Goal: Task Accomplishment & Management: Manage account settings

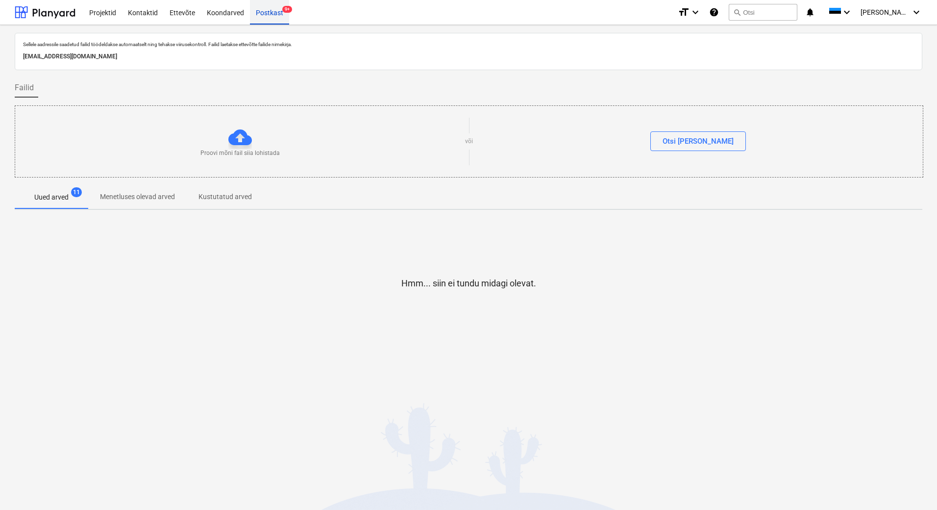
click at [271, 17] on div "Postkast 9+" at bounding box center [269, 12] width 39 height 25
click at [265, 17] on div "Postkast 9+" at bounding box center [269, 12] width 39 height 25
click at [120, 196] on p "Menetluses olevad arved" at bounding box center [137, 197] width 75 height 10
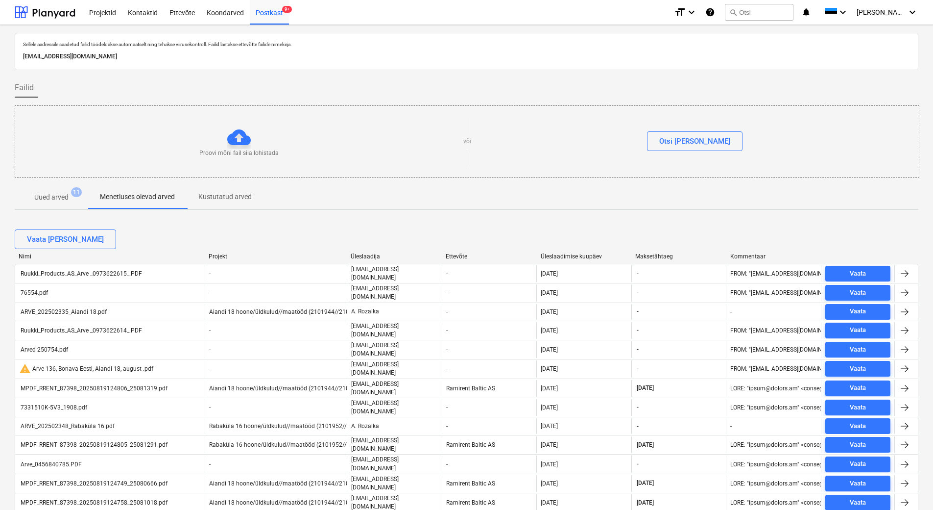
click at [52, 197] on p "Uued arved" at bounding box center [51, 197] width 34 height 10
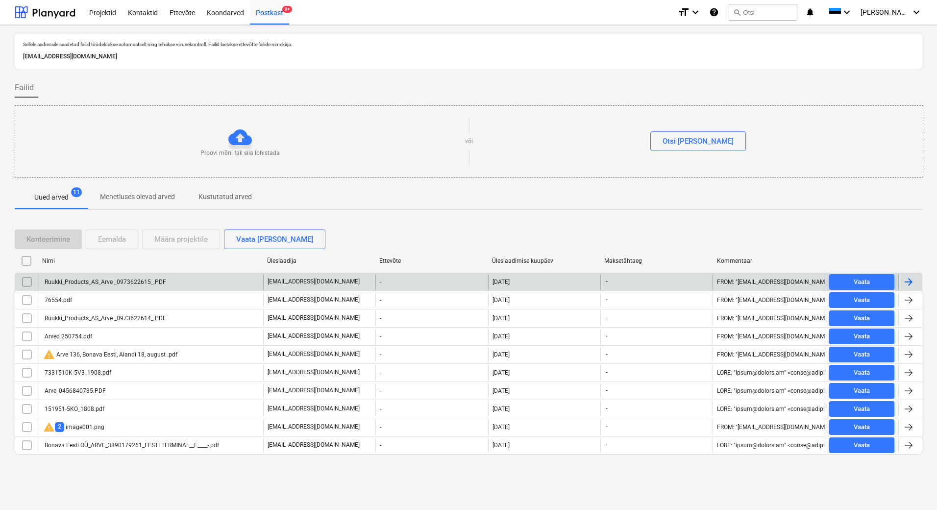
click at [186, 284] on div "Ruukki_Products_AS_Arve _0973622615_.PDF" at bounding box center [151, 282] width 224 height 16
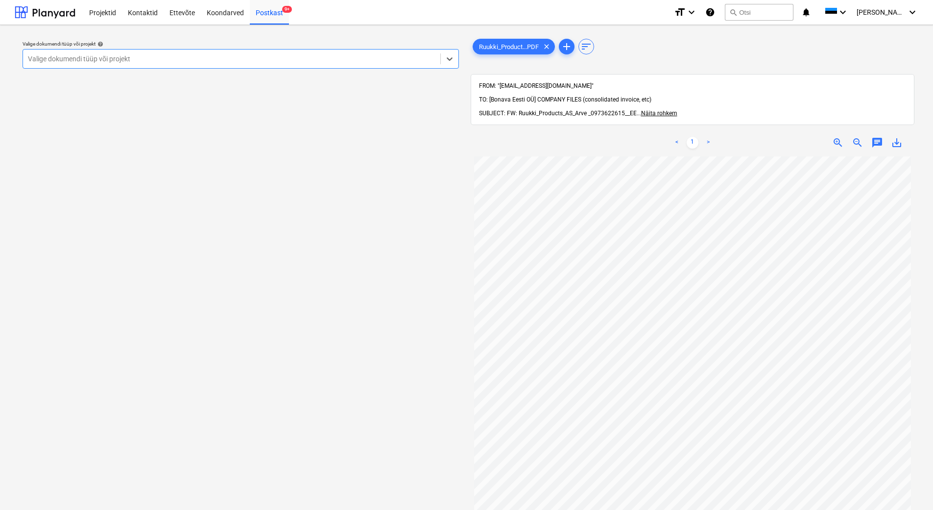
click at [244, 54] on div at bounding box center [232, 59] width 408 height 10
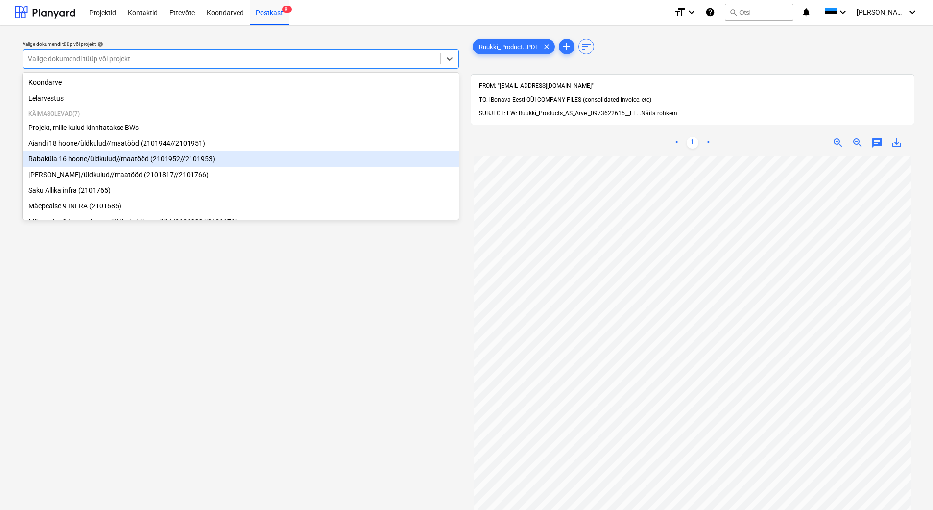
click at [199, 155] on div "Rabaküla 16 hoone/üldkulud//maatööd (2101952//2101953)" at bounding box center [241, 159] width 437 height 16
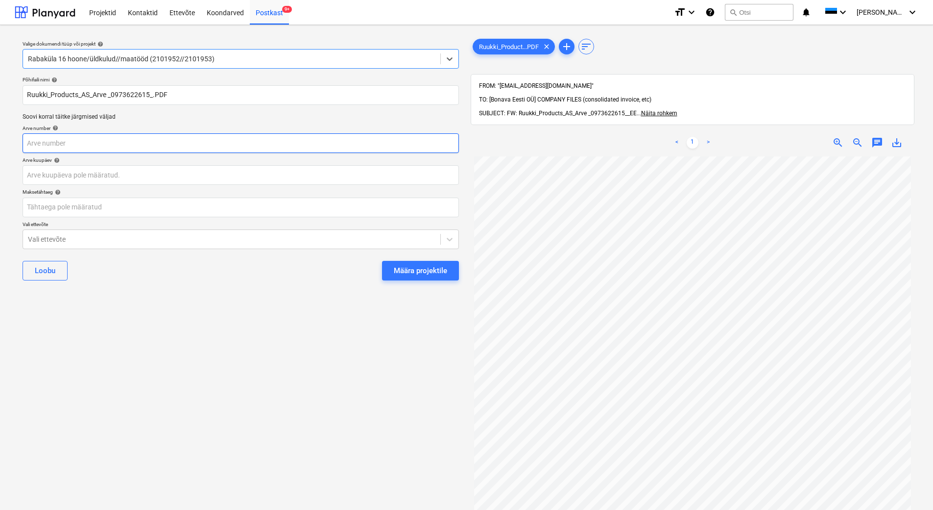
click at [186, 145] on input "text" at bounding box center [241, 143] width 437 height 20
type input "973622615"
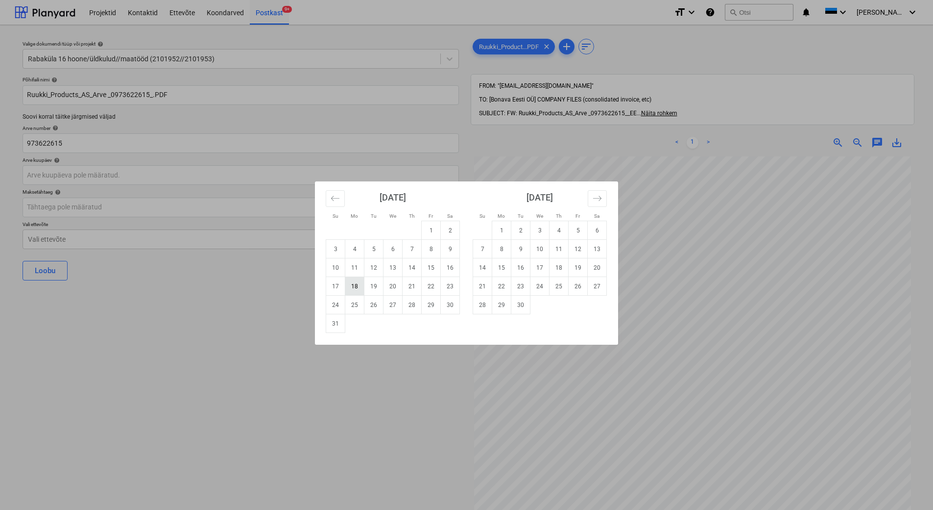
click at [356, 289] on td "18" at bounding box center [354, 286] width 19 height 19
type input "[DATE]"
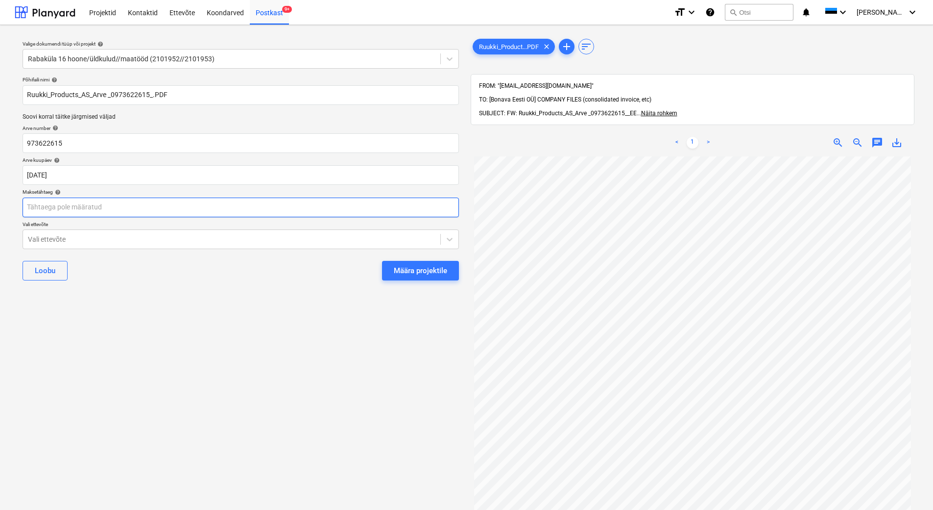
click at [81, 205] on body "Projektid Kontaktid Ettevõte Koondarved Postkast 9+ format_size keyboard_arrow_…" at bounding box center [466, 255] width 933 height 510
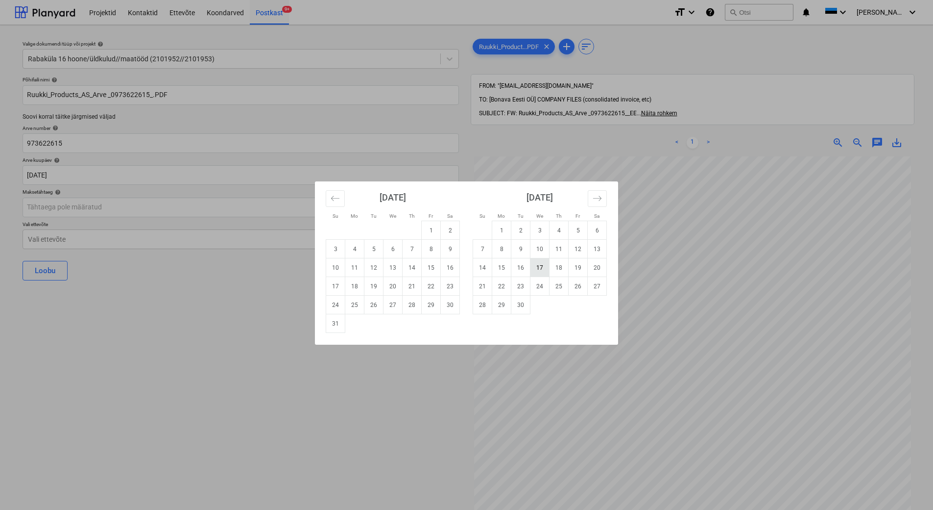
click at [541, 272] on td "17" at bounding box center [540, 267] width 19 height 19
type input "[DATE]"
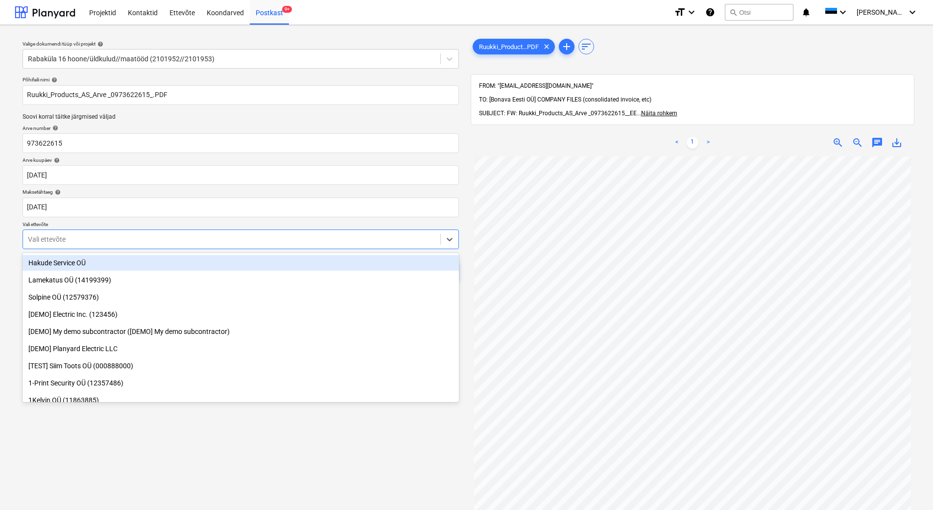
click at [256, 245] on div "Vali ettevõte" at bounding box center [231, 239] width 417 height 14
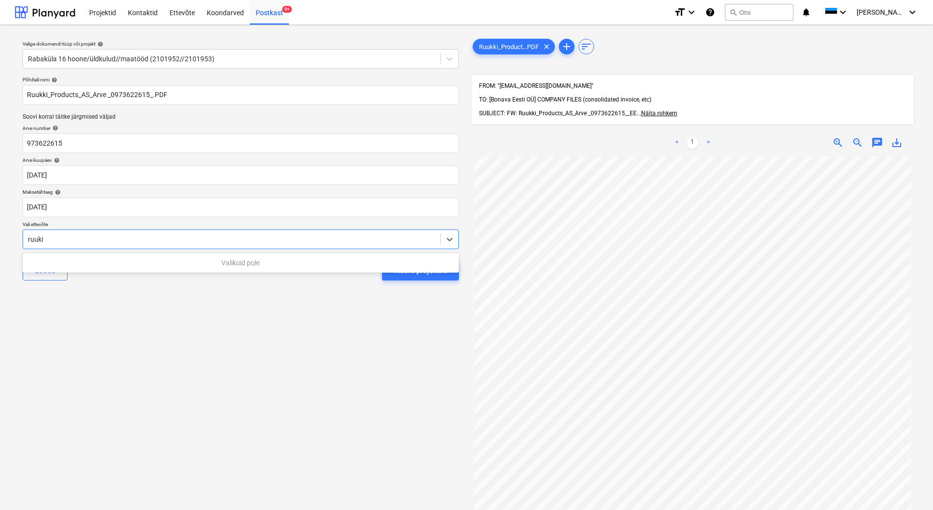
type input "ruuk"
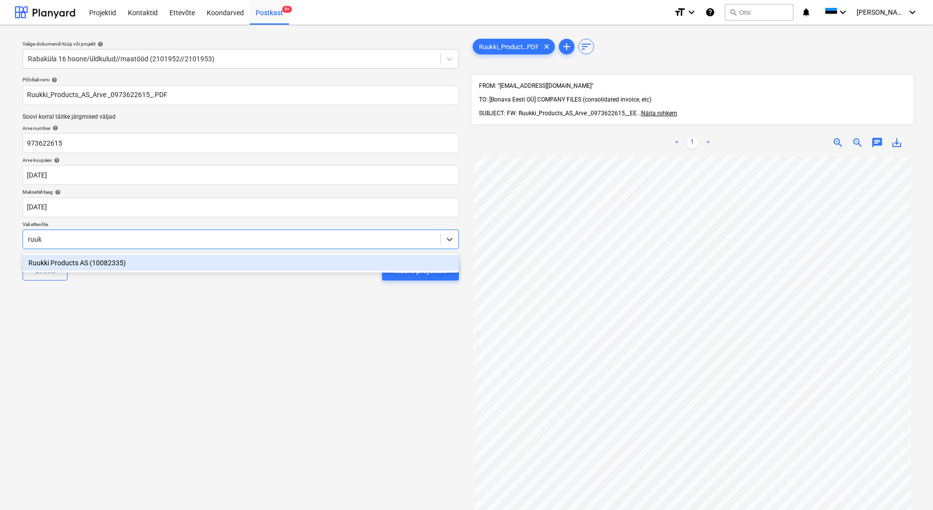
click at [238, 263] on div "Ruukki Products AS (10082335)" at bounding box center [241, 263] width 437 height 16
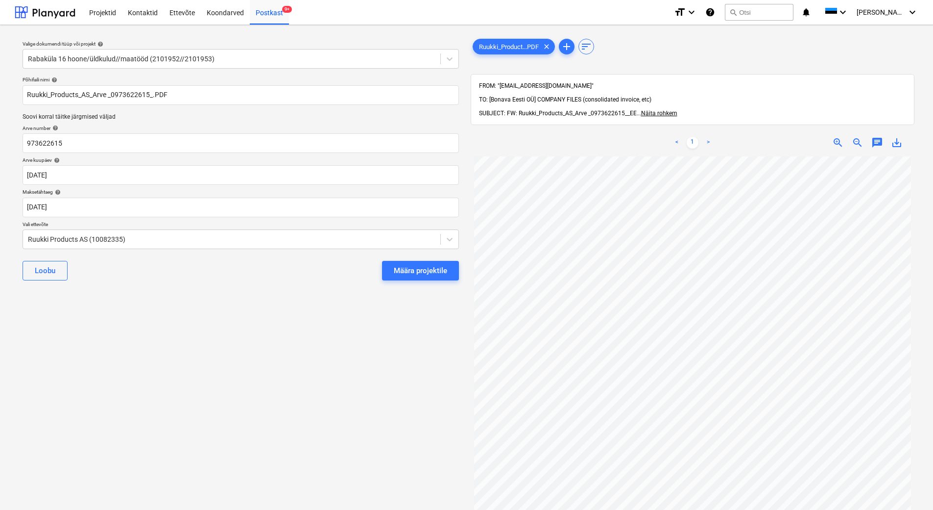
click at [246, 313] on div "Valige dokumendi tüüp või projekt help Rabaküla 16 hoone/üldkulud//maatööd (210…" at bounding box center [241, 338] width 452 height 610
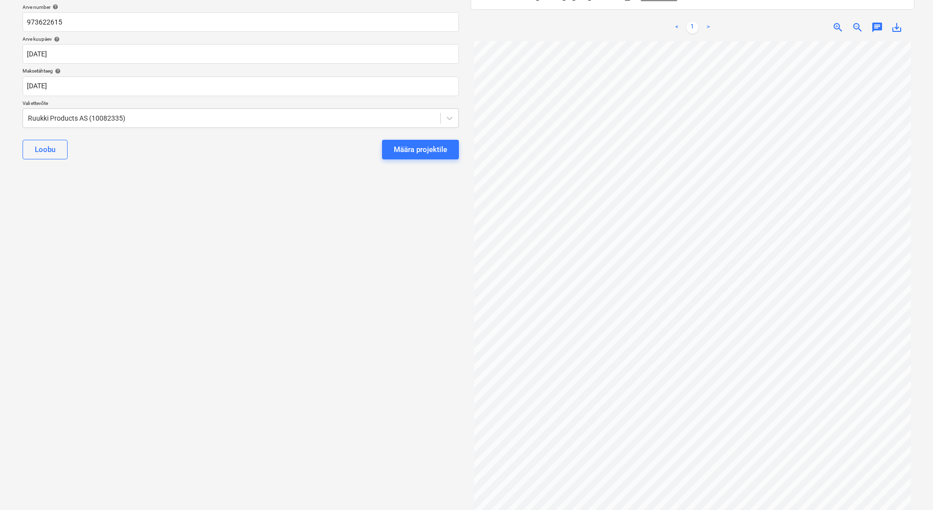
scroll to position [127, 0]
click at [431, 145] on div "Määra projektile" at bounding box center [420, 143] width 53 height 13
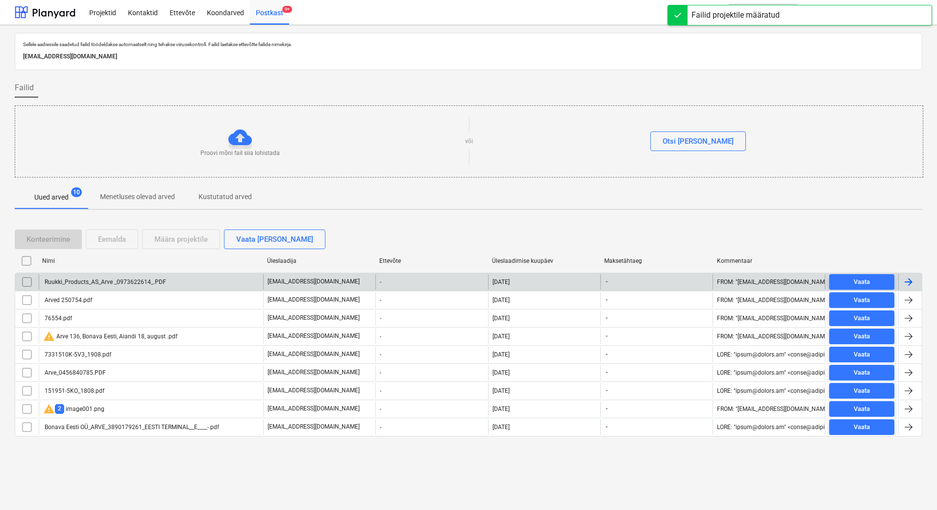
click at [355, 283] on div "[EMAIL_ADDRESS][DOMAIN_NAME]" at bounding box center [319, 282] width 112 height 16
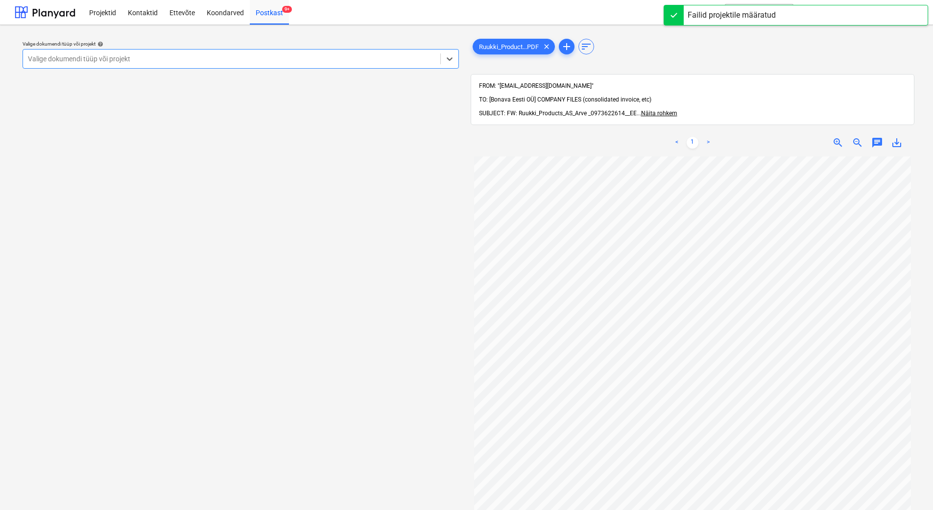
click at [276, 64] on div "Valige dokumendi tüüp või projekt" at bounding box center [231, 59] width 417 height 14
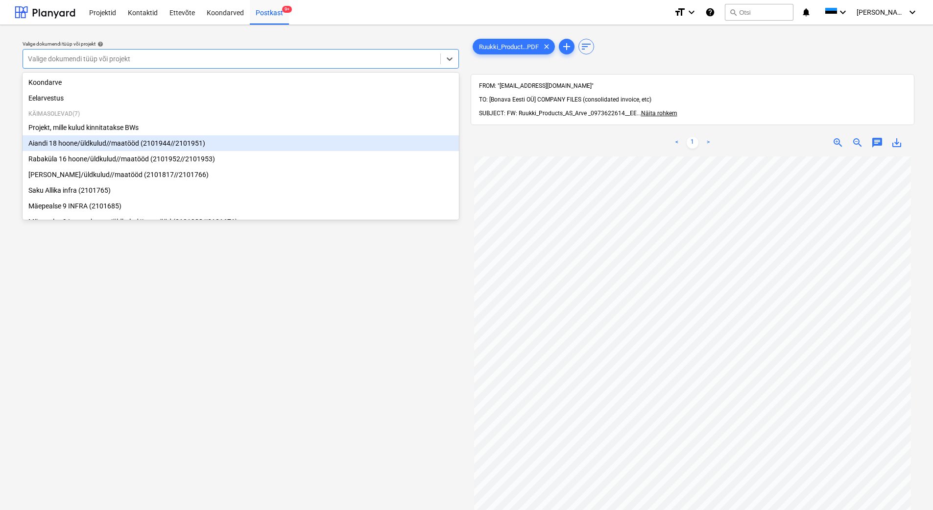
click at [231, 139] on div "Aiandi 18 hoone/üldkulud//maatööd (2101944//2101951)" at bounding box center [241, 143] width 437 height 16
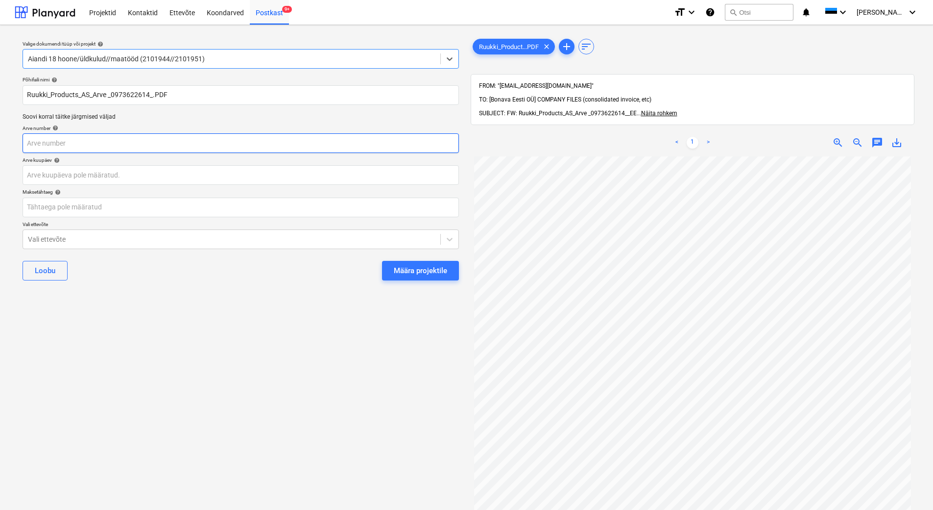
click at [195, 138] on input "text" at bounding box center [241, 143] width 437 height 20
type input "973622614"
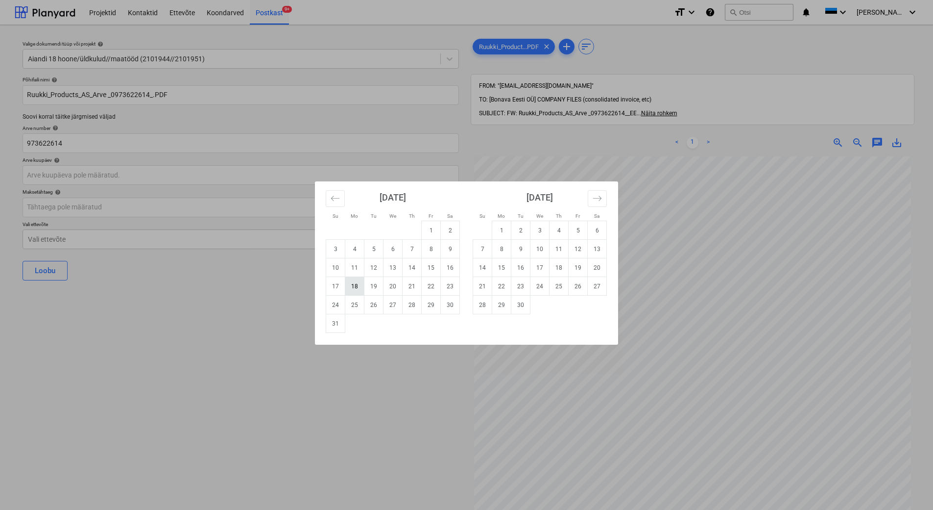
click at [356, 290] on td "18" at bounding box center [354, 286] width 19 height 19
type input "[DATE]"
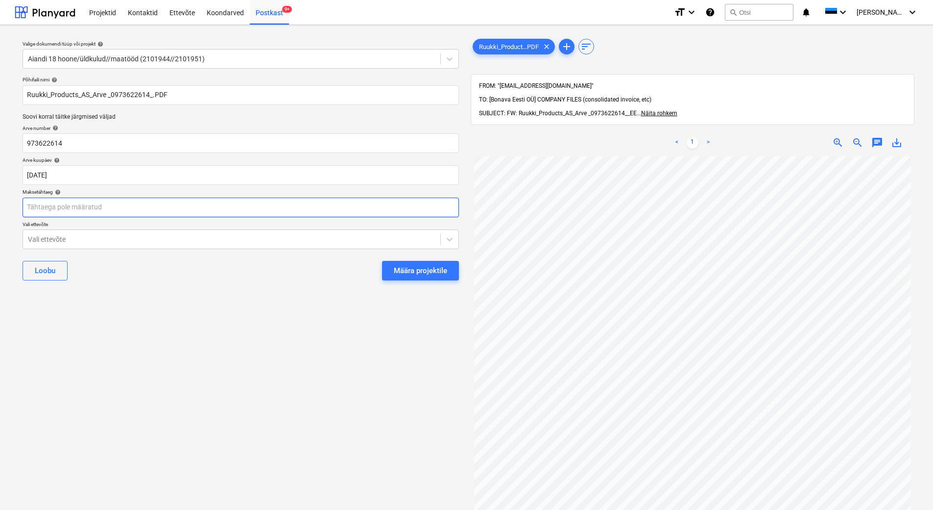
click at [220, 205] on body "Projektid Kontaktid Ettevõte Koondarved Postkast 9+ format_size keyboard_arrow_…" at bounding box center [466, 255] width 933 height 510
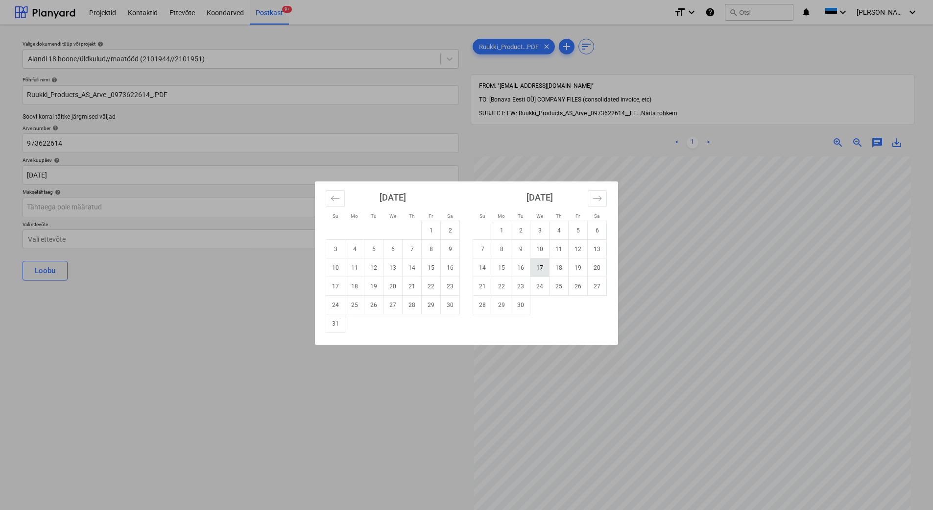
click at [538, 269] on td "17" at bounding box center [540, 267] width 19 height 19
type input "[DATE]"
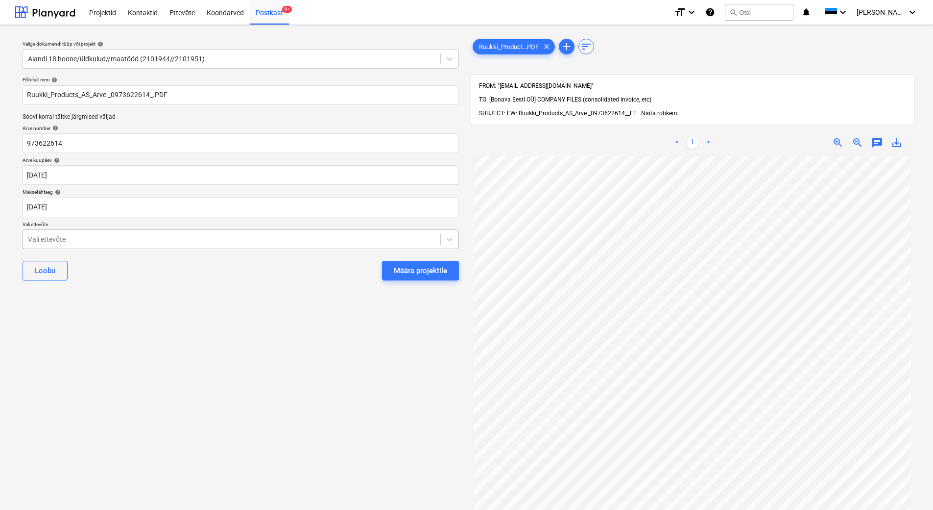
click at [232, 236] on div at bounding box center [232, 239] width 408 height 10
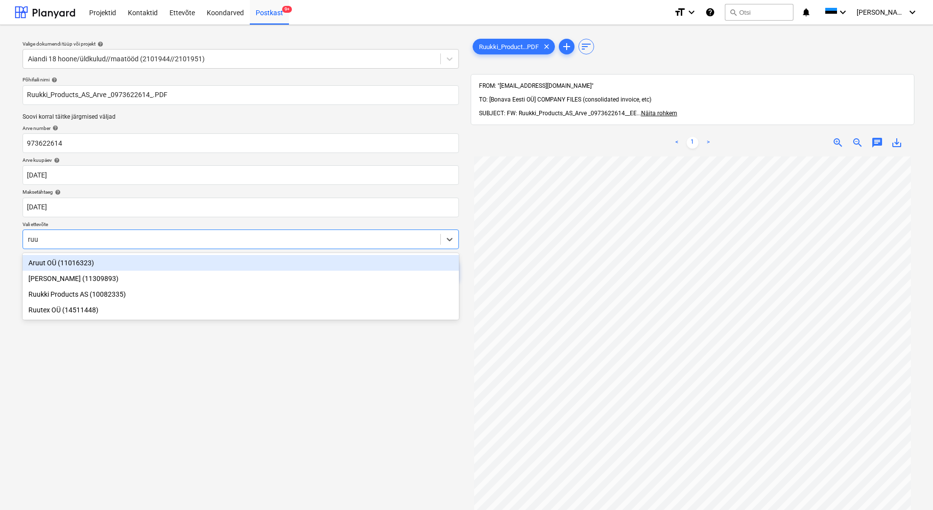
type input "ruuk"
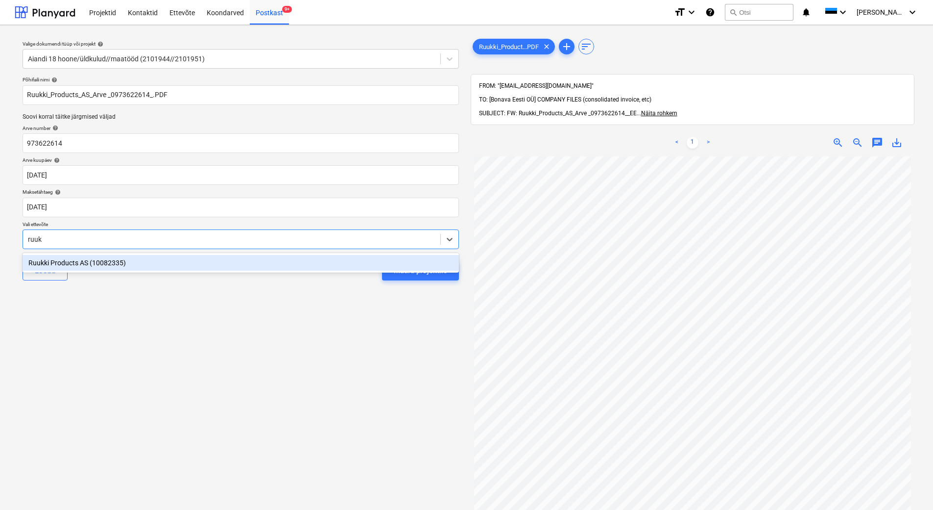
drag, startPoint x: 208, startPoint y: 264, endPoint x: 218, endPoint y: 266, distance: 9.6
click at [208, 263] on div "Ruukki Products AS (10082335)" at bounding box center [241, 263] width 437 height 16
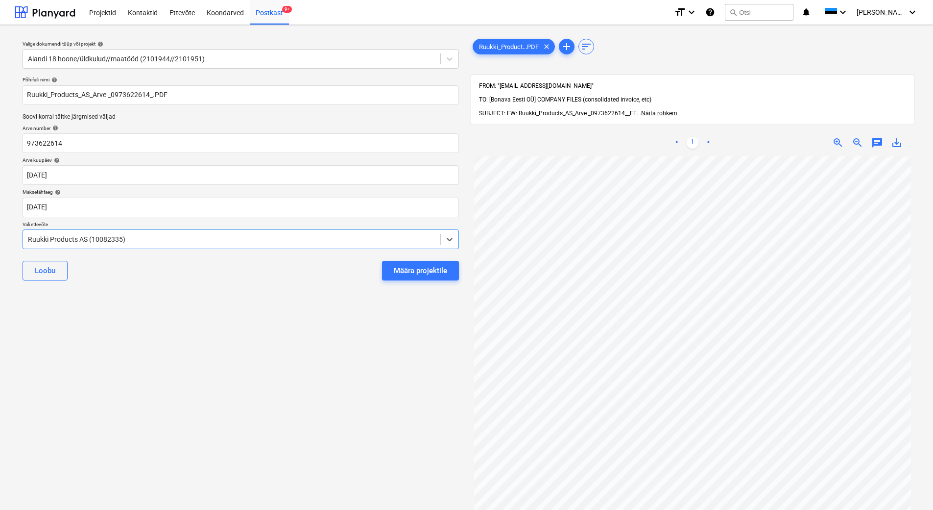
drag, startPoint x: 294, startPoint y: 324, endPoint x: 363, endPoint y: 297, distance: 74.6
click at [294, 324] on div "Valige dokumendi tüüp või projekt help Aiandi 18 hoone/üldkulud//maatööd (21019…" at bounding box center [241, 338] width 452 height 610
click at [413, 267] on div "Määra projektile" at bounding box center [420, 270] width 53 height 13
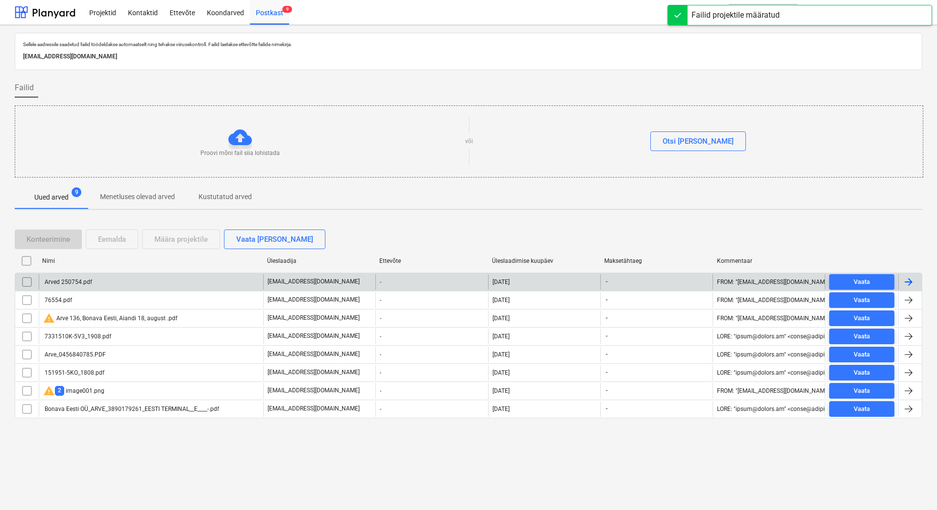
click at [298, 282] on p "[EMAIL_ADDRESS][DOMAIN_NAME]" at bounding box center [314, 281] width 92 height 8
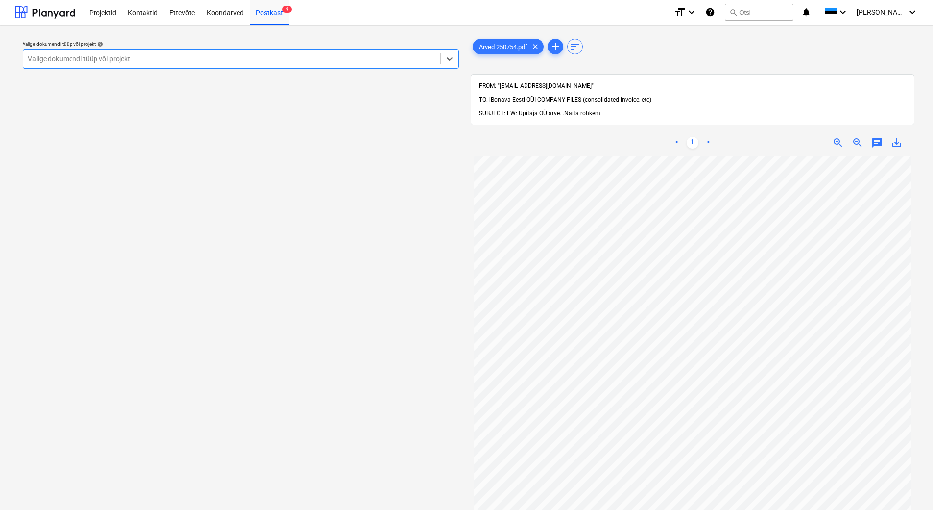
click at [280, 57] on div at bounding box center [232, 59] width 408 height 10
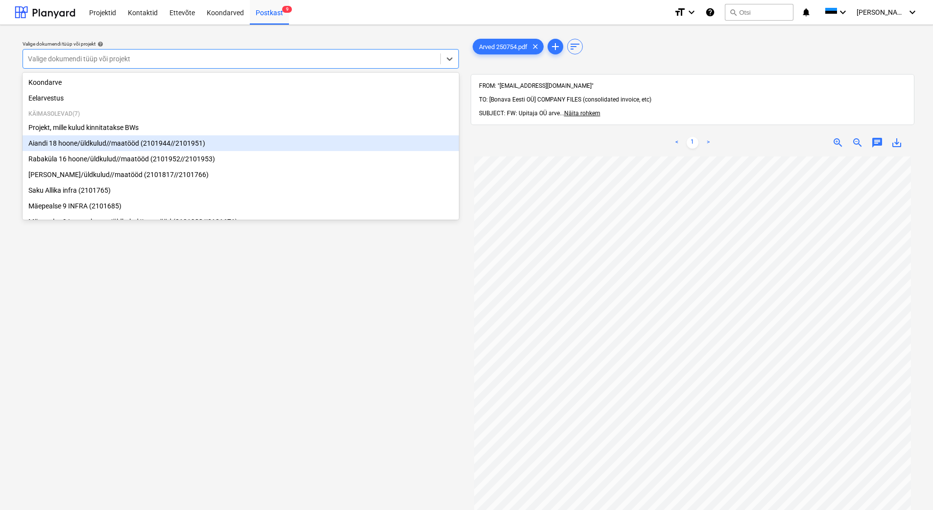
click at [242, 140] on div "Aiandi 18 hoone/üldkulud//maatööd (2101944//2101951)" at bounding box center [241, 143] width 437 height 16
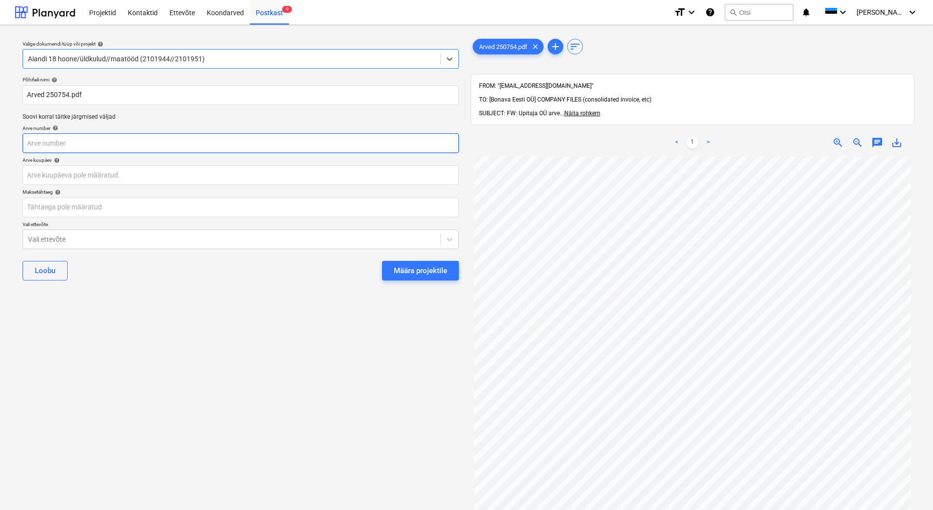
click at [200, 141] on input "text" at bounding box center [241, 143] width 437 height 20
type input "250754"
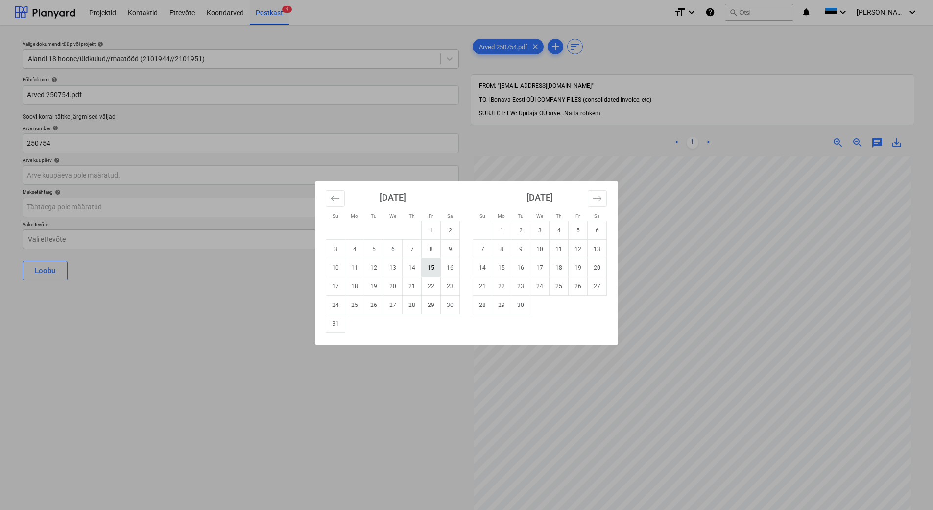
click at [427, 271] on td "15" at bounding box center [431, 267] width 19 height 19
type input "[DATE]"
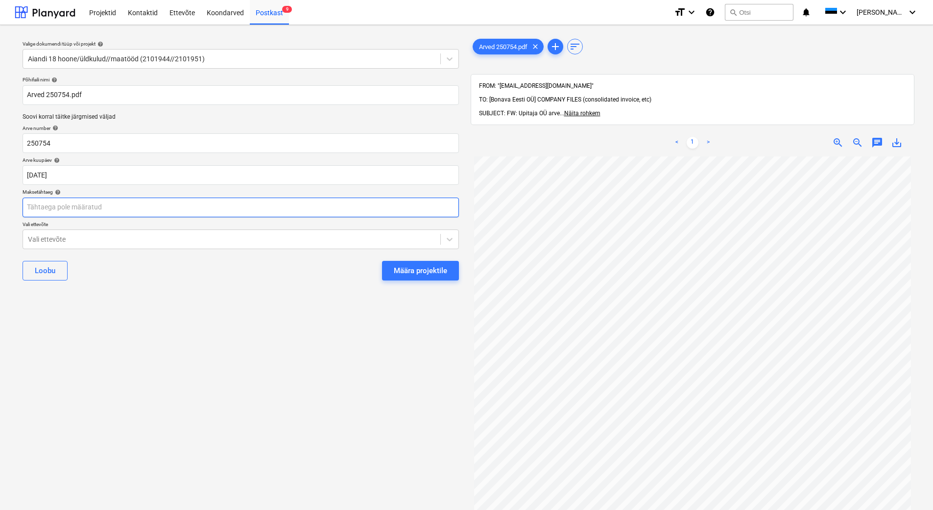
click at [176, 210] on body "Projektid Kontaktid Ettevõte Koondarved Postkast 9 format_size keyboard_arrow_d…" at bounding box center [466, 255] width 933 height 510
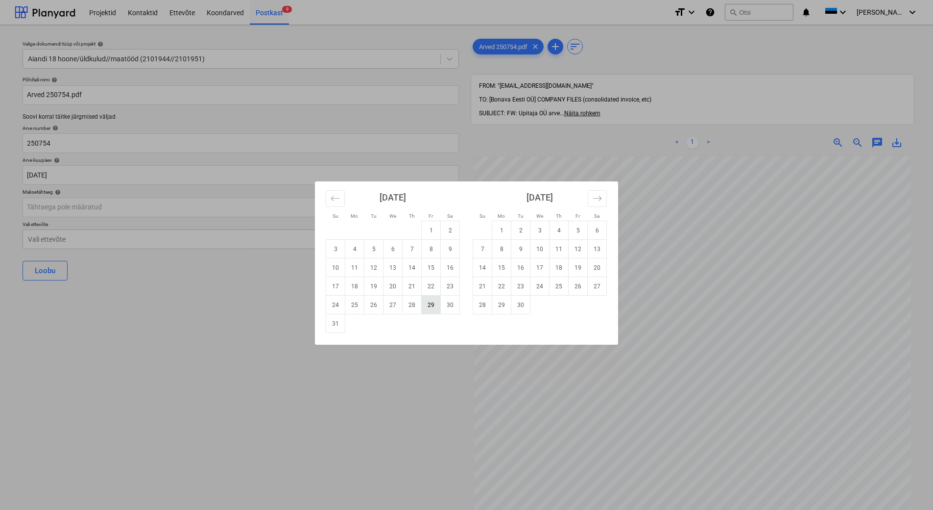
click at [428, 309] on td "29" at bounding box center [431, 304] width 19 height 19
type input "[DATE]"
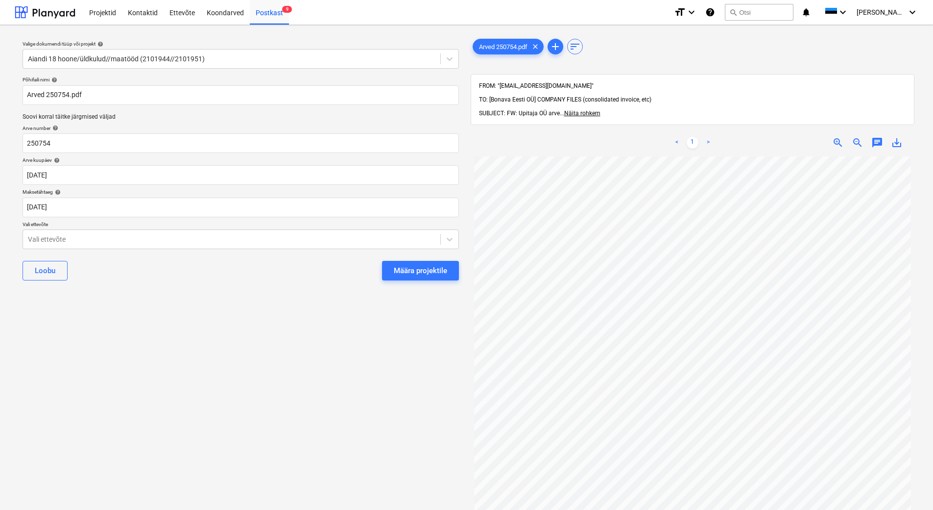
click at [231, 249] on div "Põhifaili nimi help Arved 250754.pdf Soovi korral täitke järgmised väljad Arve …" at bounding box center [241, 183] width 444 height 220
click at [226, 243] on div at bounding box center [232, 239] width 408 height 10
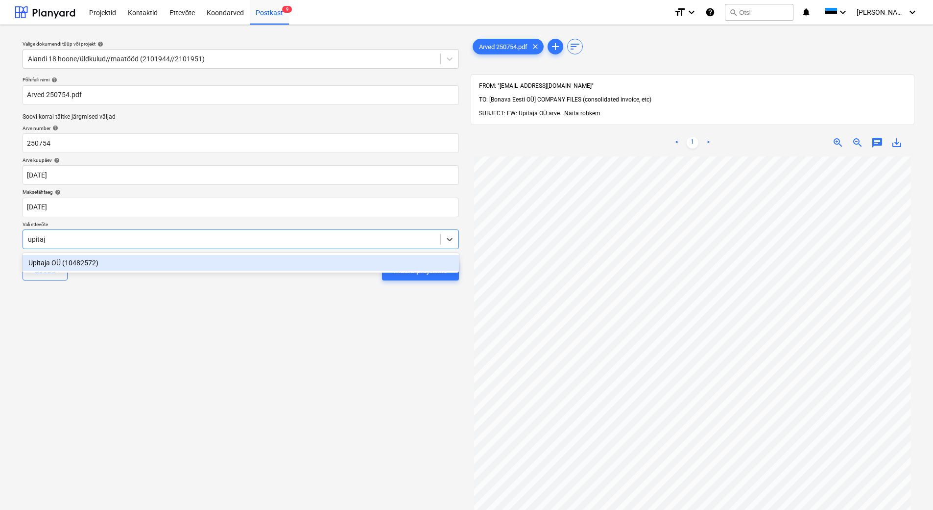
type input "upitaja"
click at [201, 258] on div "Upitaja OÜ (10482572)" at bounding box center [241, 263] width 437 height 16
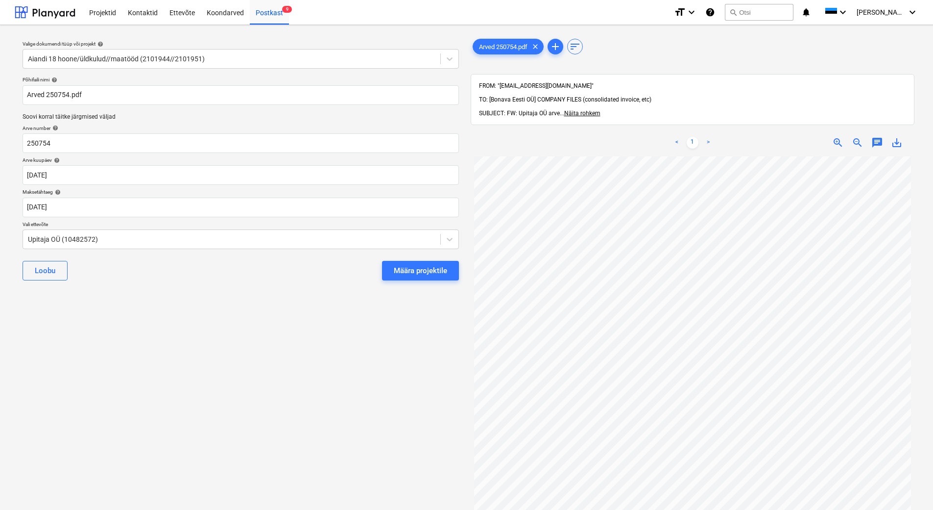
click at [205, 311] on div "Valige dokumendi tüüp või projekt help Aiandi 18 hoone/üldkulud//maatööd (21019…" at bounding box center [241, 338] width 452 height 610
click at [403, 273] on div "Määra projektile" at bounding box center [420, 270] width 53 height 13
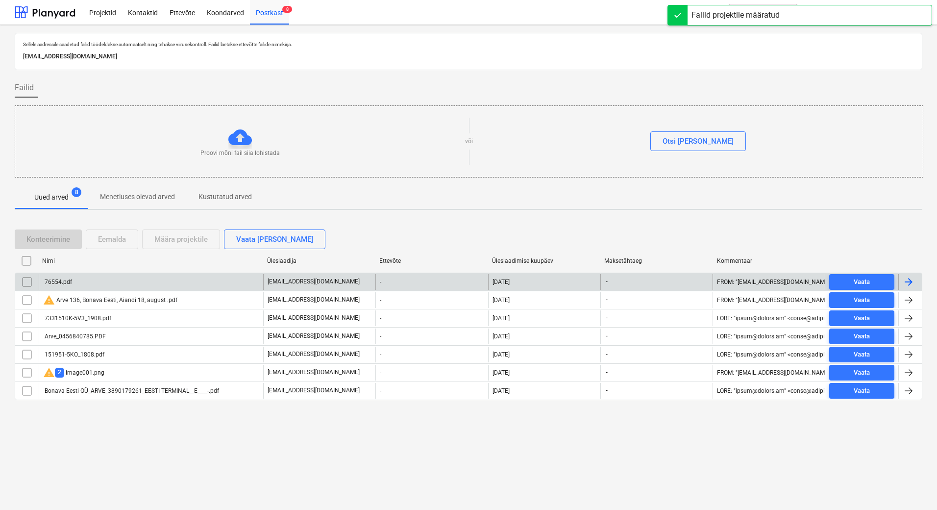
click at [346, 278] on div "[EMAIL_ADDRESS][DOMAIN_NAME]" at bounding box center [319, 282] width 112 height 16
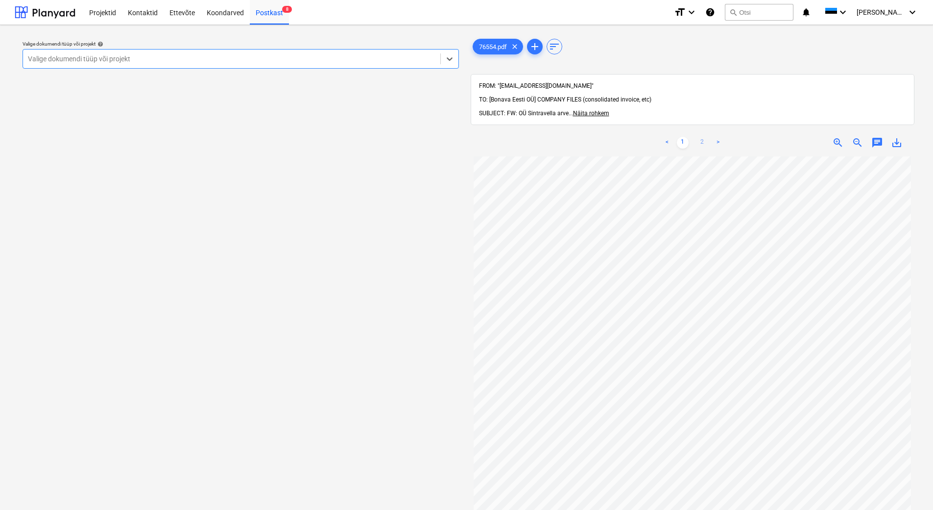
click at [703, 137] on link "2" at bounding box center [703, 143] width 12 height 12
click at [593, 110] on span "Näita rohkem" at bounding box center [591, 113] width 36 height 7
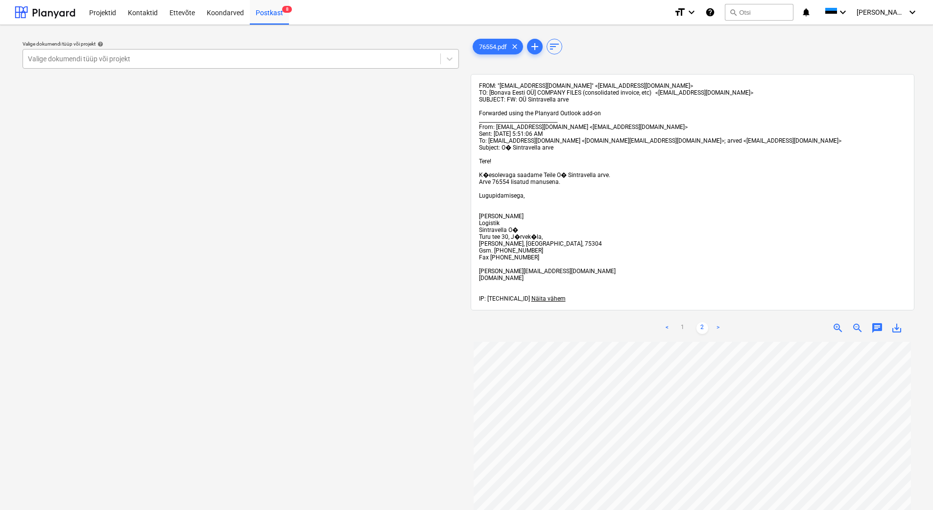
click at [216, 54] on div at bounding box center [232, 59] width 408 height 10
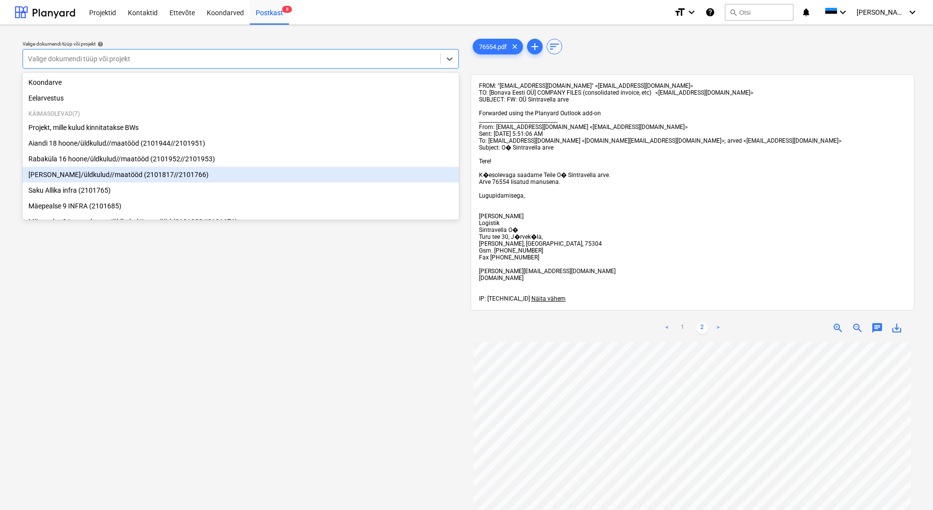
click at [185, 174] on div "[PERSON_NAME]/üldkulud//maatööd (2101817//2101766)" at bounding box center [241, 175] width 437 height 16
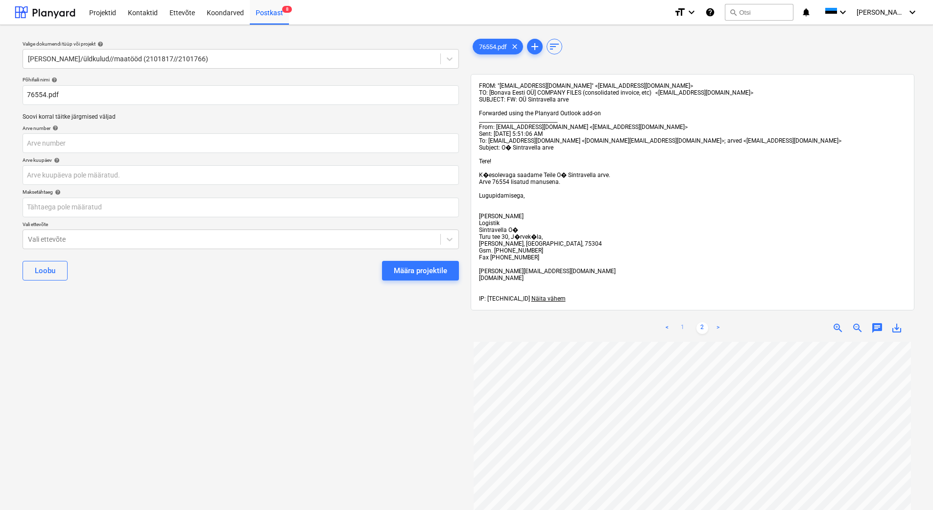
click at [683, 328] on link "1" at bounding box center [683, 328] width 12 height 12
click at [538, 298] on span "Näita vähem" at bounding box center [549, 298] width 34 height 7
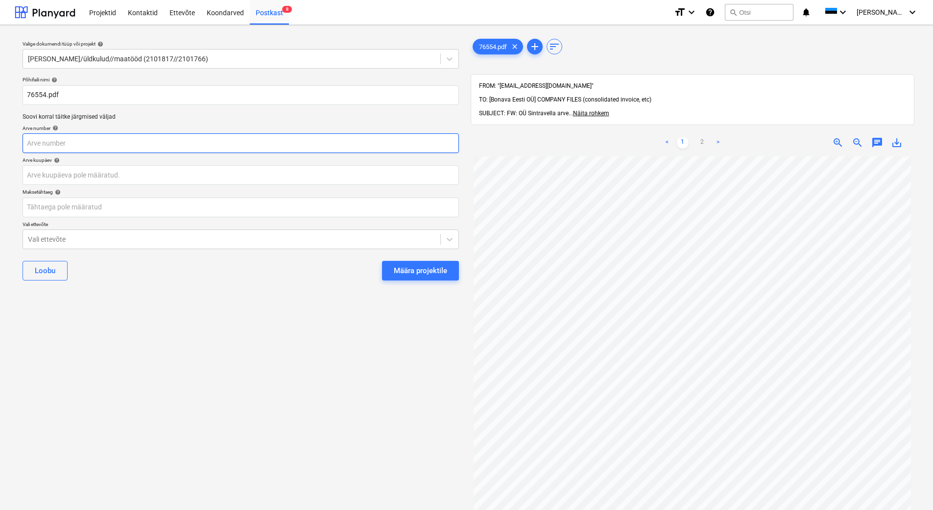
click at [76, 146] on input "text" at bounding box center [241, 143] width 437 height 20
type input "76554"
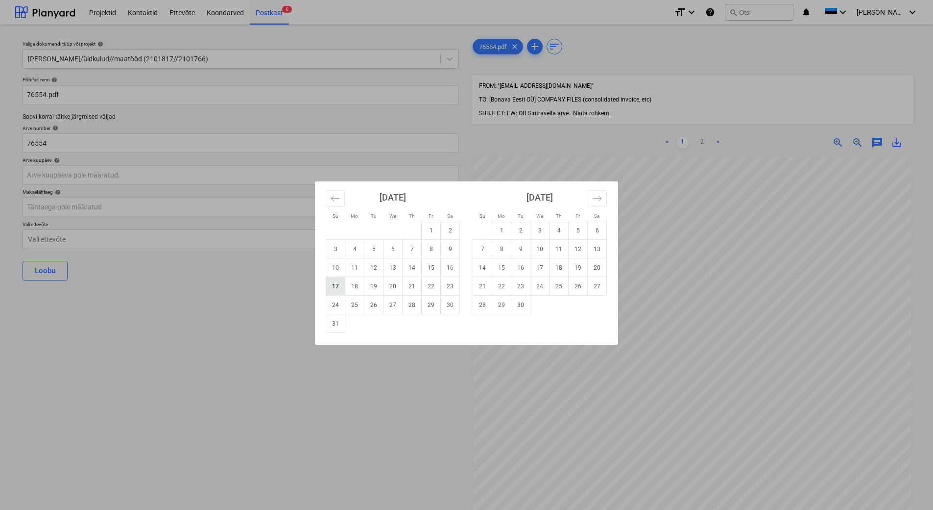
click at [336, 288] on td "17" at bounding box center [335, 286] width 19 height 19
type input "[DATE]"
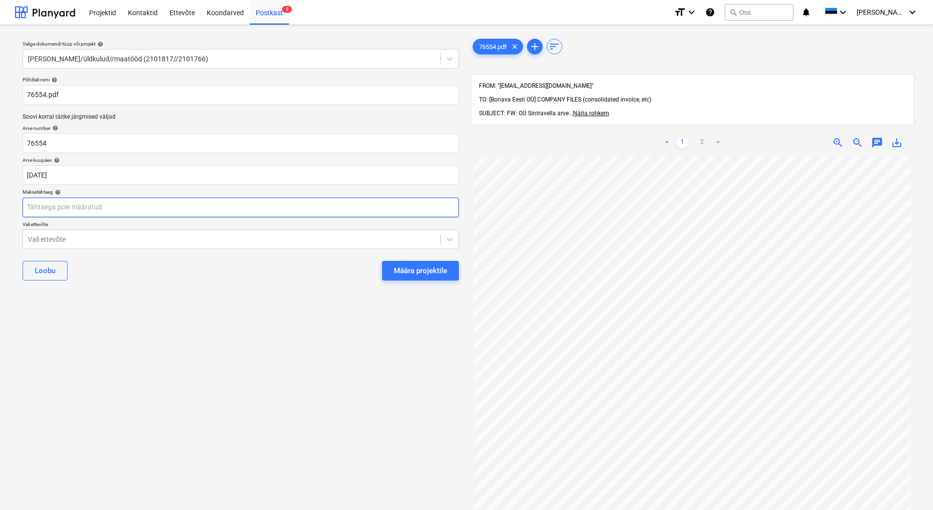
click at [113, 202] on body "Projektid Kontaktid Ettevõte Koondarved Postkast 8 format_size keyboard_arrow_d…" at bounding box center [466, 255] width 933 height 510
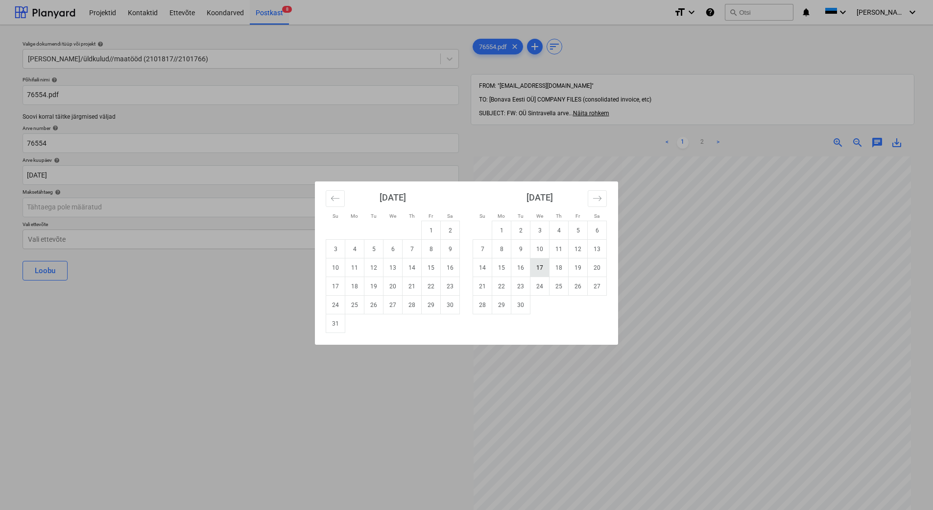
click at [538, 269] on td "17" at bounding box center [540, 267] width 19 height 19
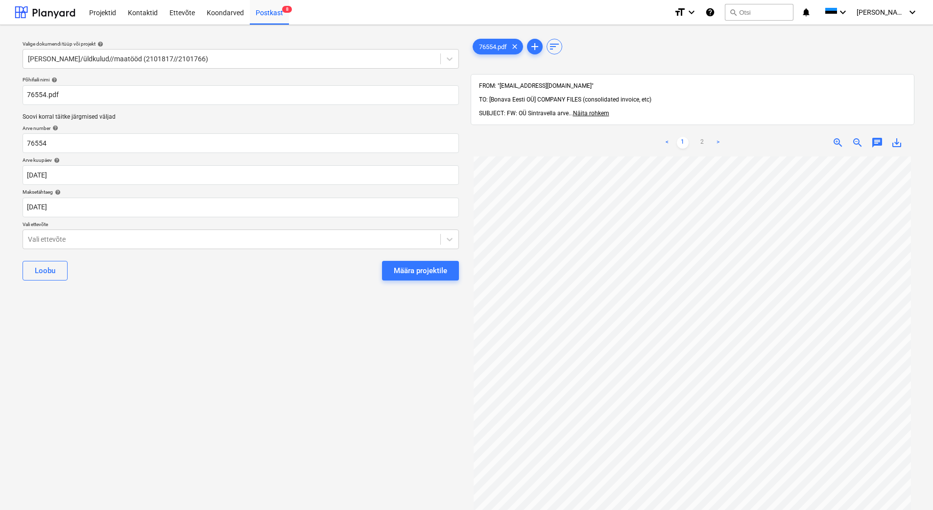
scroll to position [139, 0]
click at [261, 213] on body "Projektid Kontaktid Ettevõte Koondarved Postkast 8 format_size keyboard_arrow_d…" at bounding box center [466, 255] width 933 height 510
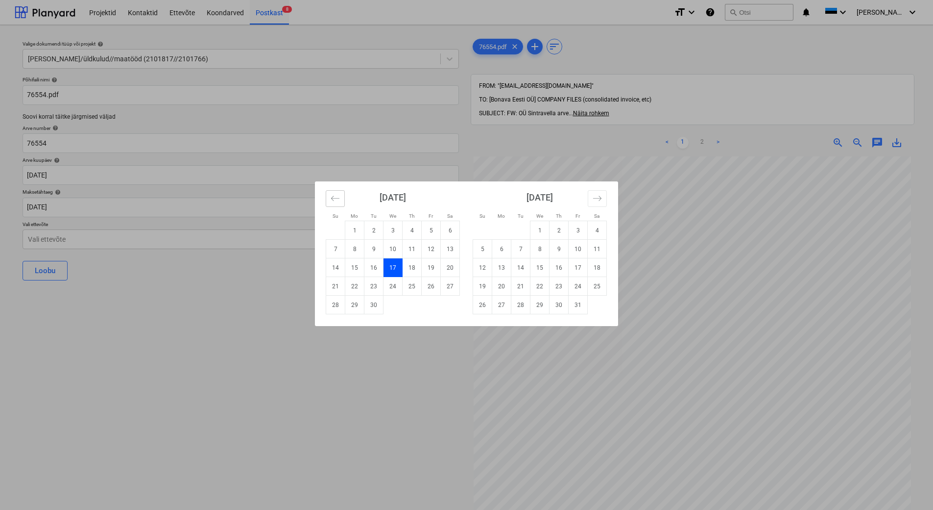
click at [328, 202] on button "Move backward to switch to the previous month." at bounding box center [335, 198] width 19 height 17
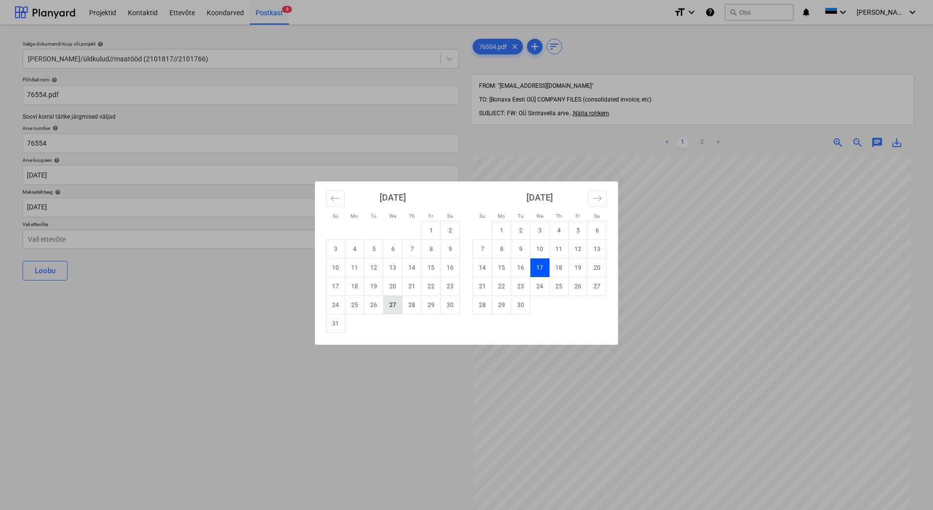
click at [396, 304] on td "27" at bounding box center [393, 304] width 19 height 19
type input "[DATE]"
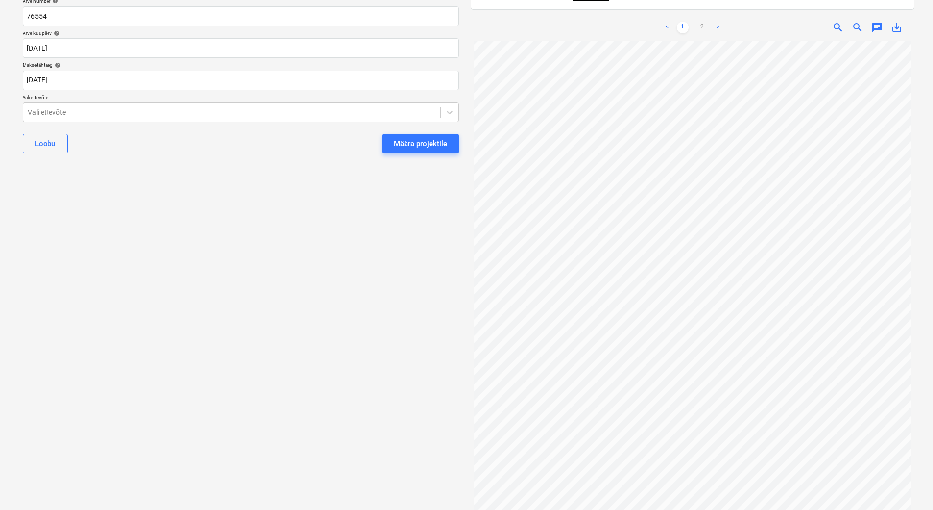
scroll to position [0, 0]
click at [190, 116] on div at bounding box center [232, 112] width 408 height 10
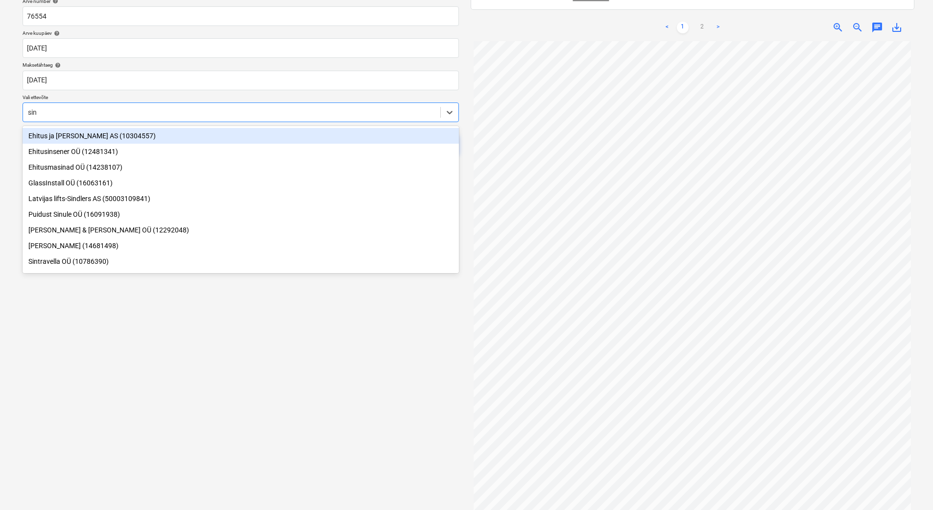
type input "sint"
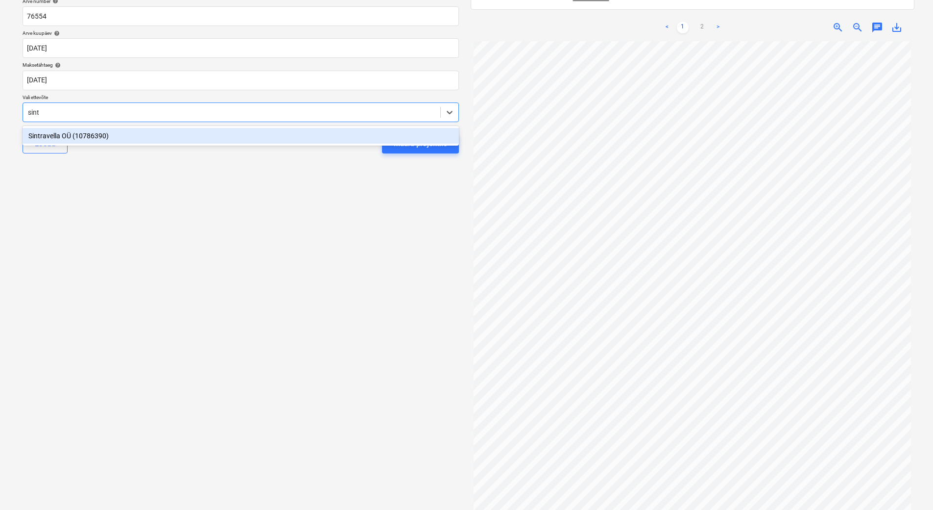
click at [150, 137] on div "Sintravella OÜ (10786390)" at bounding box center [241, 136] width 437 height 16
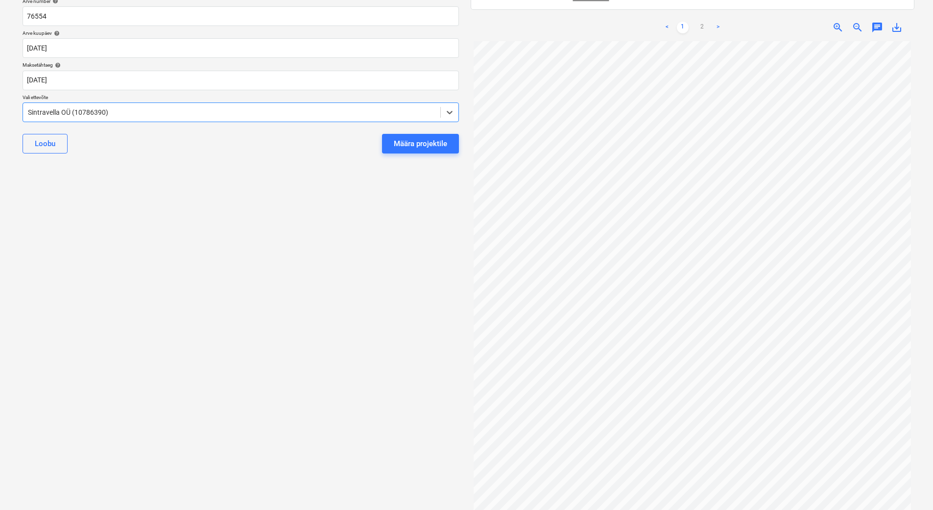
click at [219, 220] on div "Valige dokumendi tüüp või projekt help [PERSON_NAME]/üldkulud//maatööd (2101817…" at bounding box center [241, 204] width 452 height 596
click at [436, 148] on div "Määra projektile" at bounding box center [420, 143] width 53 height 13
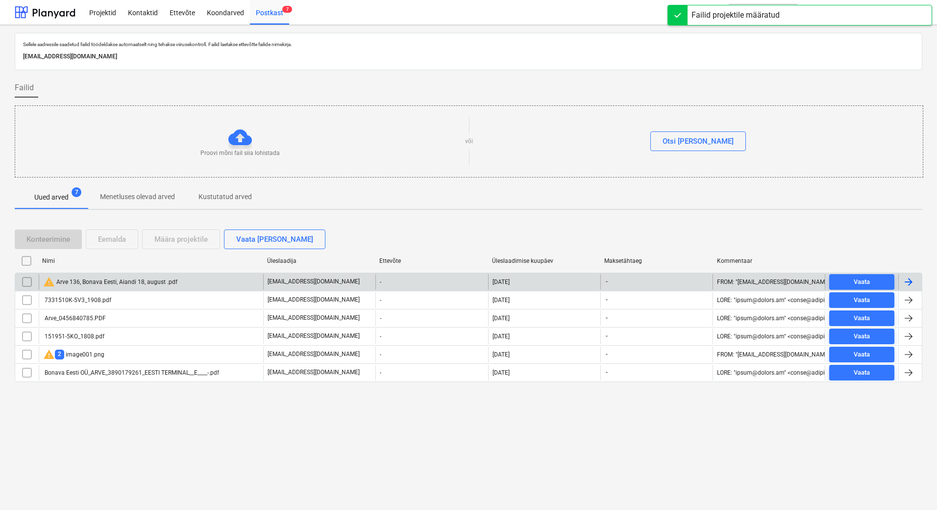
click at [419, 285] on div "-" at bounding box center [431, 282] width 112 height 16
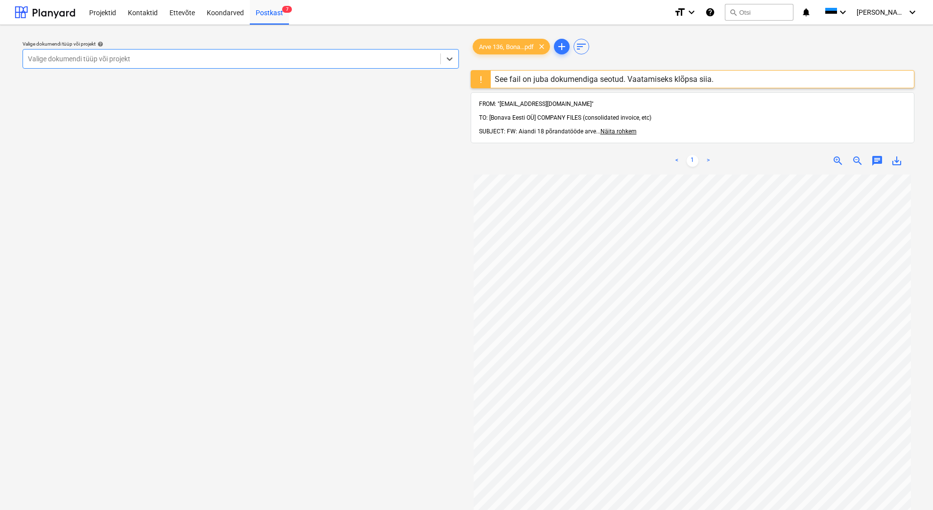
click at [614, 76] on div "See fail on juba dokumendiga seotud. Vaatamiseks klõpsa siia." at bounding box center [604, 78] width 219 height 9
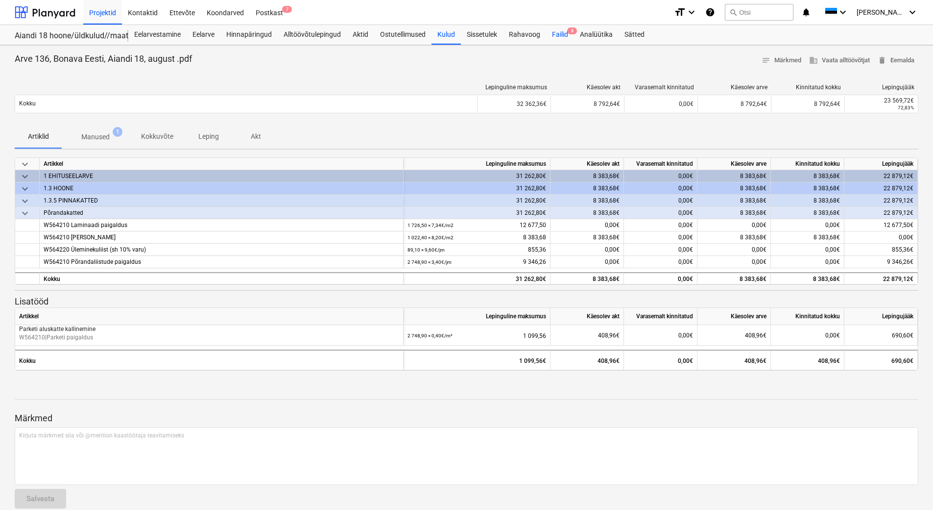
click at [565, 35] on div "Failid 8" at bounding box center [560, 35] width 28 height 20
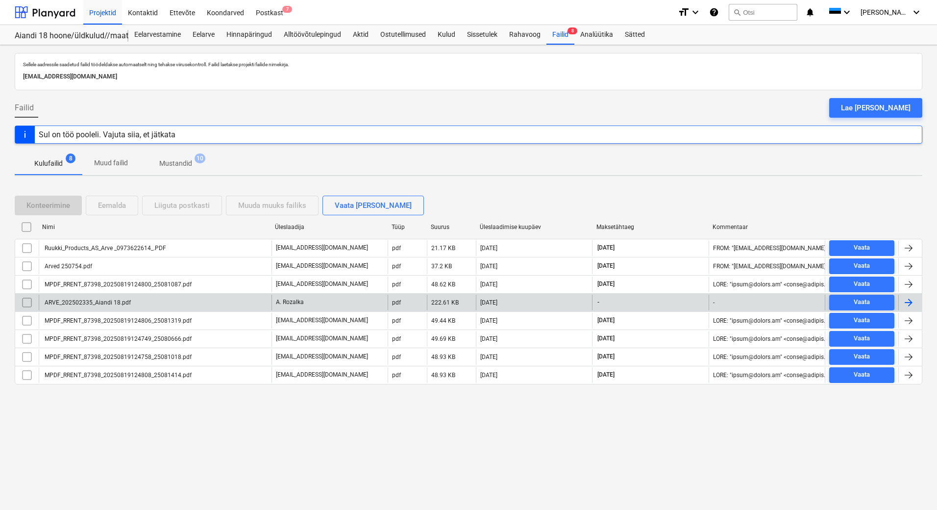
click at [293, 301] on p "A. Rozalka" at bounding box center [290, 302] width 28 height 8
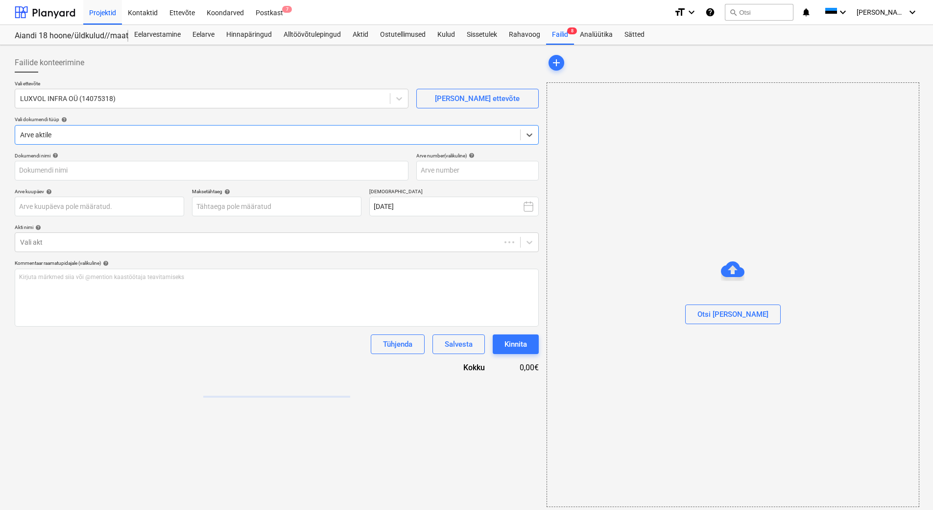
type input "ARVE_202502335_Aiandi 18.pdf"
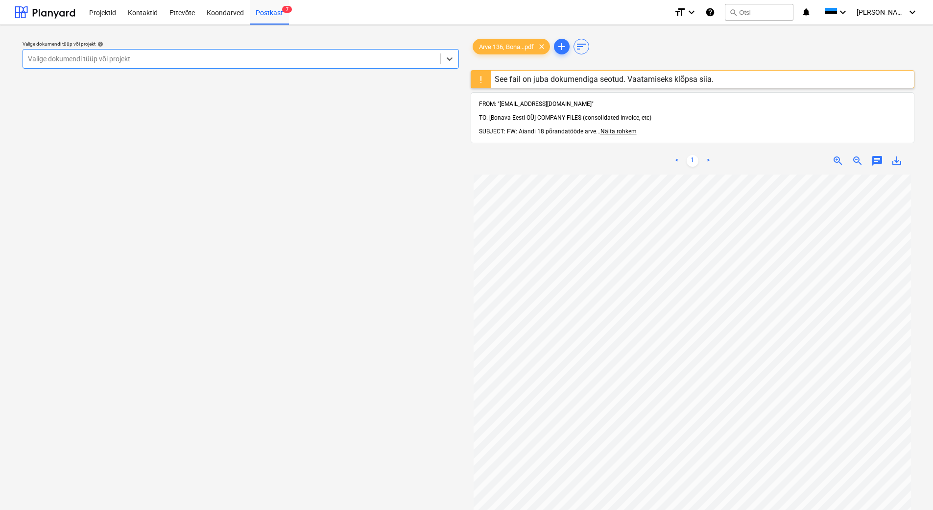
scroll to position [139, 0]
click at [606, 128] on span "Näita rohkem" at bounding box center [619, 131] width 36 height 7
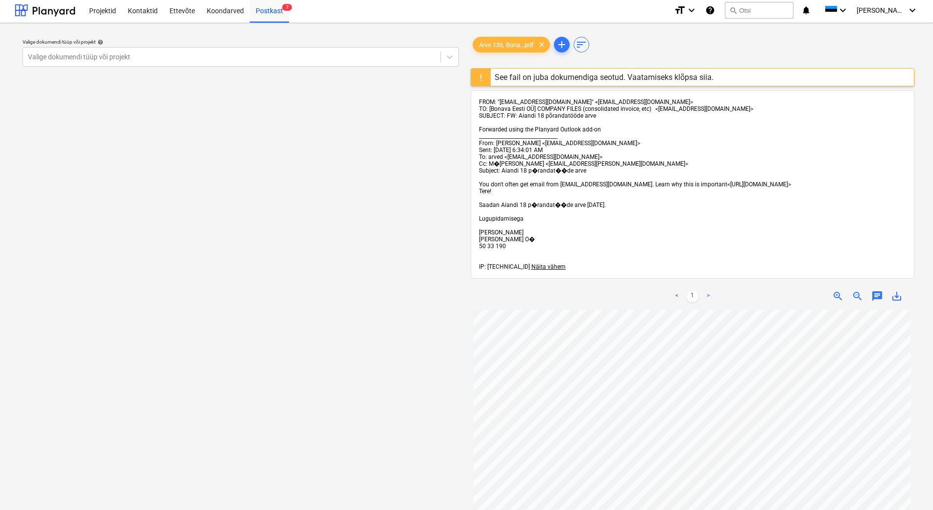
scroll to position [0, 0]
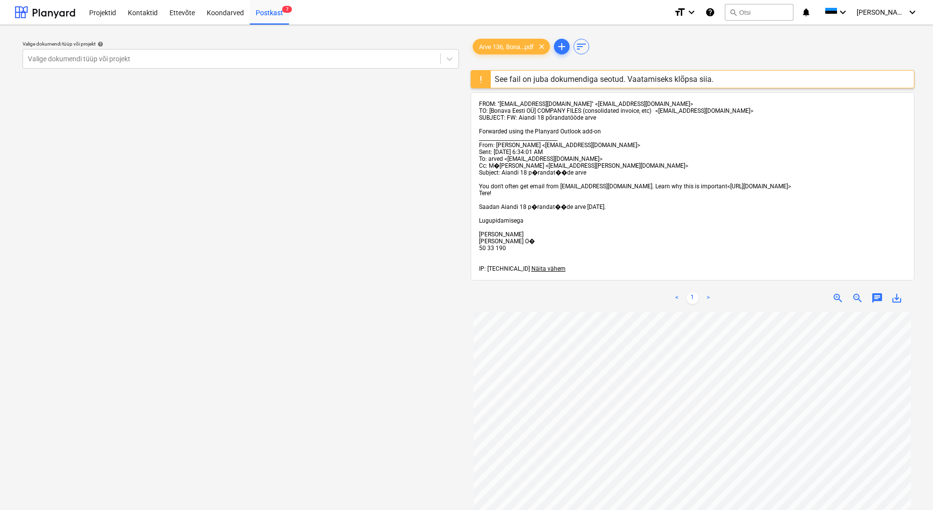
click at [586, 78] on div "See fail on juba dokumendiga seotud. Vaatamiseks klõpsa siia." at bounding box center [604, 78] width 219 height 9
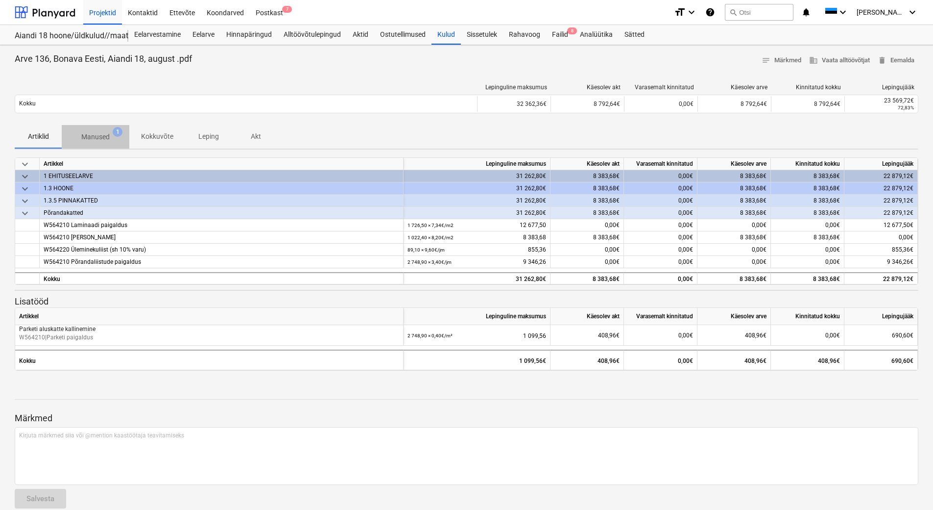
click at [100, 132] on p "Manused" at bounding box center [95, 137] width 28 height 10
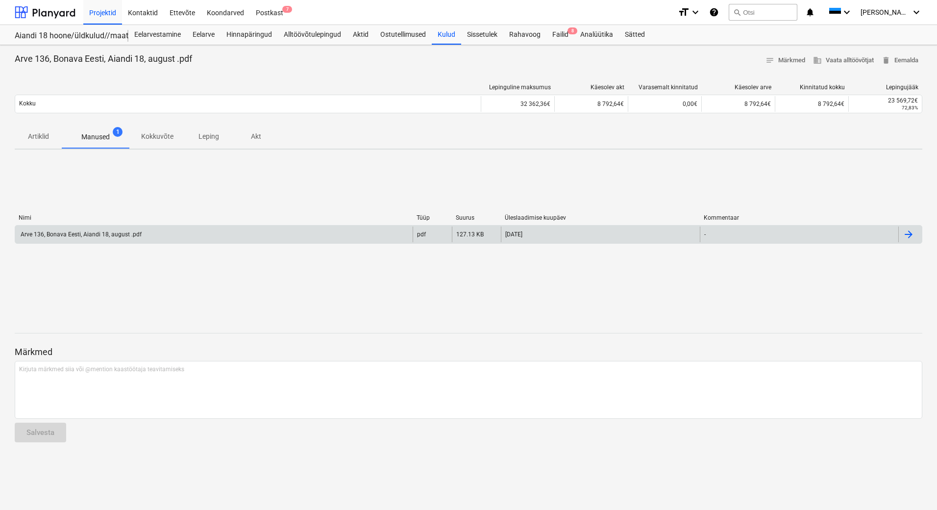
click at [100, 237] on div "Arve 136, Bonava Eesti, Aiandi 18, august .pdf" at bounding box center [80, 234] width 122 height 7
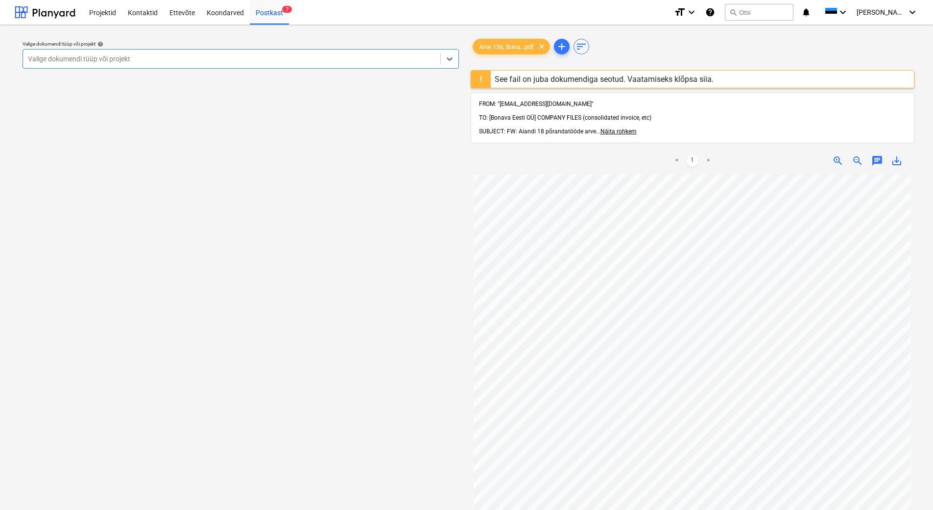
scroll to position [139, 0]
click at [268, 19] on div "Postkast 7" at bounding box center [269, 12] width 39 height 25
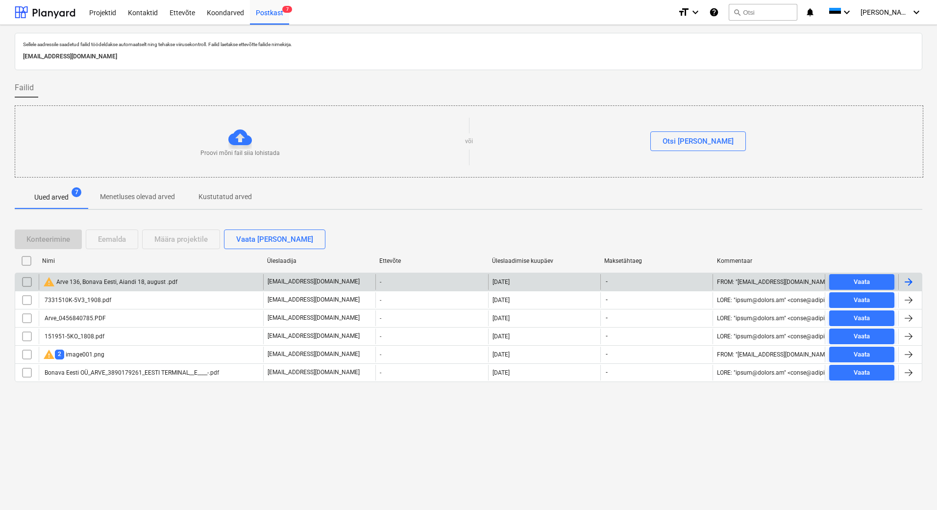
click at [26, 283] on input "checkbox" at bounding box center [27, 282] width 16 height 16
click at [107, 241] on div "Eemalda" at bounding box center [112, 239] width 28 height 13
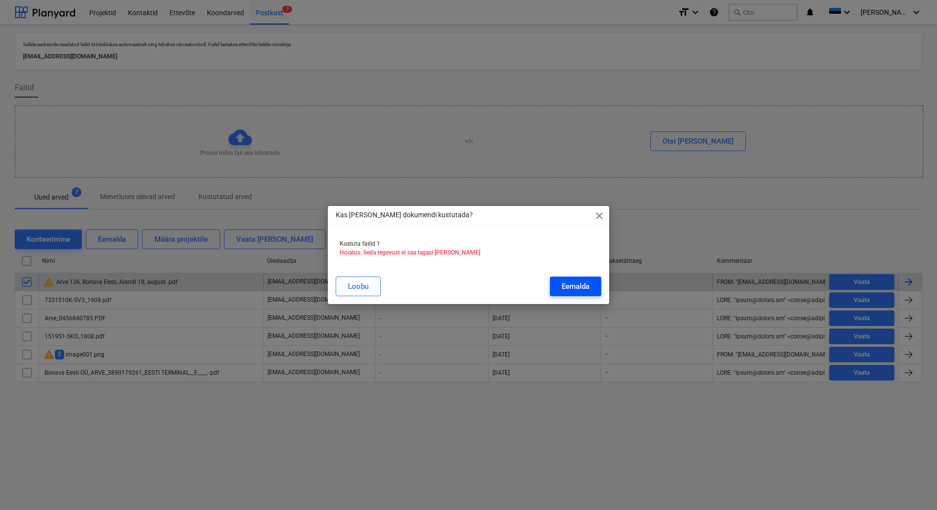
click at [578, 287] on div "Eemalda" at bounding box center [576, 286] width 28 height 13
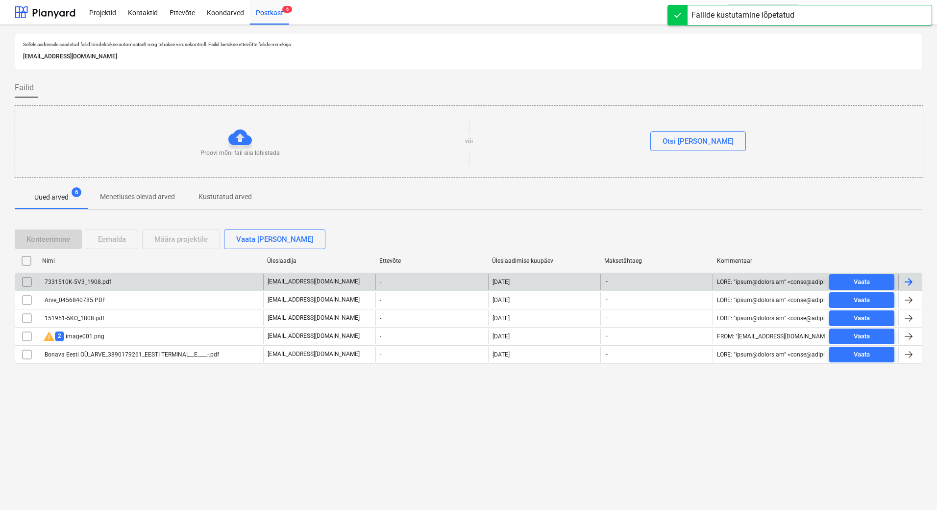
click at [122, 285] on div "7331510K-5V3_1908.pdf" at bounding box center [151, 282] width 224 height 16
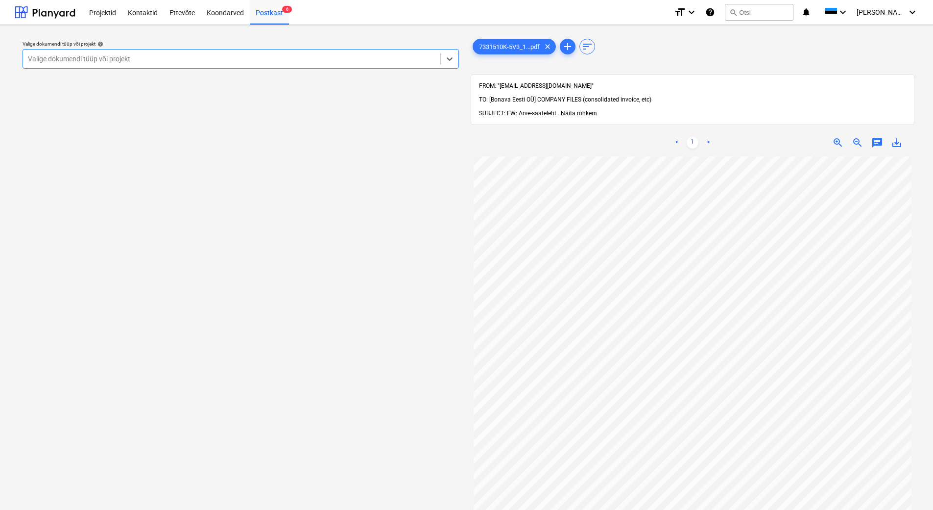
click at [324, 59] on div at bounding box center [232, 59] width 408 height 10
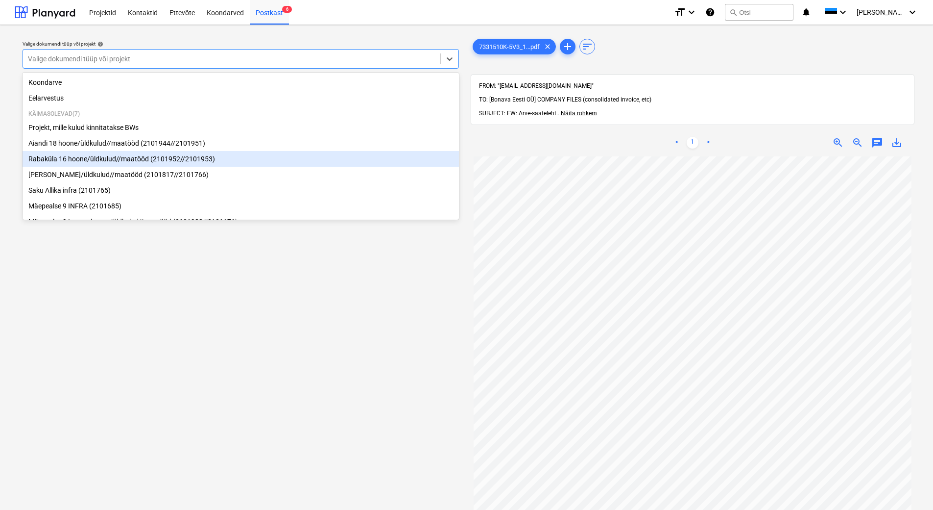
click at [235, 159] on div "Rabaküla 16 hoone/üldkulud//maatööd (2101952//2101953)" at bounding box center [241, 159] width 437 height 16
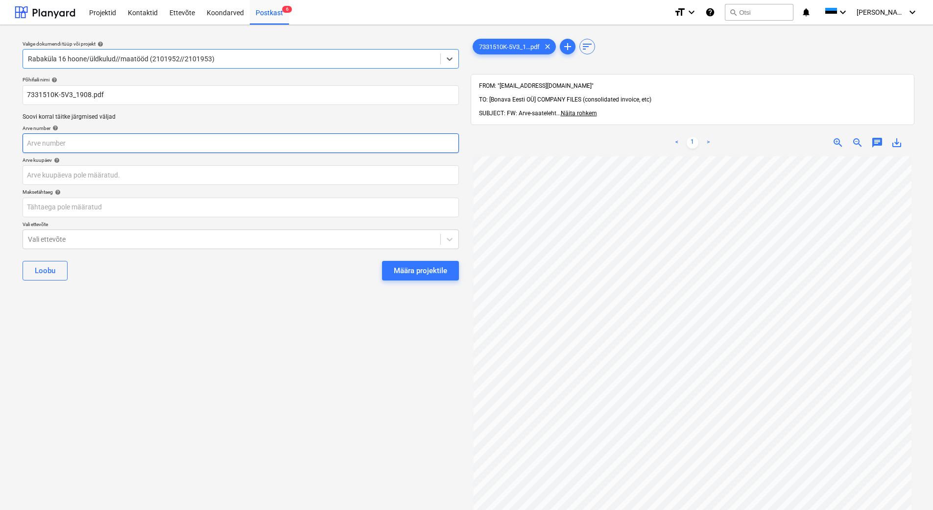
click at [189, 145] on input "text" at bounding box center [241, 143] width 437 height 20
type input "7331510K-5V3"
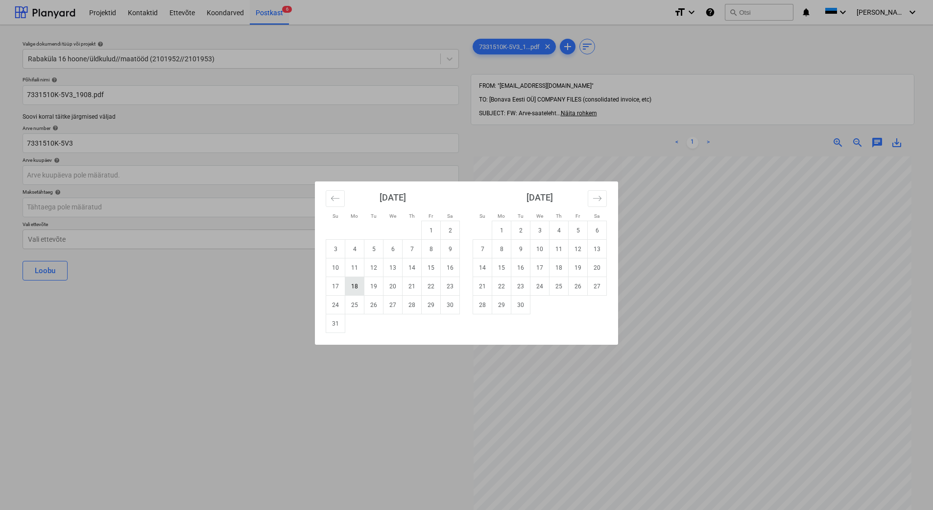
click at [357, 289] on td "18" at bounding box center [354, 286] width 19 height 19
type input "[DATE]"
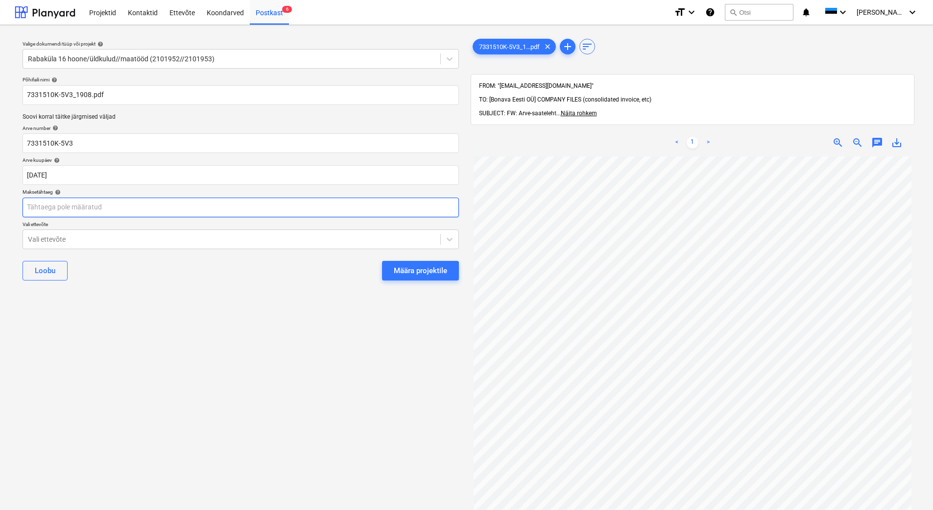
click at [219, 215] on body "Projektid Kontaktid Ettevõte Koondarved Postkast 6 format_size keyboard_arrow_d…" at bounding box center [466, 255] width 933 height 510
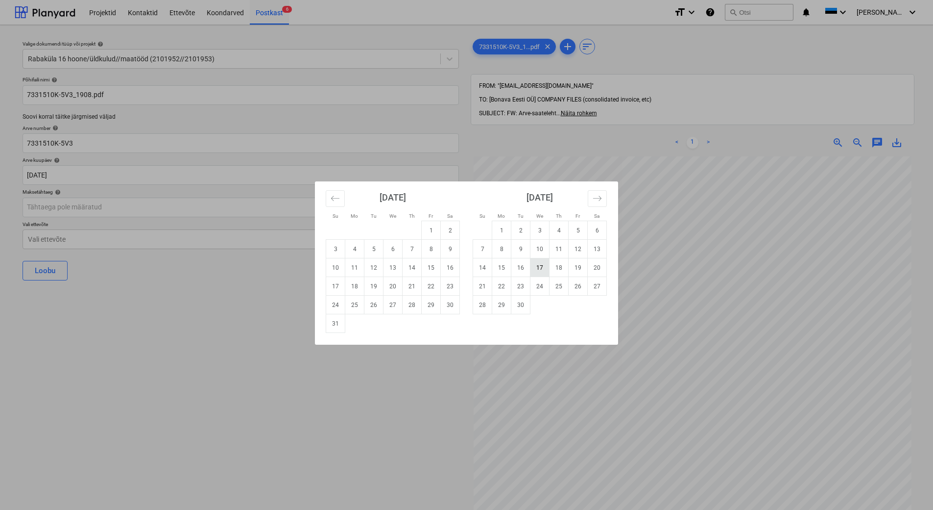
click at [536, 268] on td "17" at bounding box center [540, 267] width 19 height 19
type input "[DATE]"
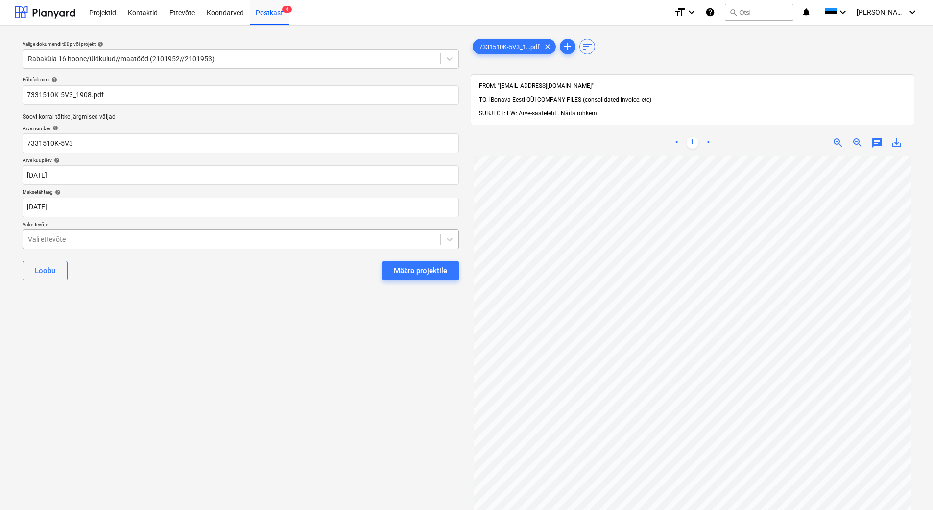
click at [274, 242] on div at bounding box center [232, 239] width 408 height 10
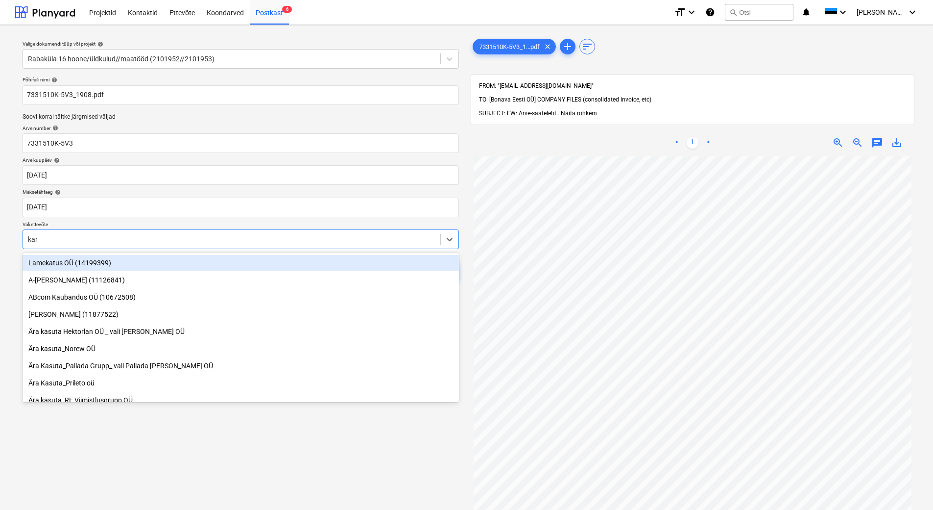
type input "[PERSON_NAME]"
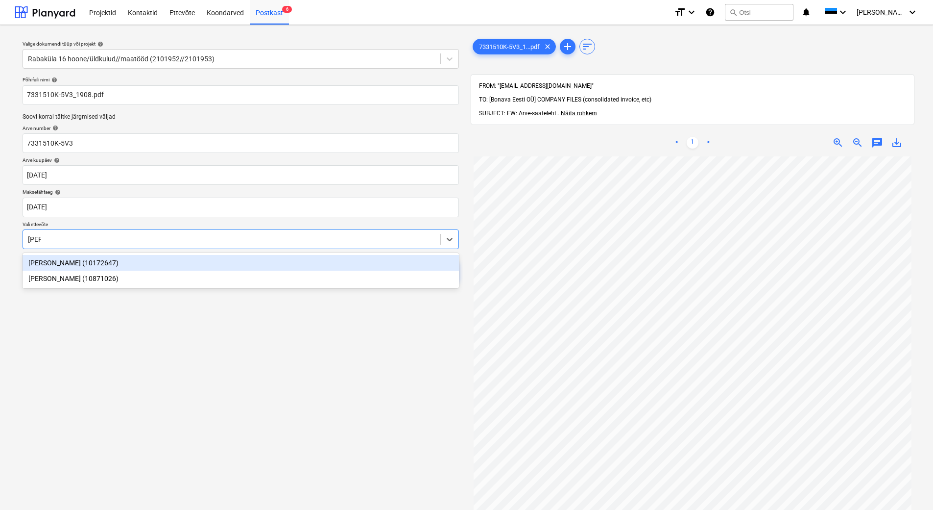
click at [270, 264] on div "[PERSON_NAME] (10172647)" at bounding box center [241, 263] width 437 height 16
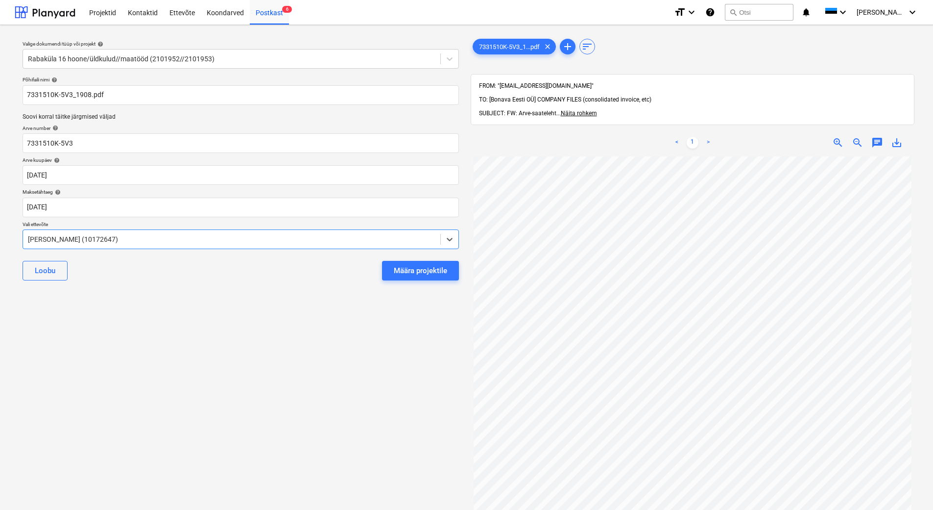
click at [288, 353] on div "Valige dokumendi tüüp või projekt help Rabaküla 16 hoone/üldkulud//maatööd (210…" at bounding box center [241, 338] width 452 height 610
click at [414, 273] on div "Määra projektile" at bounding box center [420, 270] width 53 height 13
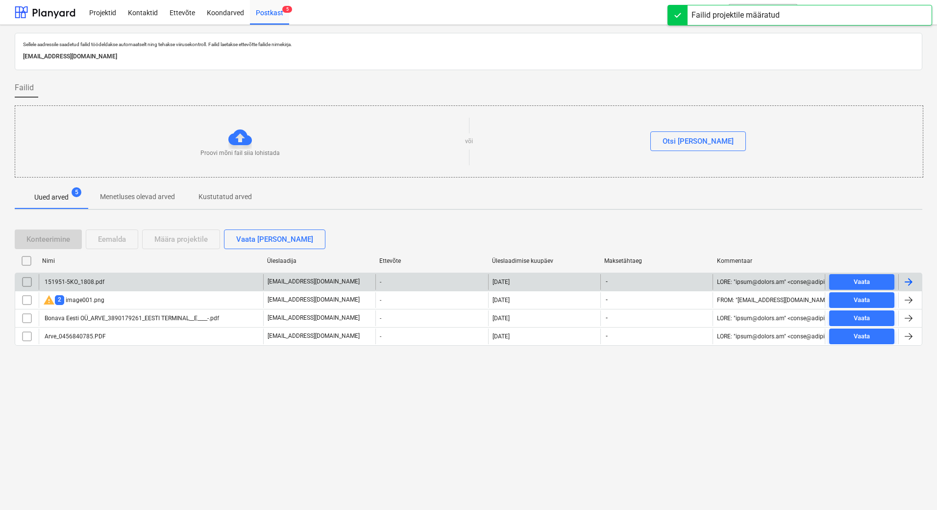
click at [383, 283] on div "-" at bounding box center [431, 282] width 112 height 16
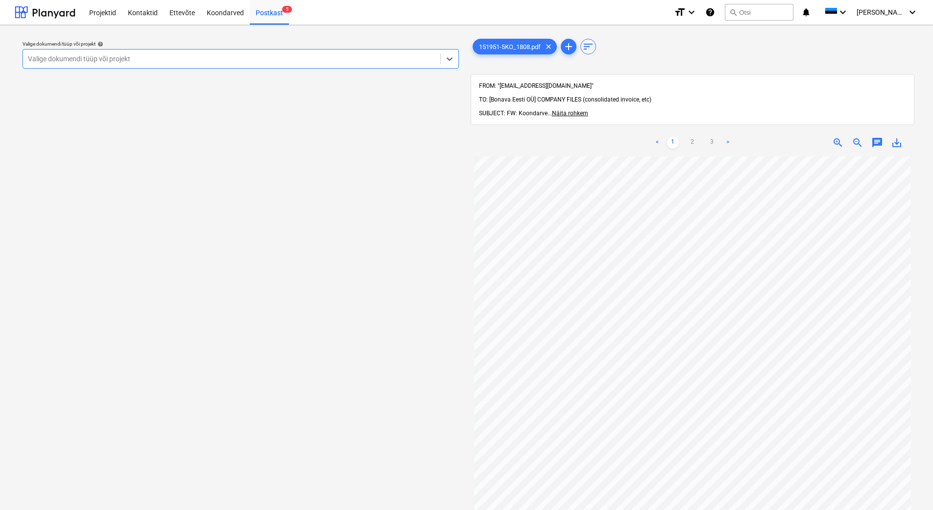
click at [318, 63] on div at bounding box center [232, 59] width 408 height 10
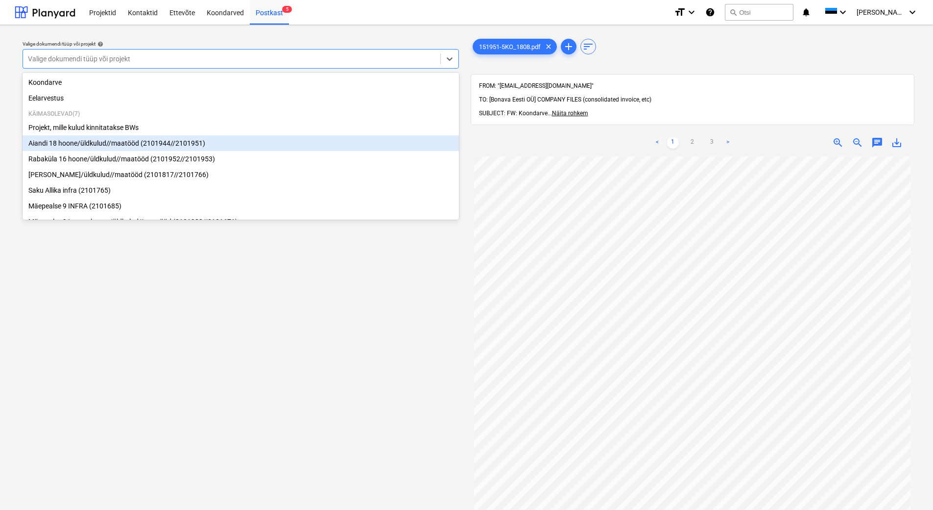
click at [281, 143] on div "Aiandi 18 hoone/üldkulud//maatööd (2101944//2101951)" at bounding box center [241, 143] width 437 height 16
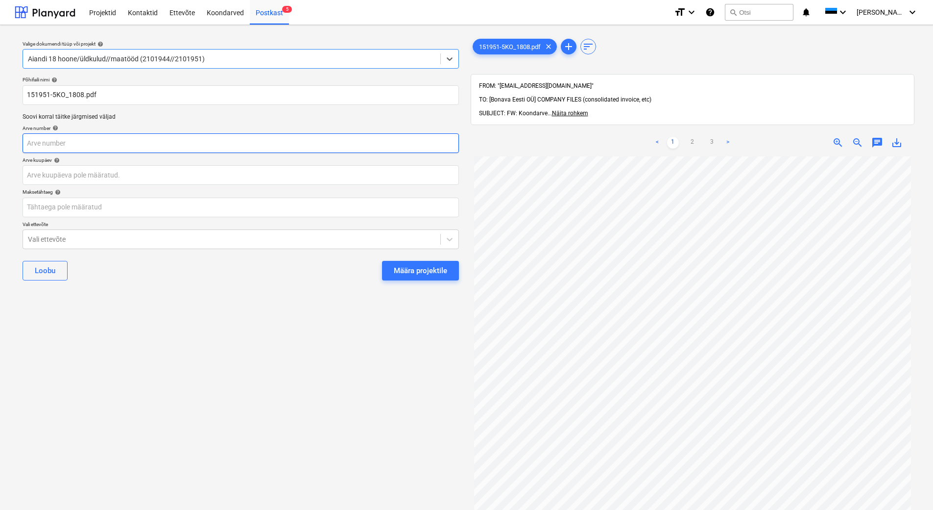
click at [221, 139] on input "text" at bounding box center [241, 143] width 437 height 20
type input "151951-5KO"
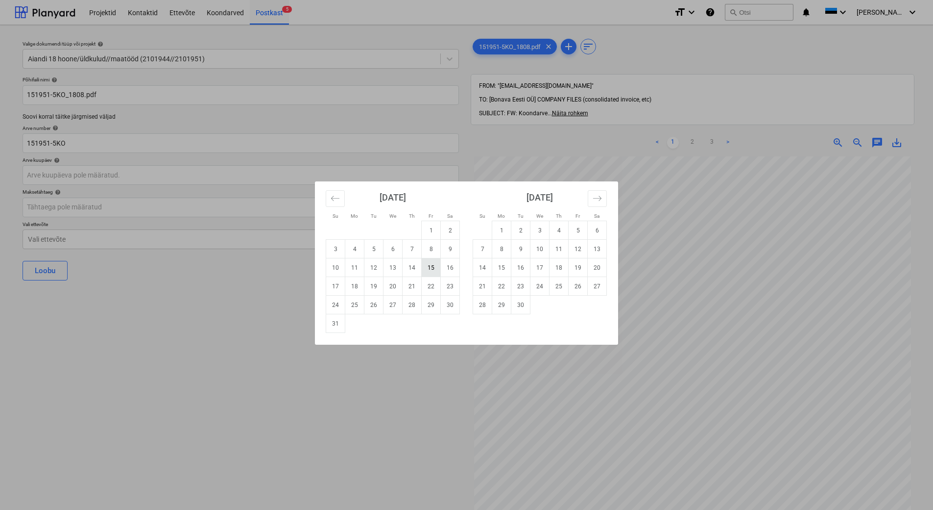
click at [426, 269] on td "15" at bounding box center [431, 267] width 19 height 19
type input "[DATE]"
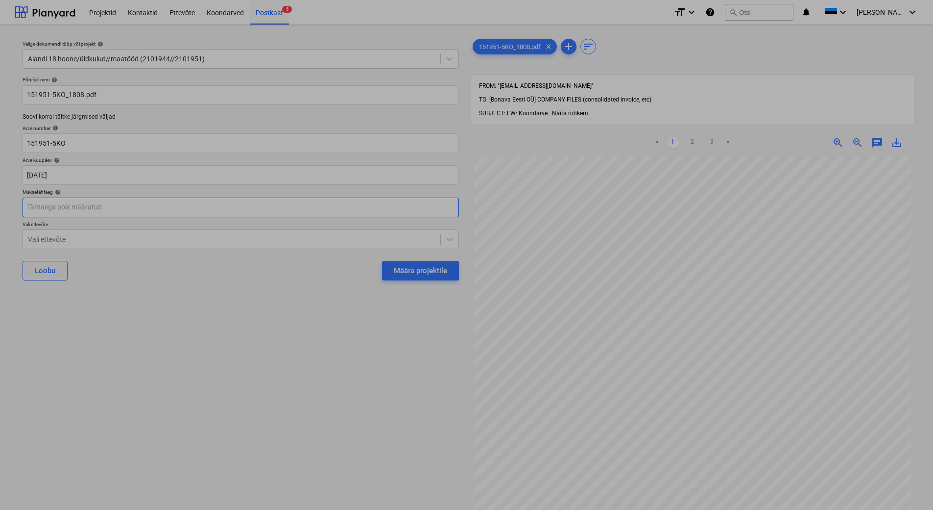
click at [202, 210] on body "Projektid Kontaktid Ettevõte Koondarved Postkast 5 format_size keyboard_arrow_d…" at bounding box center [466, 255] width 933 height 510
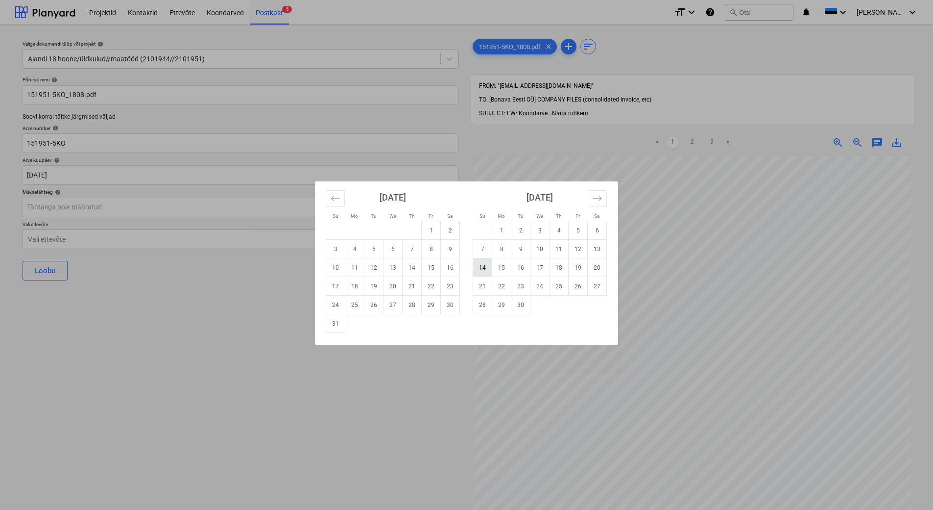
click at [485, 269] on td "14" at bounding box center [482, 267] width 19 height 19
type input "[DATE]"
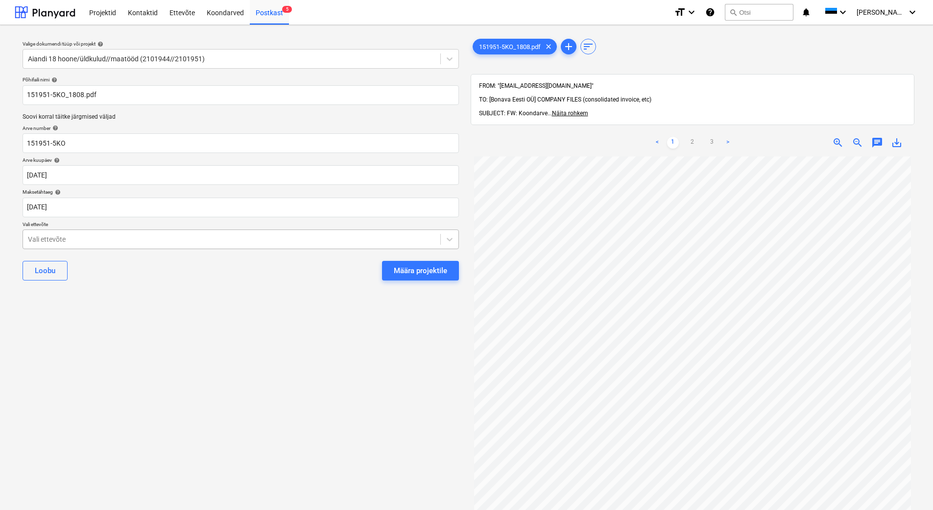
click at [287, 245] on div "Vali ettevõte" at bounding box center [231, 239] width 417 height 14
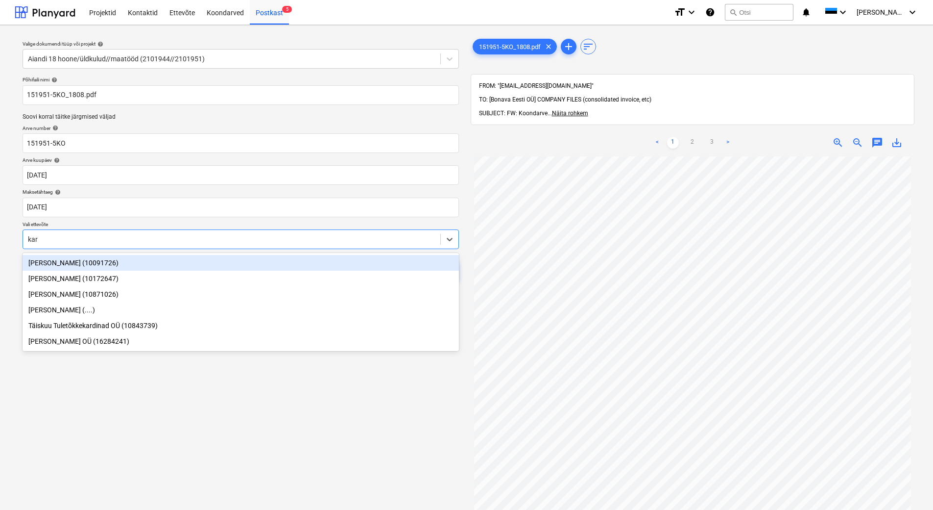
type input "[PERSON_NAME]"
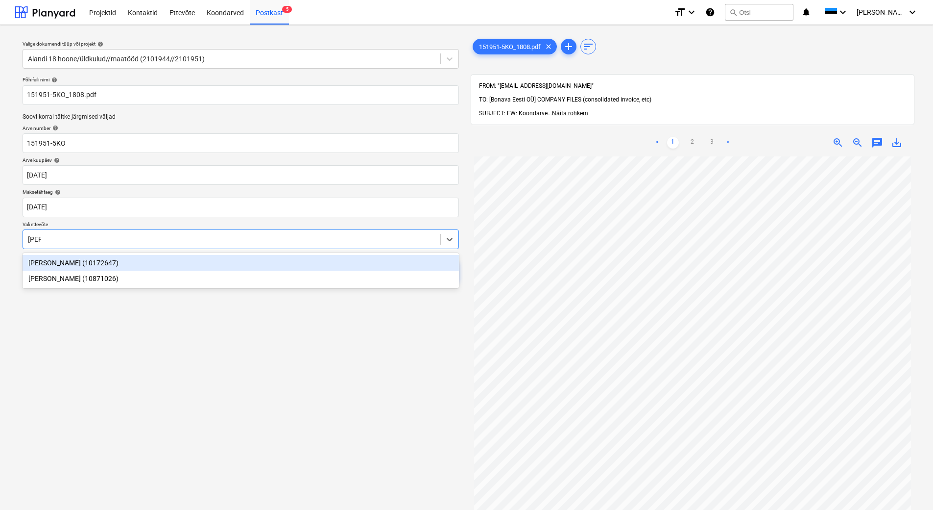
click at [291, 264] on div "[PERSON_NAME] (10172647)" at bounding box center [241, 263] width 437 height 16
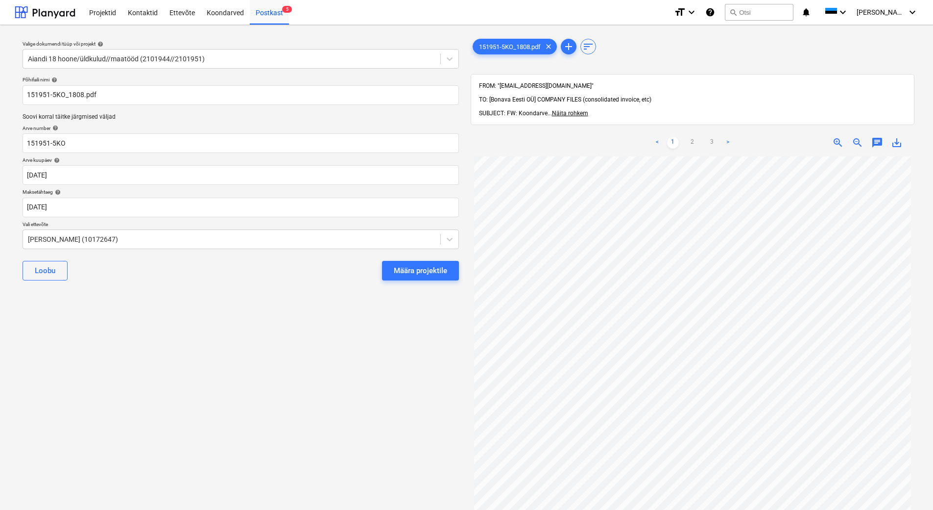
click at [300, 365] on div "Valige dokumendi tüüp või projekt help Aiandi 18 hoone/üldkulud//maatööd (21019…" at bounding box center [241, 338] width 452 height 610
click at [696, 137] on link "2" at bounding box center [693, 143] width 12 height 12
click at [217, 276] on div "[PERSON_NAME] projektile" at bounding box center [241, 270] width 437 height 35
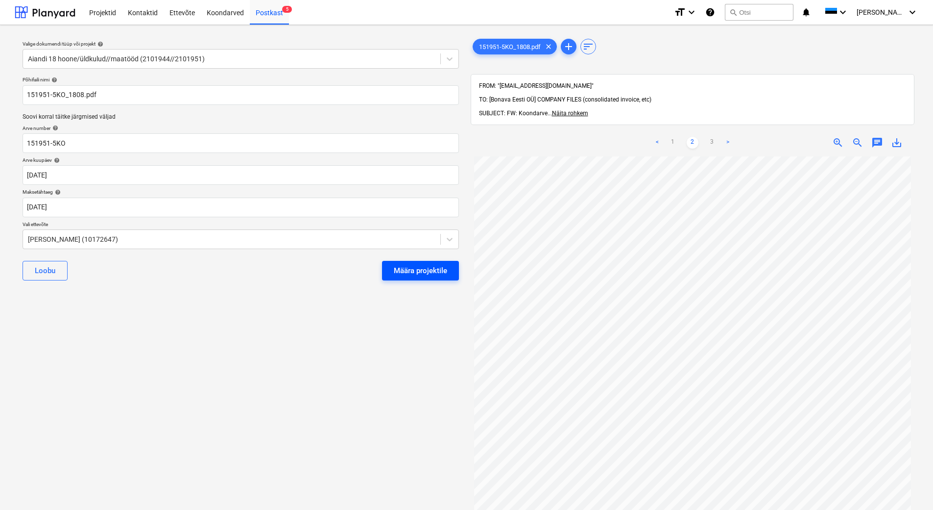
click at [420, 269] on div "Määra projektile" at bounding box center [420, 270] width 53 height 13
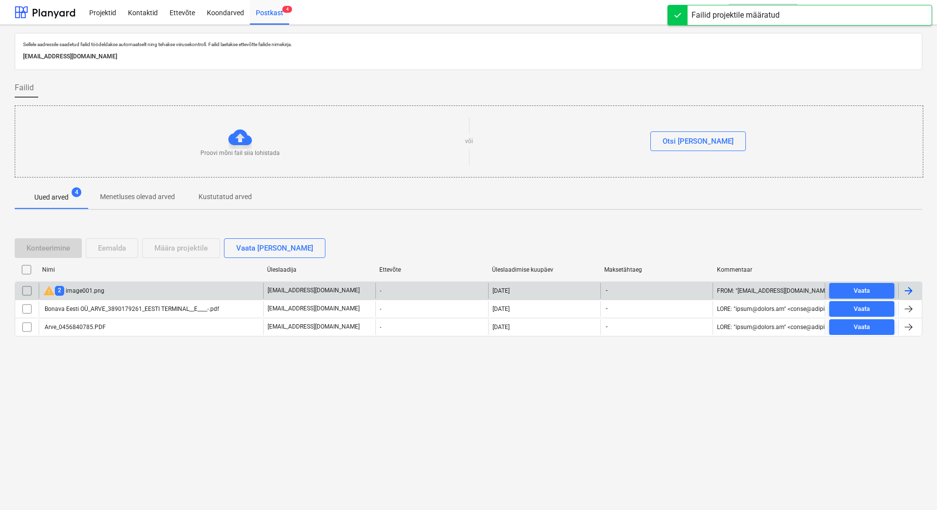
click at [245, 290] on div "warning 2 image001.png" at bounding box center [151, 291] width 224 height 16
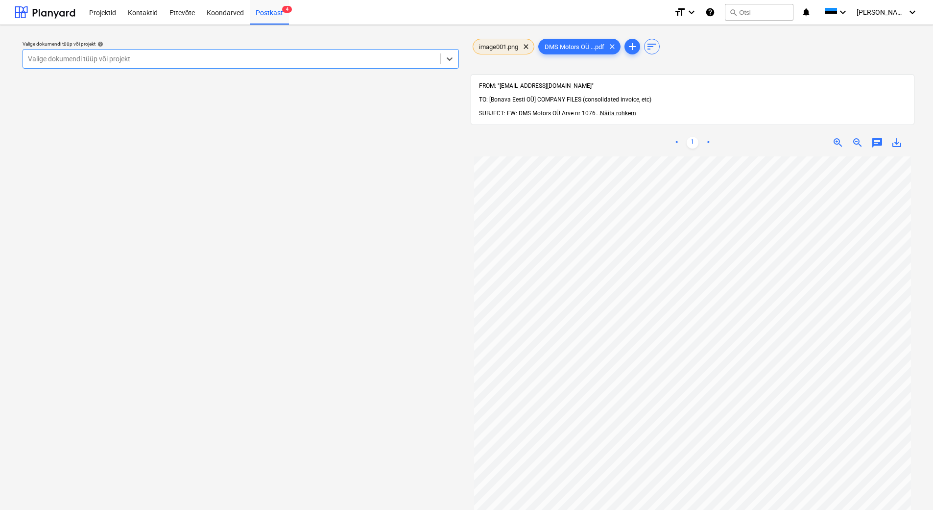
click at [512, 44] on span "image001.png" at bounding box center [498, 46] width 51 height 7
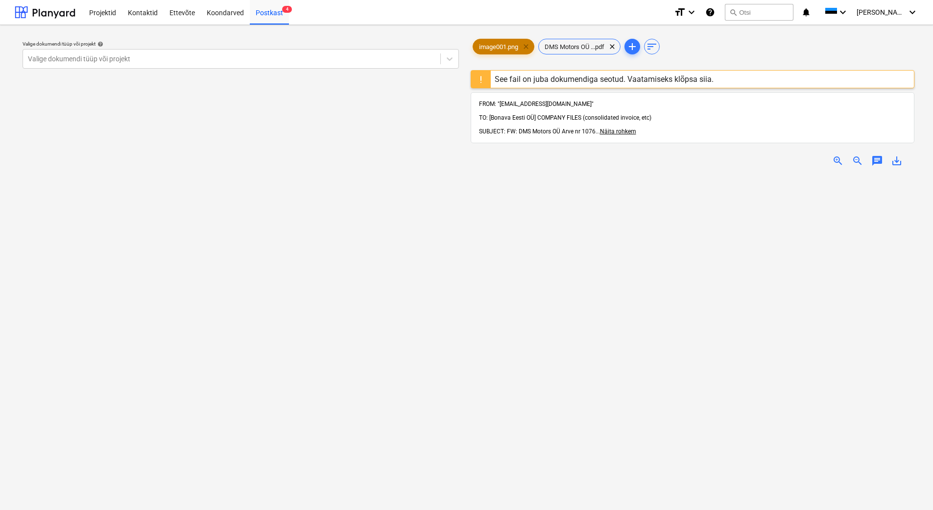
click at [529, 47] on span "clear" at bounding box center [526, 47] width 12 height 12
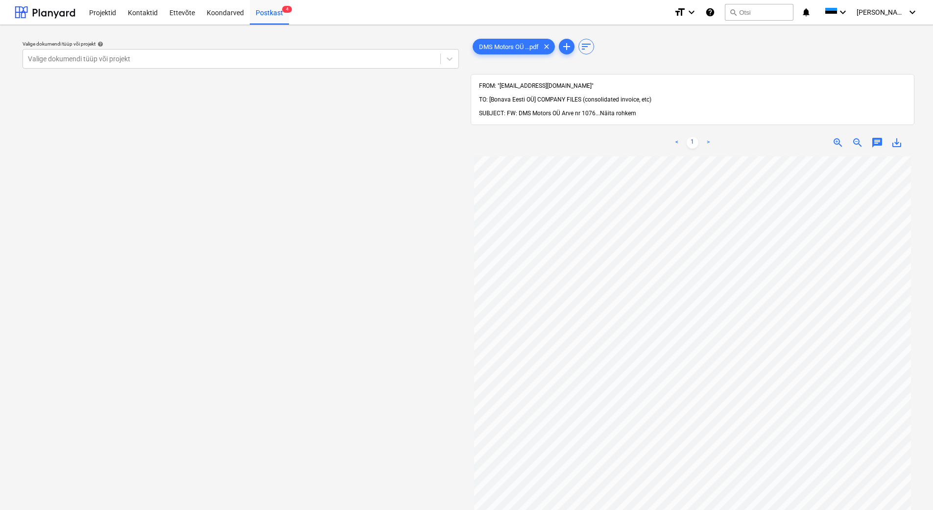
click at [618, 110] on span "Näita rohkem" at bounding box center [618, 113] width 36 height 7
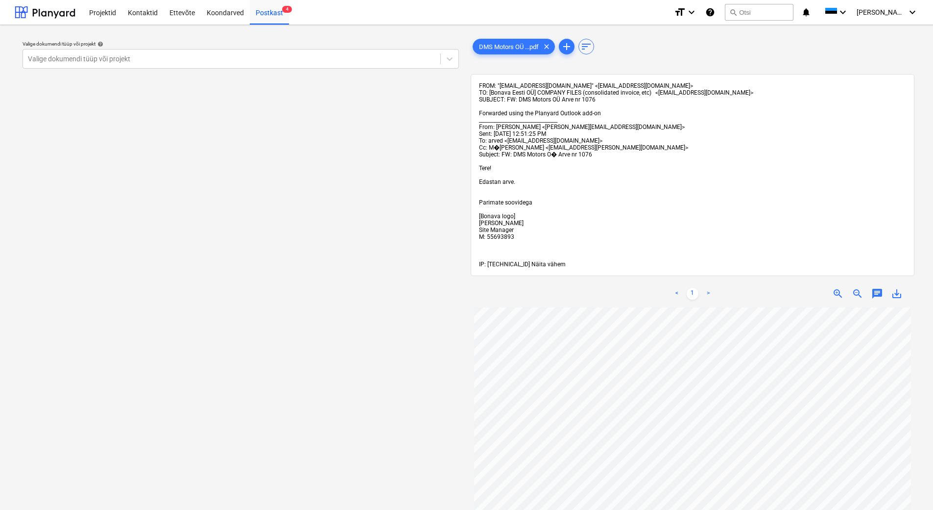
click at [544, 262] on span "Näita vähem" at bounding box center [549, 264] width 34 height 7
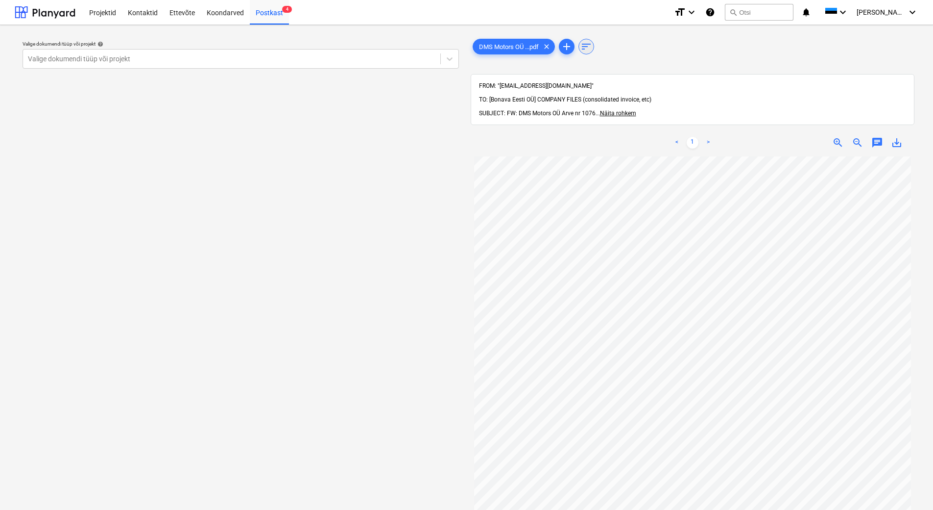
click at [587, 48] on span "sort" at bounding box center [587, 47] width 12 height 12
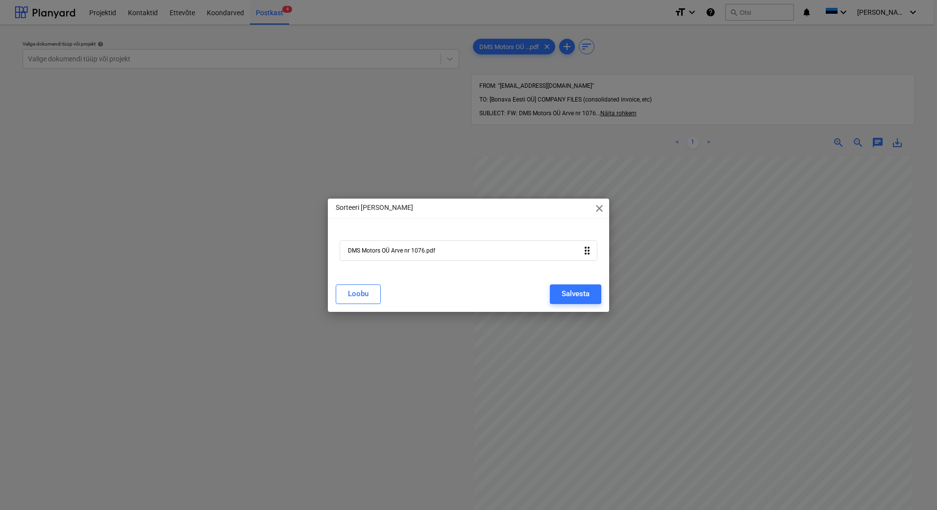
click at [600, 212] on span "close" at bounding box center [599, 208] width 12 height 12
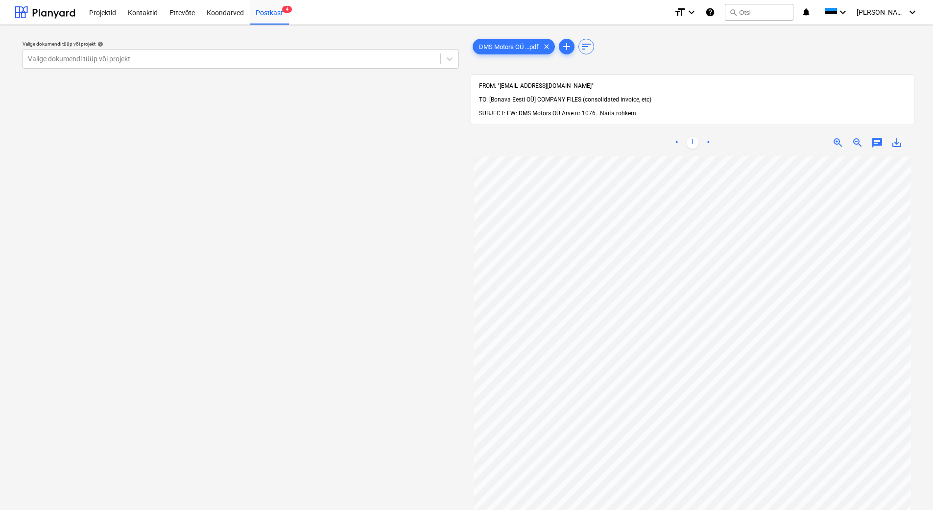
click at [528, 96] on span "TO: [Bonava Eesti OÜ] COMPANY FILES (consolidated invoice, etc)" at bounding box center [565, 99] width 172 height 7
click at [613, 110] on span "Näita rohkem" at bounding box center [618, 113] width 36 height 7
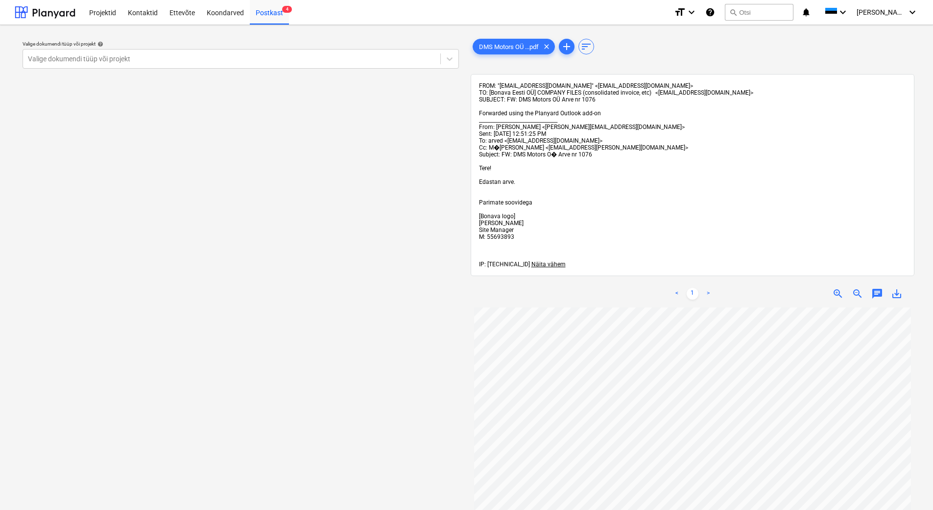
click at [478, 82] on div "FROM: "[EMAIL_ADDRESS][DOMAIN_NAME]" <[EMAIL_ADDRESS][DOMAIN_NAME]> TO: [Bonava…" at bounding box center [693, 175] width 444 height 202
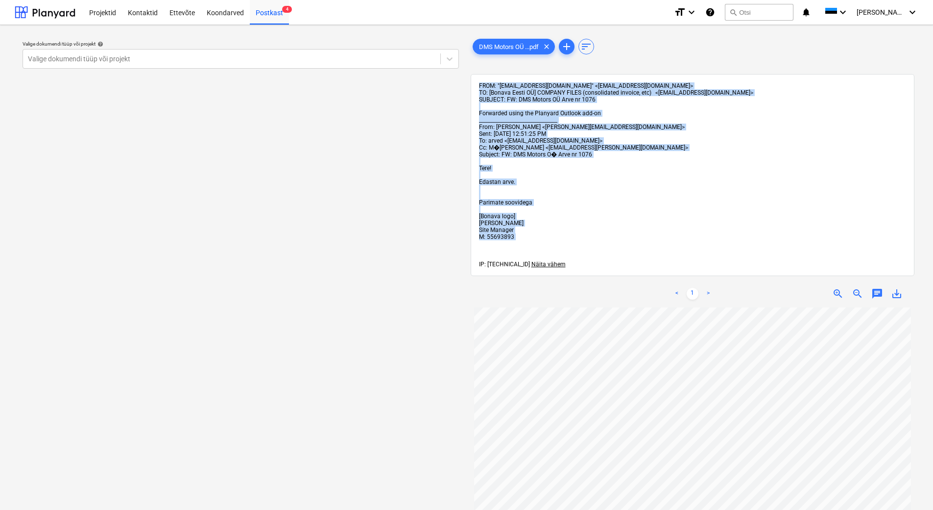
drag, startPoint x: 480, startPoint y: 85, endPoint x: 547, endPoint y: 245, distance: 173.3
click at [547, 245] on div "FROM: "[EMAIL_ADDRESS][DOMAIN_NAME]" <[EMAIL_ADDRESS][DOMAIN_NAME]> TO: [Bonava…" at bounding box center [693, 174] width 428 height 185
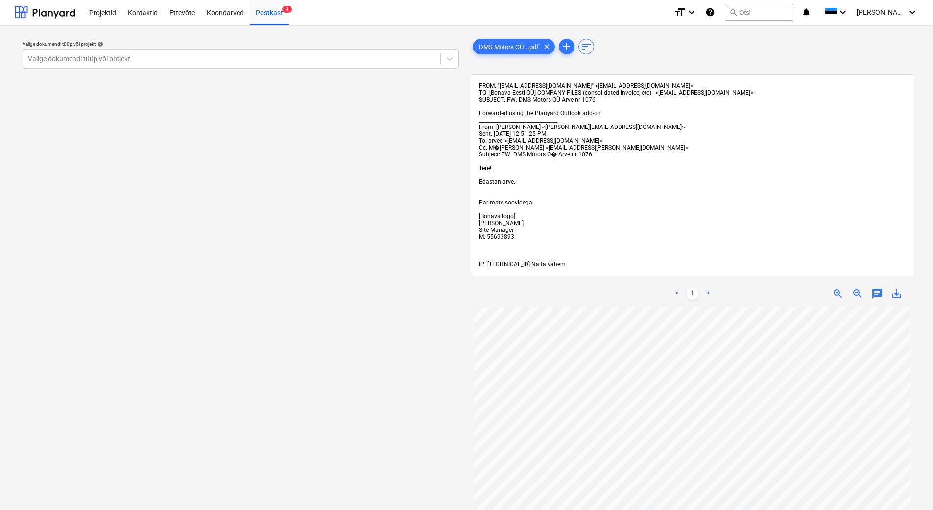
click at [385, 189] on div "Valige dokumendi tüüp või projekt help Valige dokumendi tüüp või projekt" at bounding box center [241, 413] width 452 height 760
click at [215, 61] on div at bounding box center [232, 59] width 408 height 10
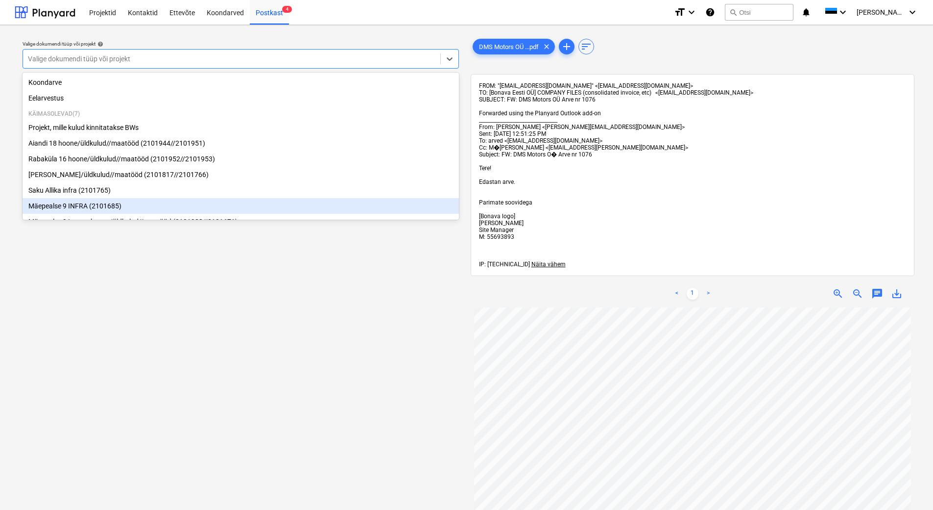
click at [310, 318] on div "Valige dokumendi tüüp või projekt help option Mäepealse 9 INFRA (2101685) focus…" at bounding box center [241, 413] width 452 height 760
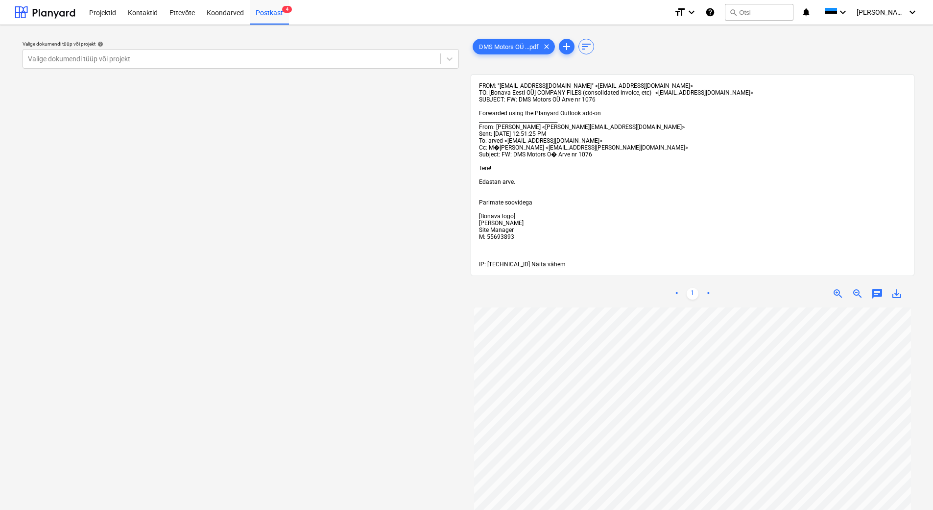
scroll to position [139, 0]
click at [215, 63] on div at bounding box center [232, 59] width 408 height 10
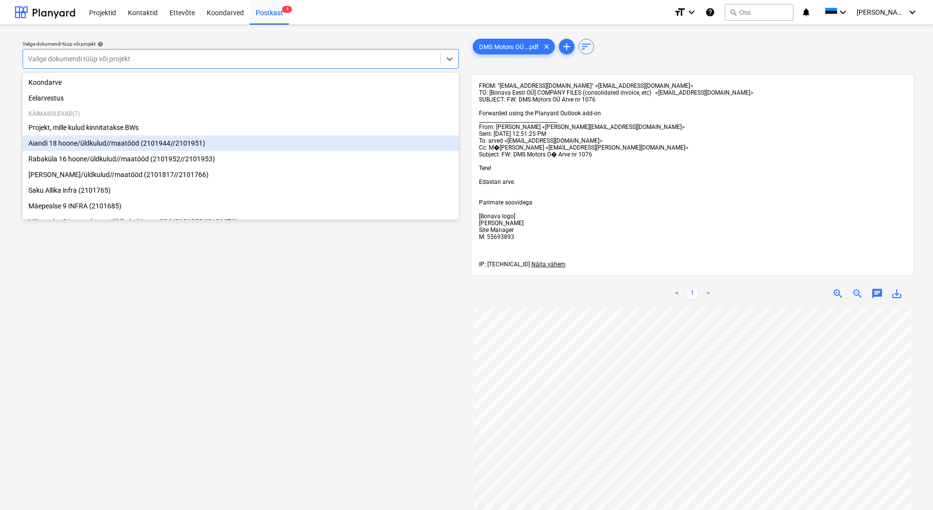
click at [175, 142] on div "Aiandi 18 hoone/üldkulud//maatööd (2101944//2101951)" at bounding box center [241, 143] width 437 height 16
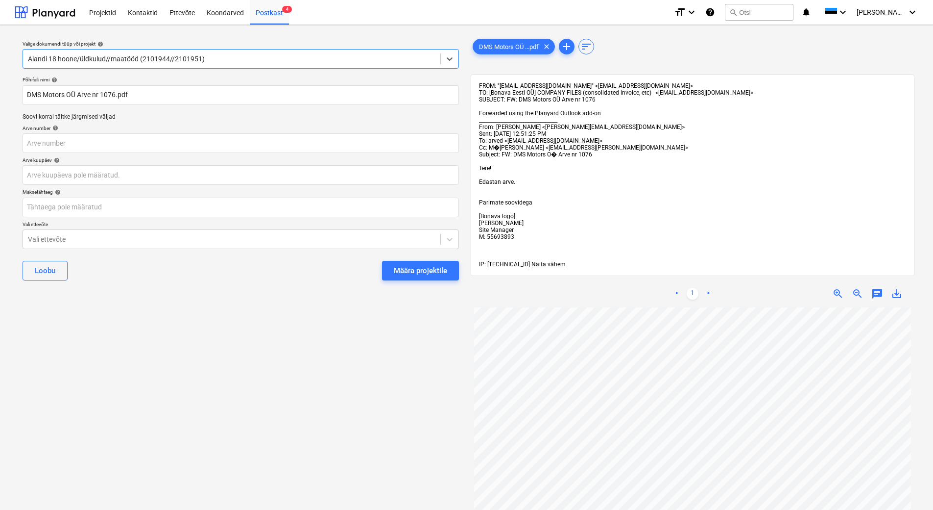
click at [538, 259] on div "FROM: "[EMAIL_ADDRESS][DOMAIN_NAME]" <[EMAIL_ADDRESS][DOMAIN_NAME]> TO: [Bonava…" at bounding box center [693, 174] width 428 height 185
click at [541, 261] on span "Näita vähem" at bounding box center [549, 264] width 34 height 7
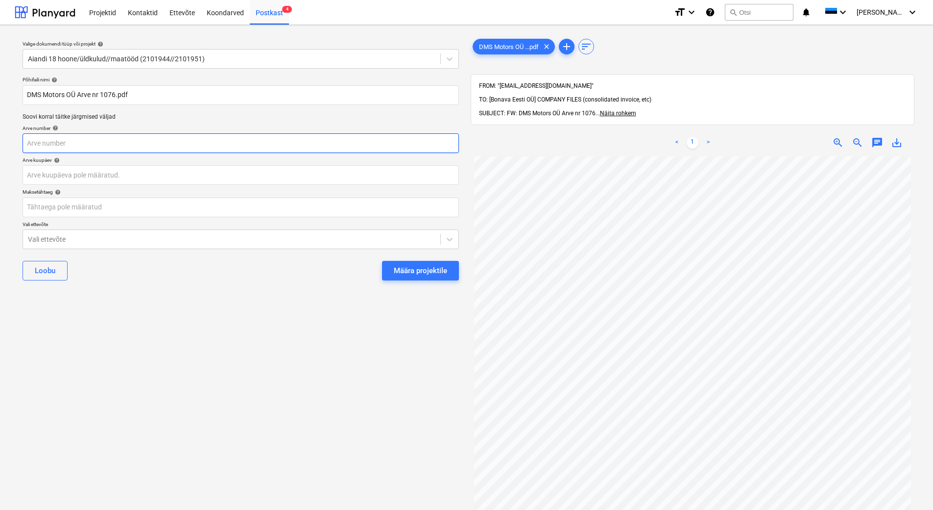
click at [66, 140] on input "text" at bounding box center [241, 143] width 437 height 20
type input "1076"
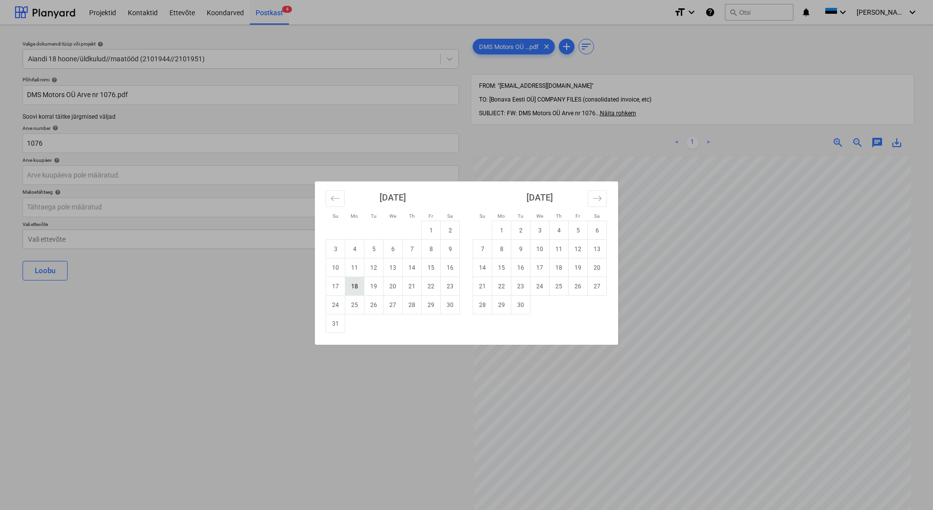
click at [358, 289] on td "18" at bounding box center [354, 286] width 19 height 19
type input "[DATE]"
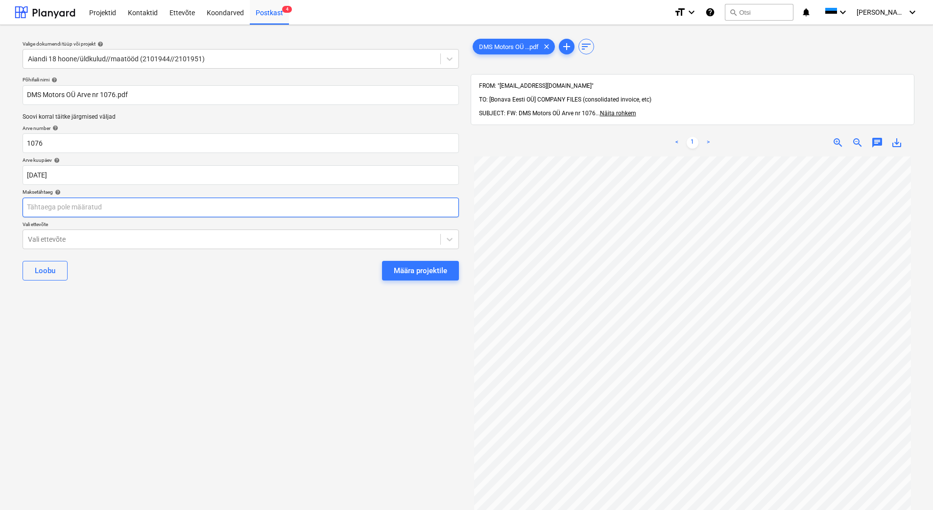
click at [154, 200] on body "Projektid Kontaktid Ettevõte Koondarved Postkast 4 format_size keyboard_arrow_d…" at bounding box center [466, 255] width 933 height 510
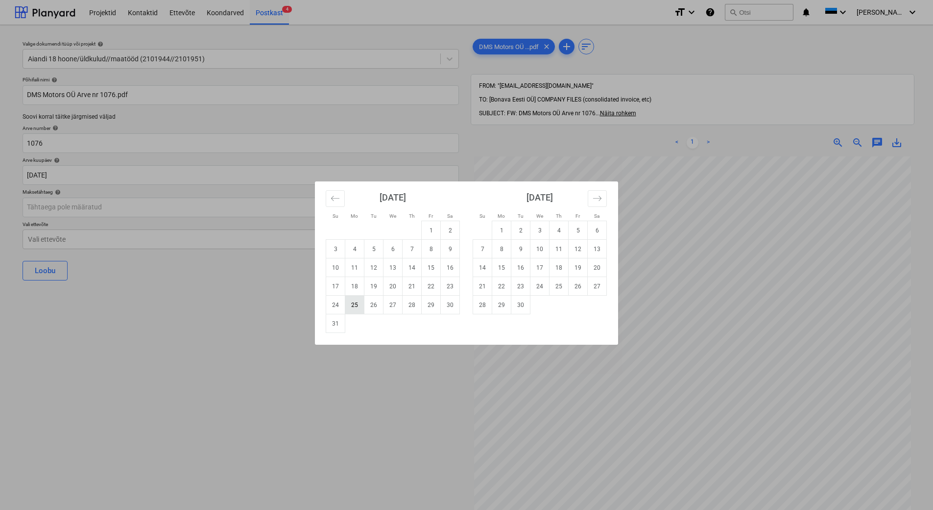
click at [356, 305] on td "25" at bounding box center [354, 304] width 19 height 19
type input "[DATE]"
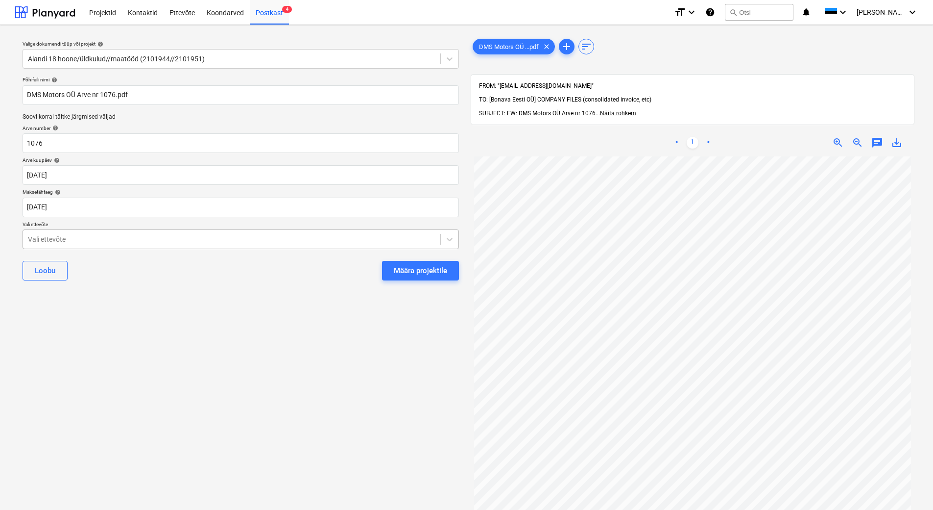
click at [169, 238] on div at bounding box center [232, 239] width 408 height 10
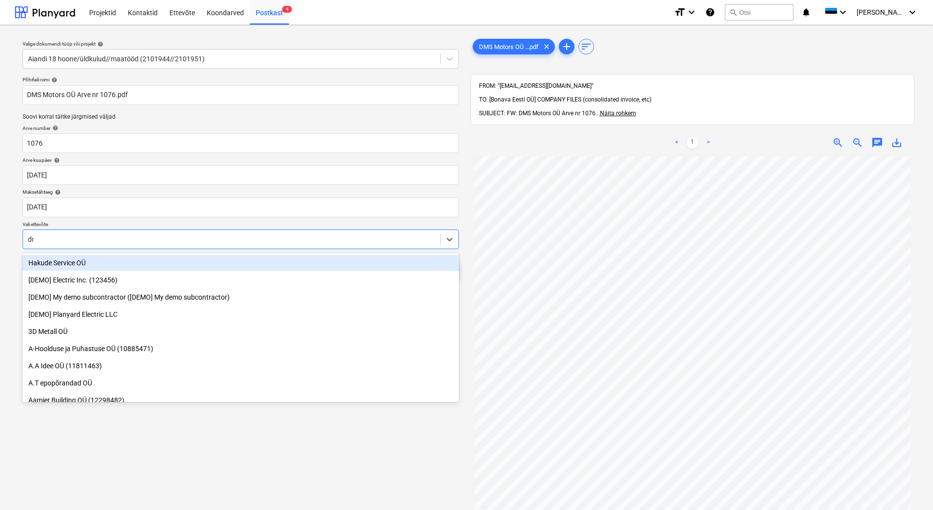
type input "dms"
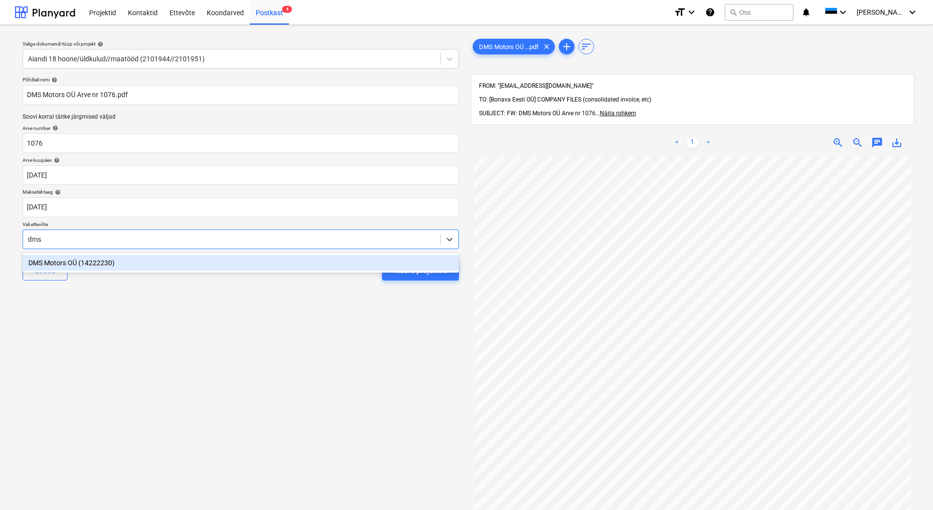
click at [162, 261] on div "DMS Motors OÜ (14222230)" at bounding box center [241, 263] width 437 height 16
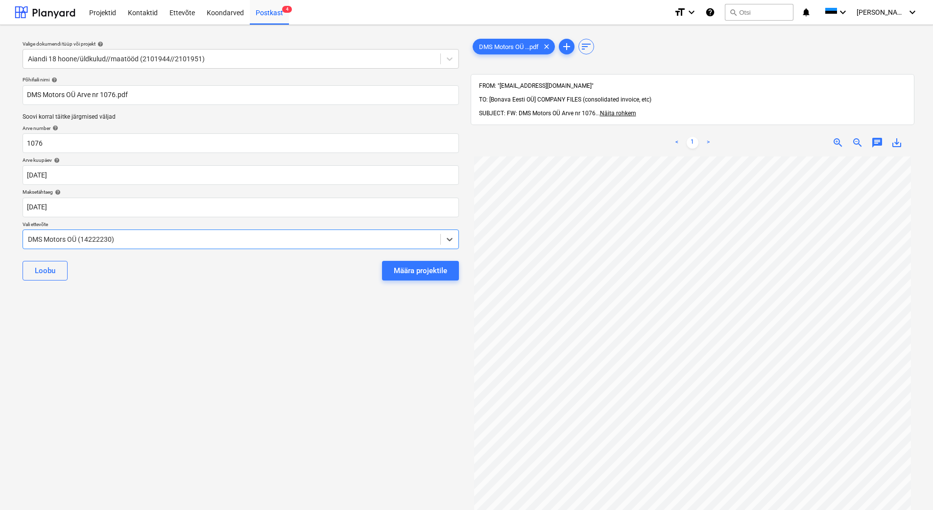
click at [208, 313] on div "Valige dokumendi tüüp või projekt help Aiandi 18 hoone/üldkulud//maatööd (21019…" at bounding box center [241, 338] width 452 height 610
click at [412, 276] on div "Määra projektile" at bounding box center [420, 270] width 53 height 13
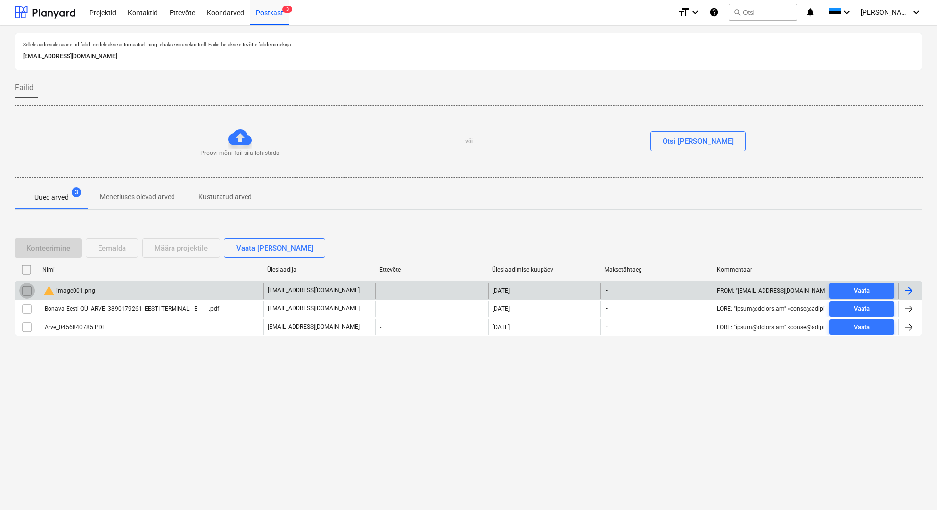
click at [24, 291] on input "checkbox" at bounding box center [27, 291] width 16 height 16
click at [113, 250] on div "Eemalda" at bounding box center [112, 248] width 28 height 13
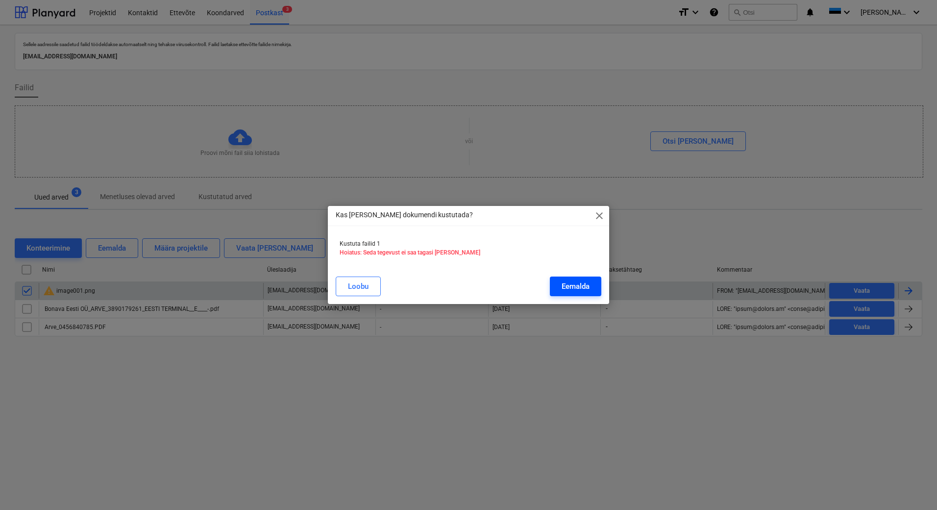
click at [575, 286] on div "Eemalda" at bounding box center [576, 286] width 28 height 13
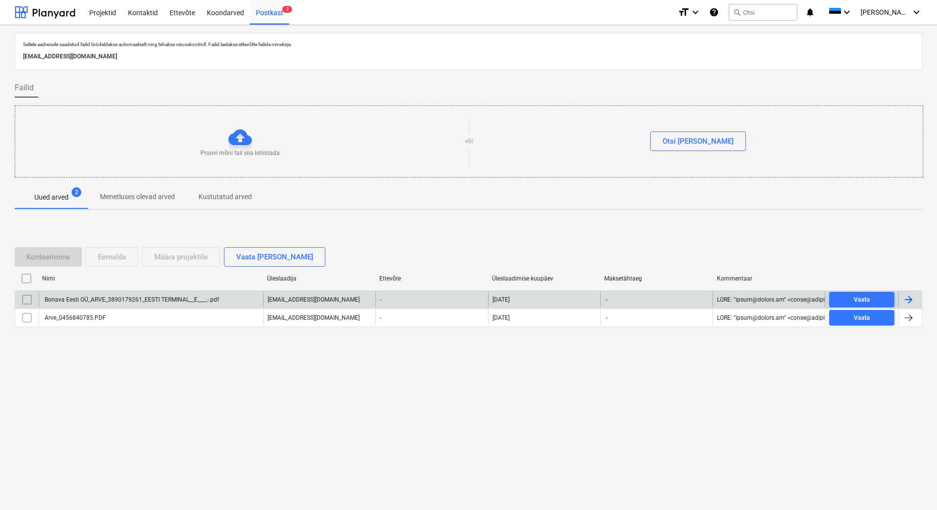
click at [223, 302] on div "Bonava Eesti OÜ_ARVE_3890179261_EESTI TERMINAL__E____-.pdf" at bounding box center [151, 300] width 224 height 16
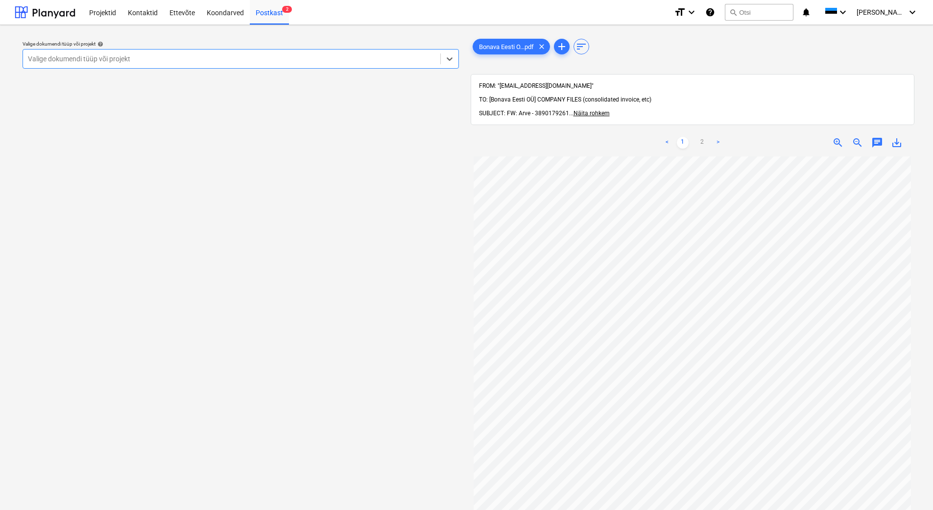
click at [100, 63] on div at bounding box center [232, 59] width 408 height 10
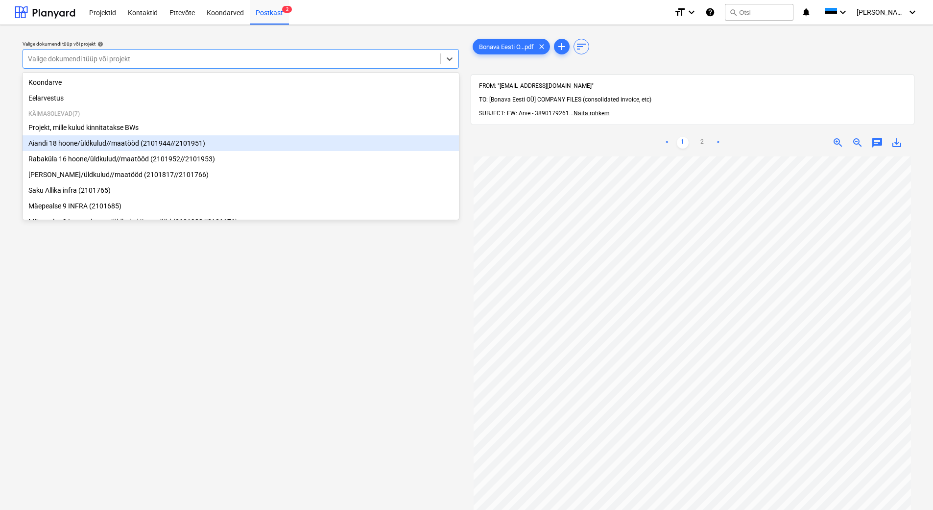
click at [107, 138] on div "Aiandi 18 hoone/üldkulud//maatööd (2101944//2101951)" at bounding box center [241, 143] width 437 height 16
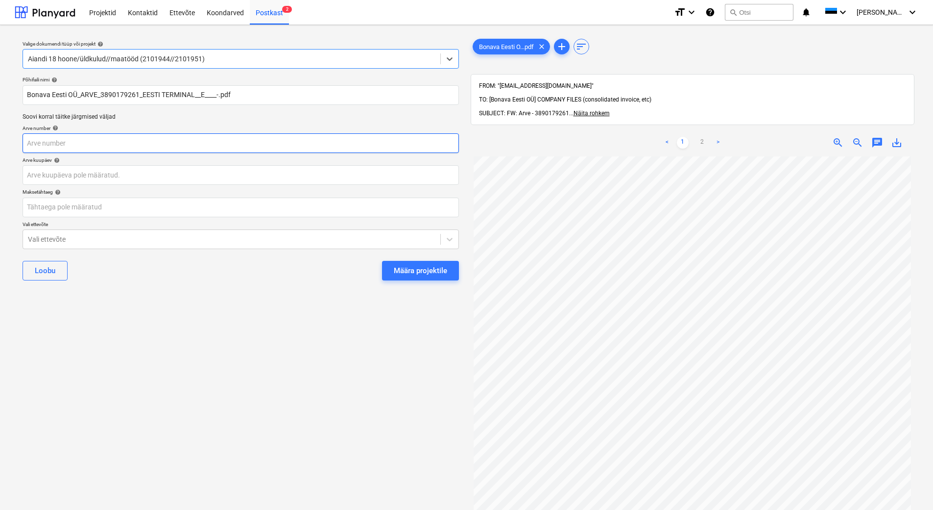
click at [105, 143] on input "text" at bounding box center [241, 143] width 437 height 20
type input "3890179261"
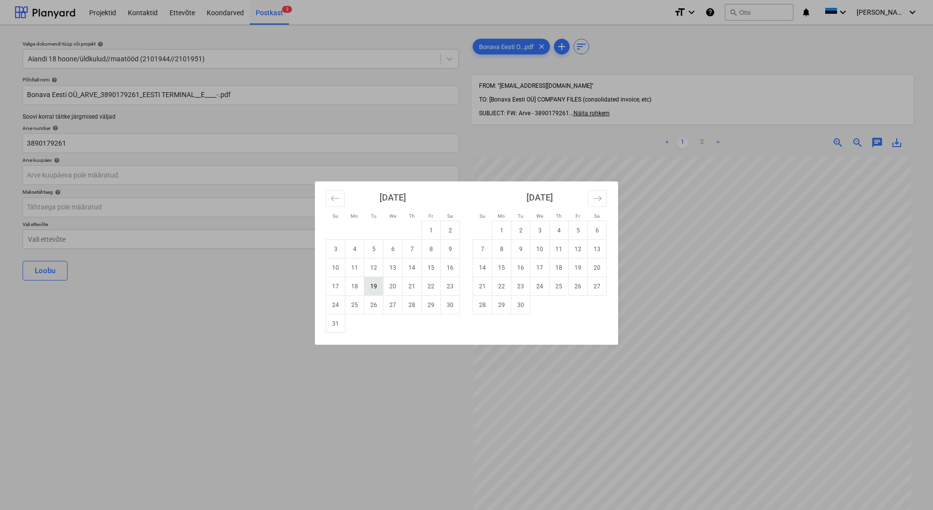
click at [373, 286] on td "19" at bounding box center [374, 286] width 19 height 19
type input "[DATE]"
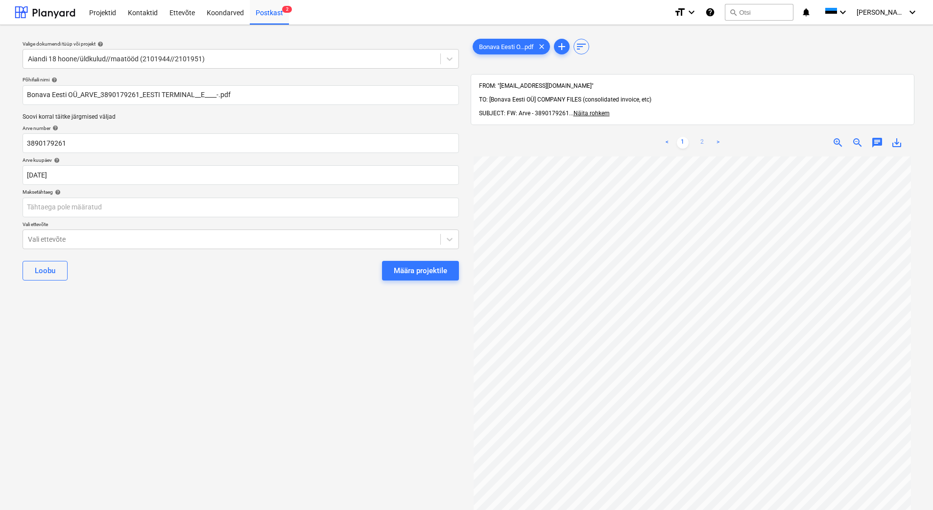
click at [704, 137] on link "2" at bounding box center [703, 143] width 12 height 12
click at [684, 137] on link "1" at bounding box center [683, 143] width 12 height 12
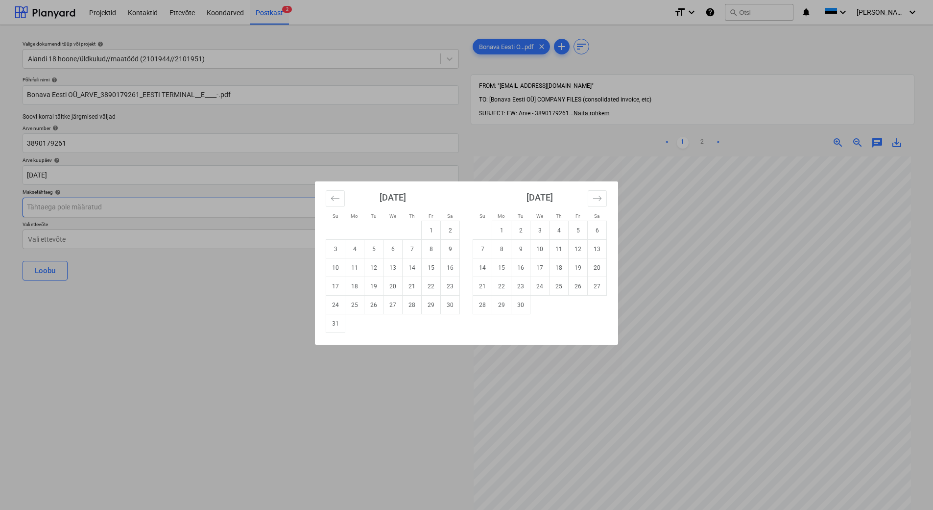
click at [105, 210] on body "Projektid Kontaktid Ettevõte Koondarved Postkast 2 format_size keyboard_arrow_d…" at bounding box center [466, 255] width 933 height 510
click at [558, 269] on td "18" at bounding box center [559, 267] width 19 height 19
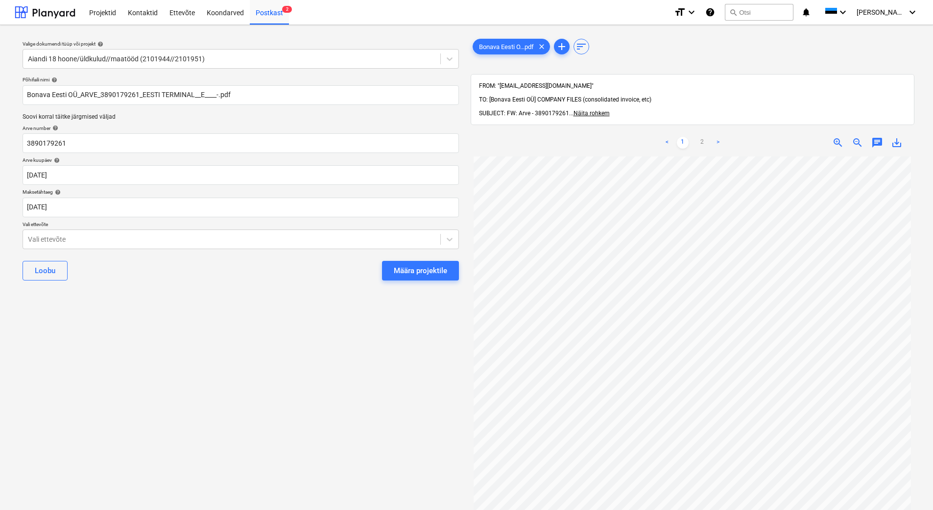
type input "[DATE]"
click at [225, 244] on div at bounding box center [232, 239] width 408 height 10
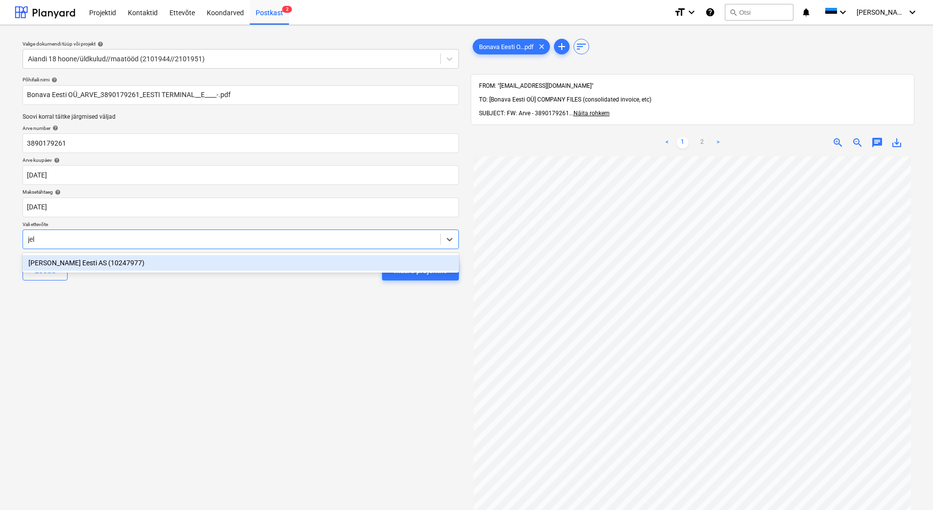
type input "jeld"
click at [279, 265] on div "[PERSON_NAME] Eesti AS (10247977)" at bounding box center [241, 263] width 437 height 16
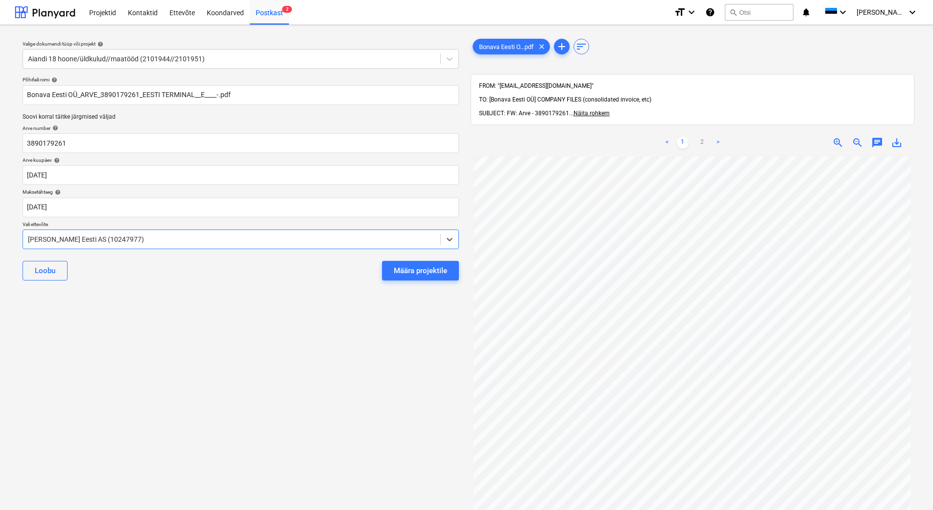
click at [273, 315] on div "Valige dokumendi tüüp või projekt help Aiandi 18 hoone/üldkulud//maatööd (21019…" at bounding box center [241, 338] width 452 height 610
click at [403, 269] on div "Määra projektile" at bounding box center [420, 270] width 53 height 13
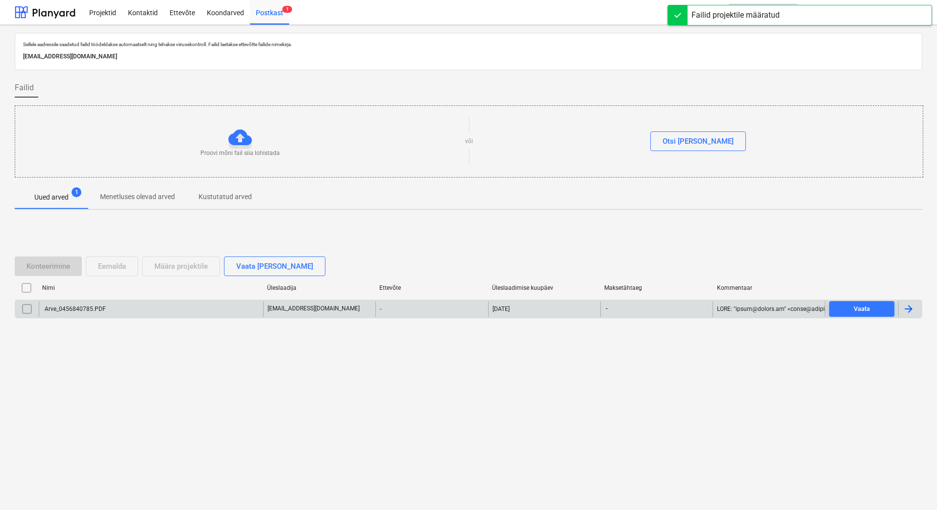
click at [368, 306] on div "[EMAIL_ADDRESS][DOMAIN_NAME]" at bounding box center [319, 309] width 112 height 16
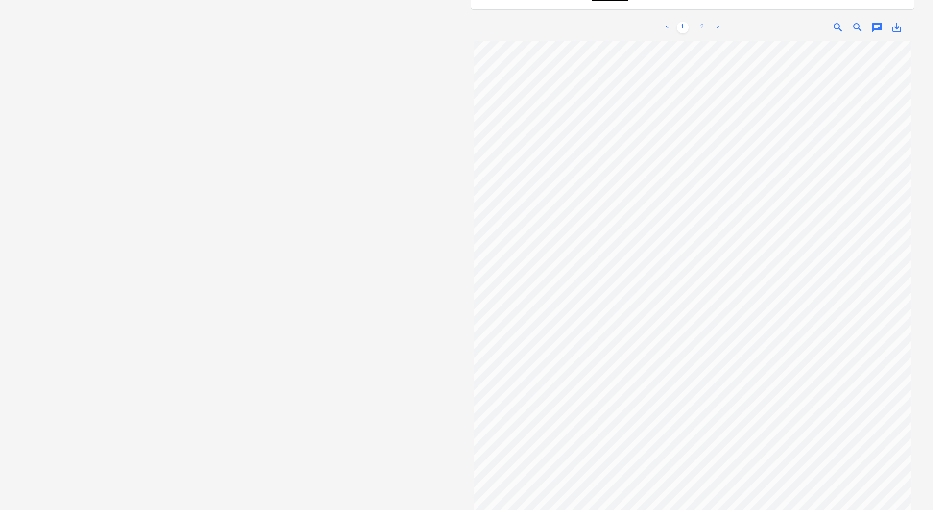
click at [702, 22] on link "2" at bounding box center [703, 28] width 12 height 12
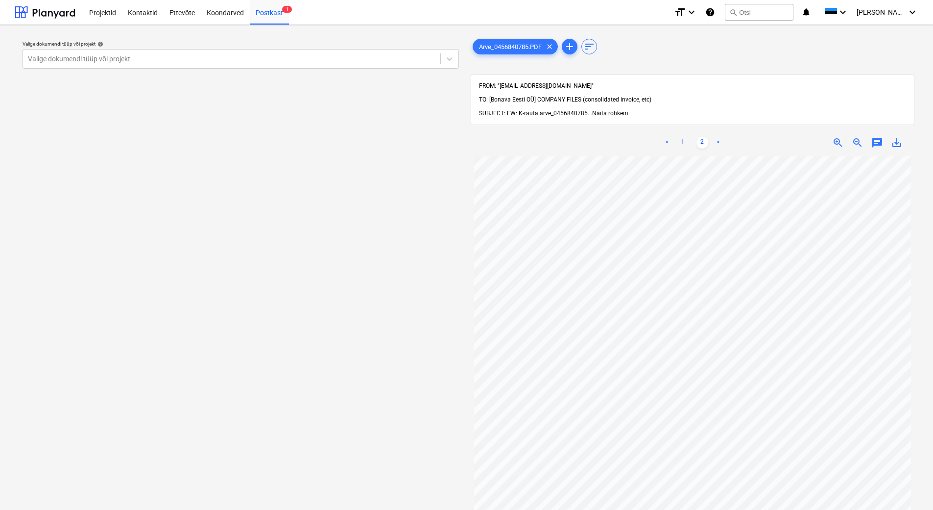
click at [683, 137] on link "1" at bounding box center [683, 143] width 12 height 12
click at [325, 62] on div at bounding box center [232, 59] width 408 height 10
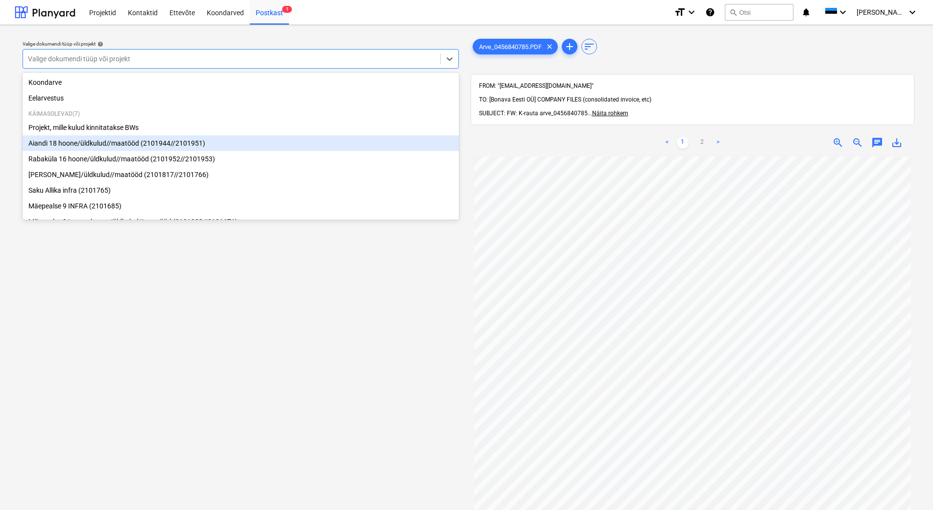
click at [262, 151] on div "Aiandi 18 hoone/üldkulud//maatööd (2101944//2101951)" at bounding box center [241, 143] width 437 height 16
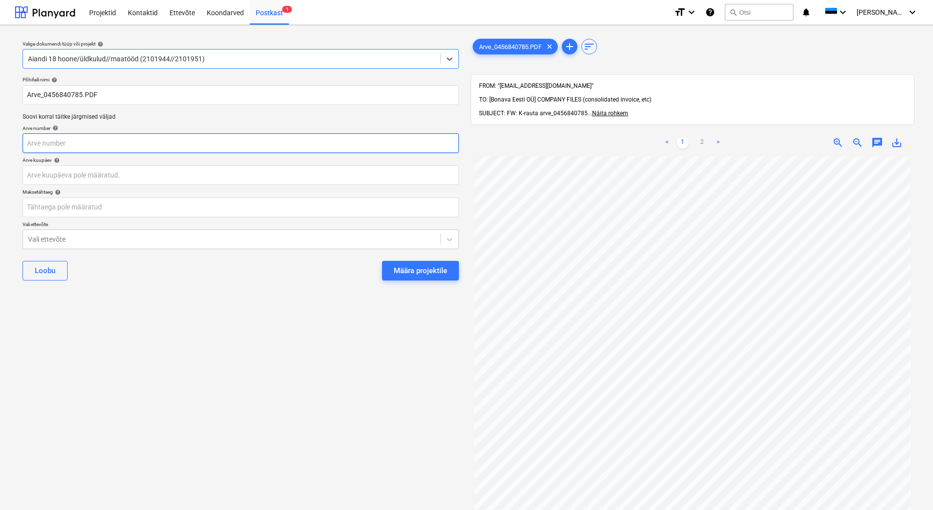
click at [197, 146] on input "text" at bounding box center [241, 143] width 437 height 20
type input "456840785"
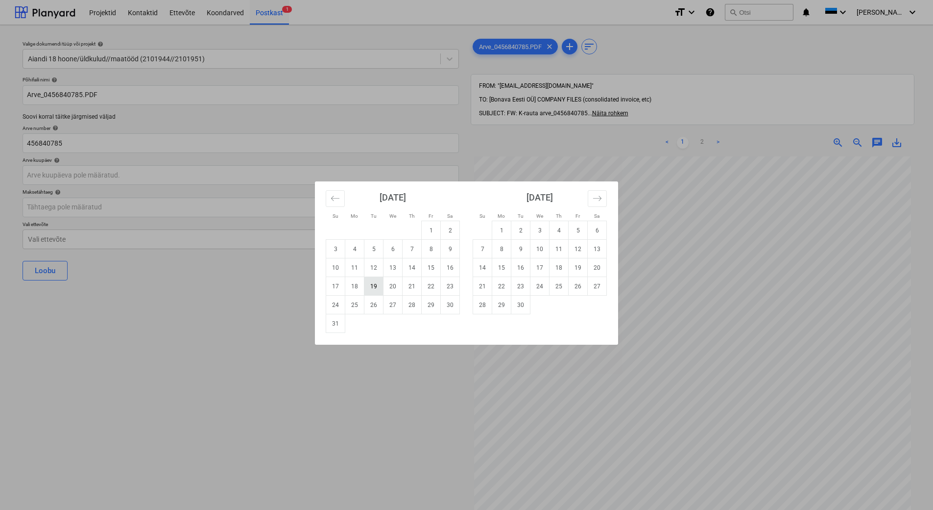
click at [374, 292] on td "19" at bounding box center [374, 286] width 19 height 19
type input "[DATE]"
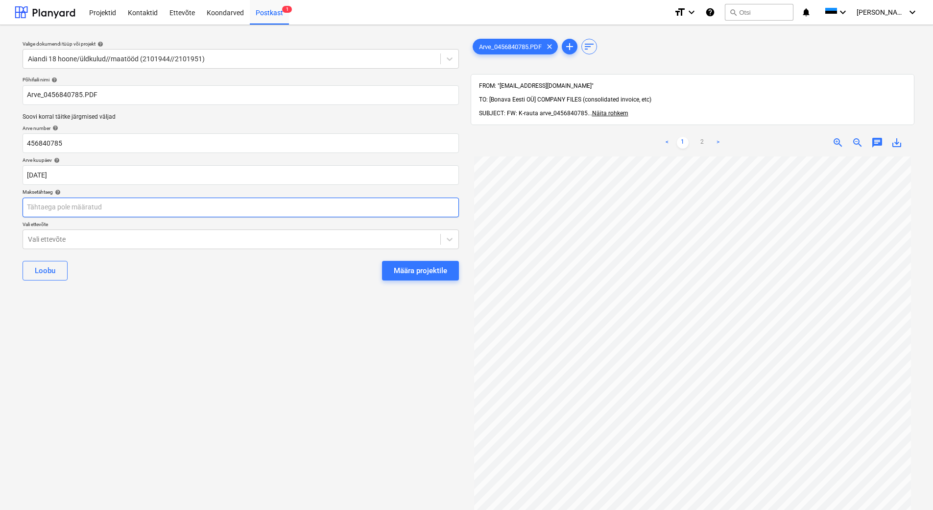
click at [149, 208] on body "Projektid Kontaktid Ettevõte Koondarved Postkast 1 format_size keyboard_arrow_d…" at bounding box center [466, 255] width 933 height 510
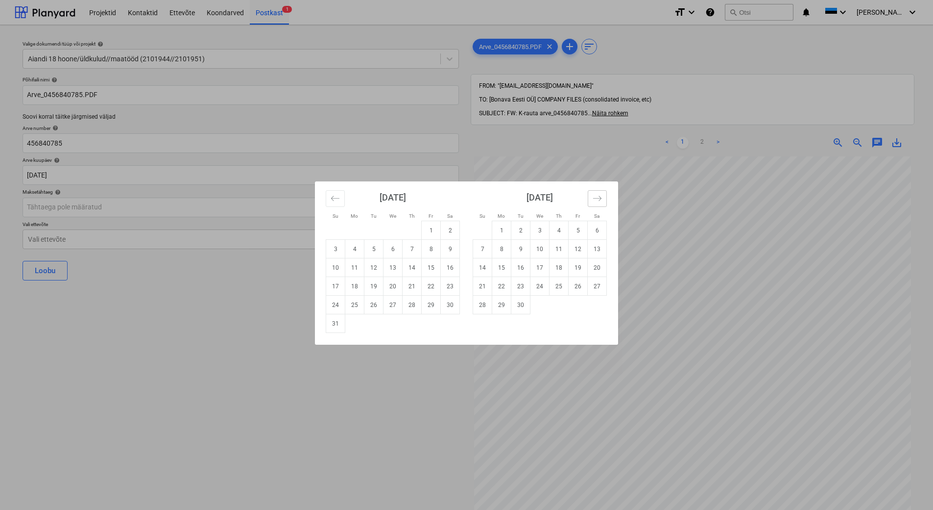
click at [597, 201] on icon "Move forward to switch to the next month." at bounding box center [597, 198] width 9 height 9
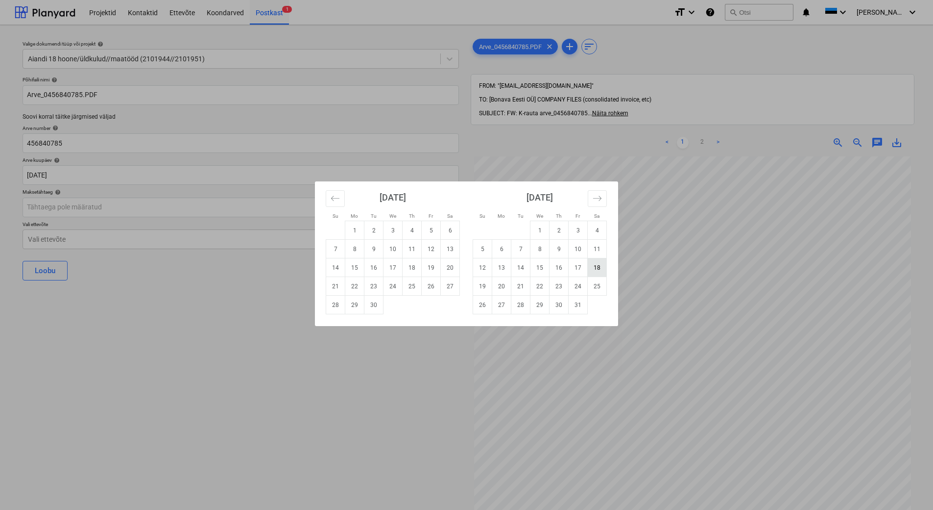
click at [593, 268] on td "18" at bounding box center [597, 267] width 19 height 19
type input "[DATE]"
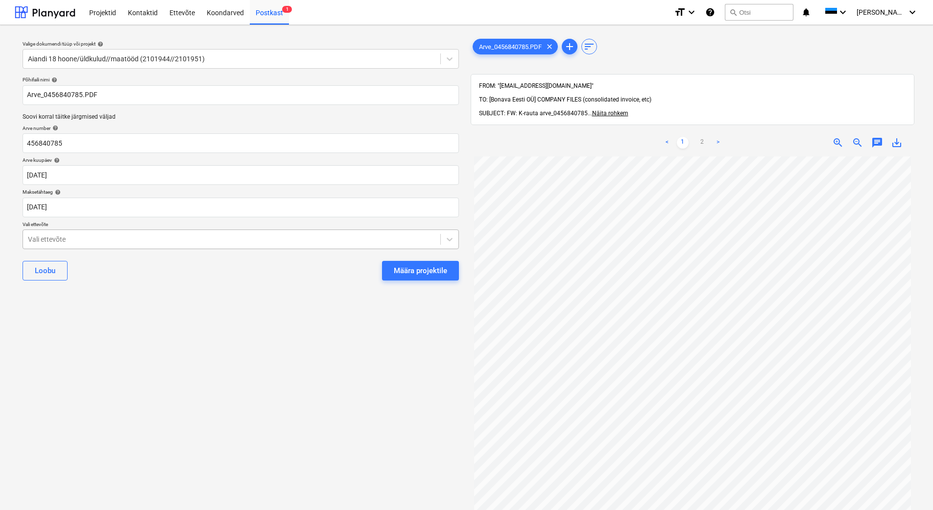
click at [245, 239] on div at bounding box center [232, 239] width 408 height 10
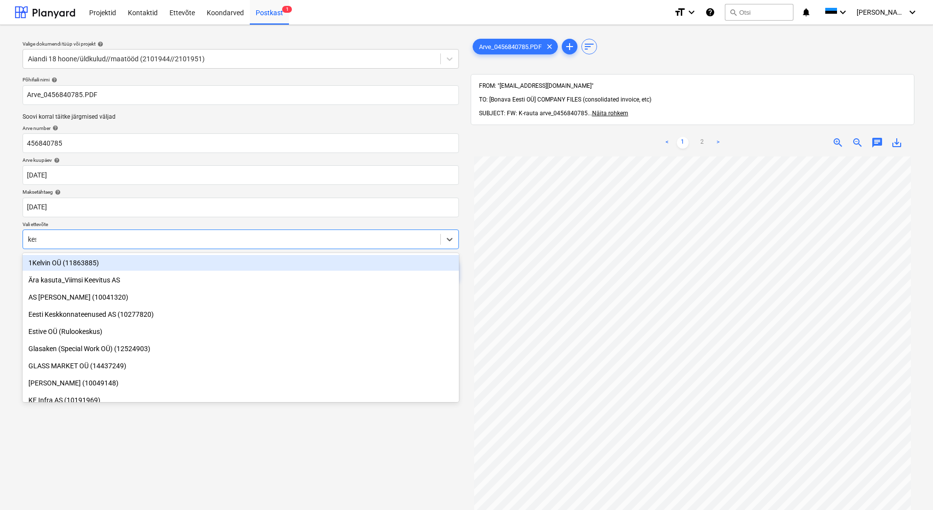
type input "kesko"
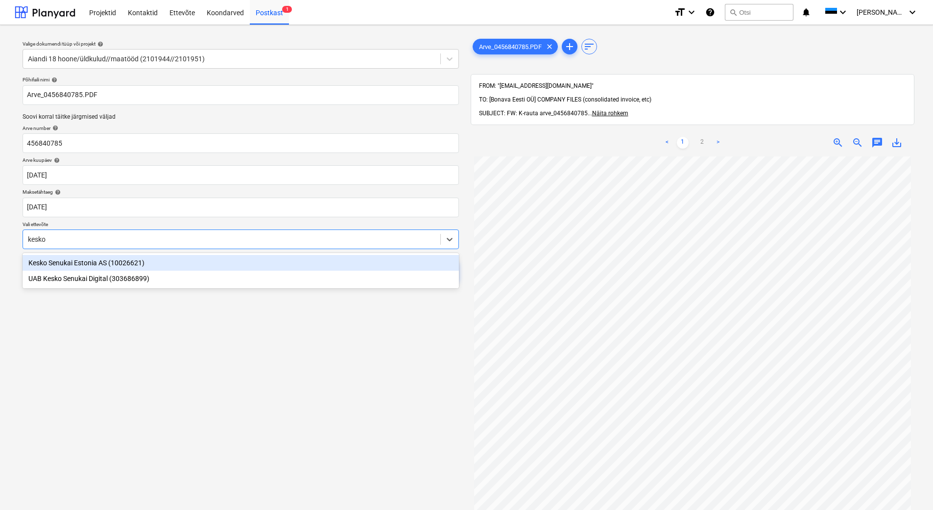
click at [243, 268] on div "Kesko Senukai Estonia AS (10026621)" at bounding box center [241, 263] width 437 height 16
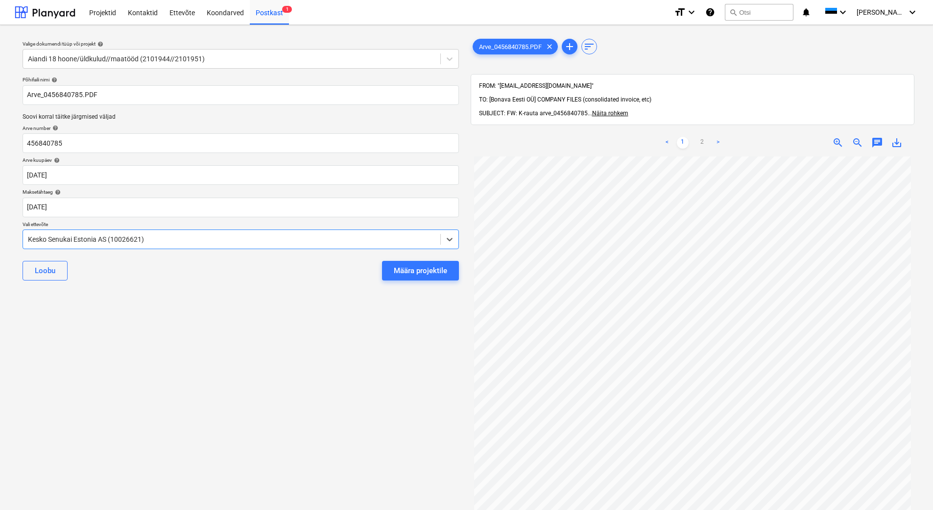
click at [260, 333] on div "Valige dokumendi tüüp või projekt help Aiandi 18 hoone/üldkulud//maatööd (21019…" at bounding box center [241, 338] width 452 height 610
click at [446, 270] on div "Määra projektile" at bounding box center [420, 270] width 53 height 13
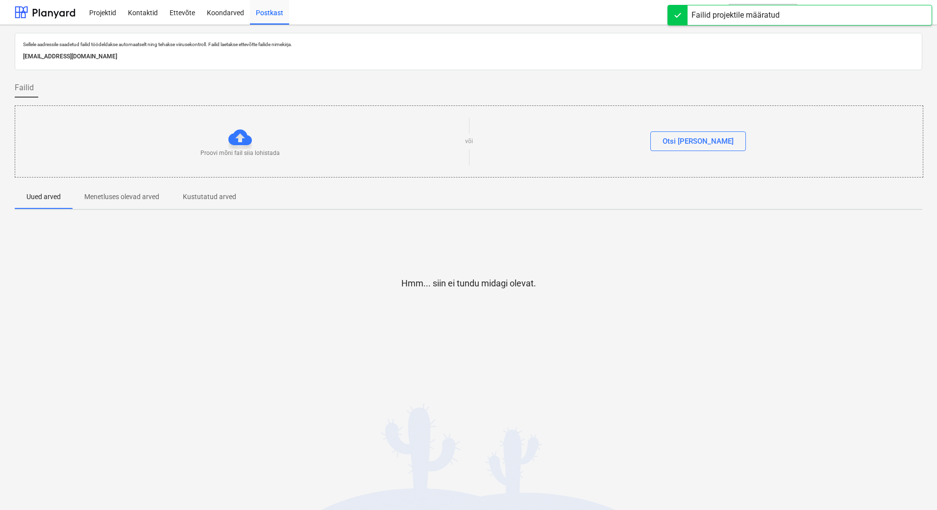
click at [307, 289] on div at bounding box center [468, 299] width 907 height 20
click at [93, 13] on div "Projektid" at bounding box center [102, 12] width 39 height 25
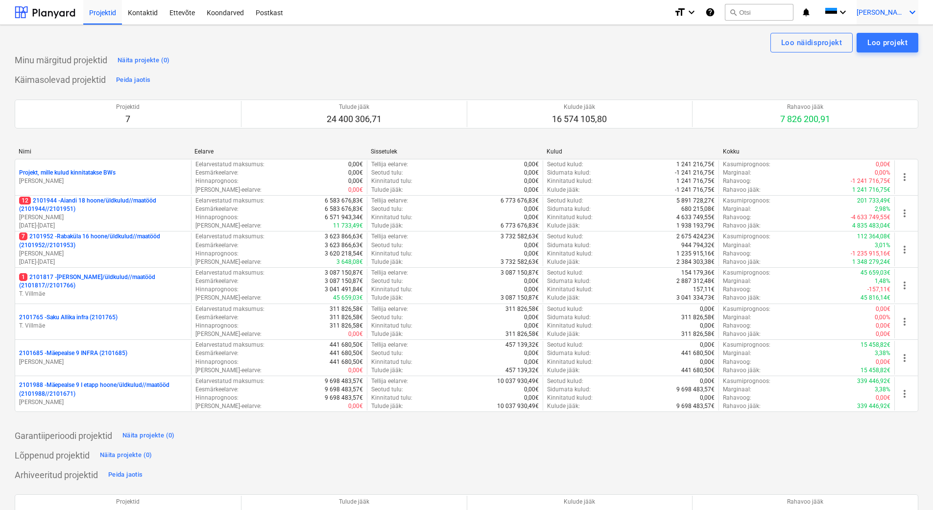
click at [914, 9] on icon "keyboard_arrow_down" at bounding box center [913, 12] width 12 height 12
click at [890, 64] on div "Logi välja" at bounding box center [904, 68] width 29 height 8
